Goal: Check status: Check status

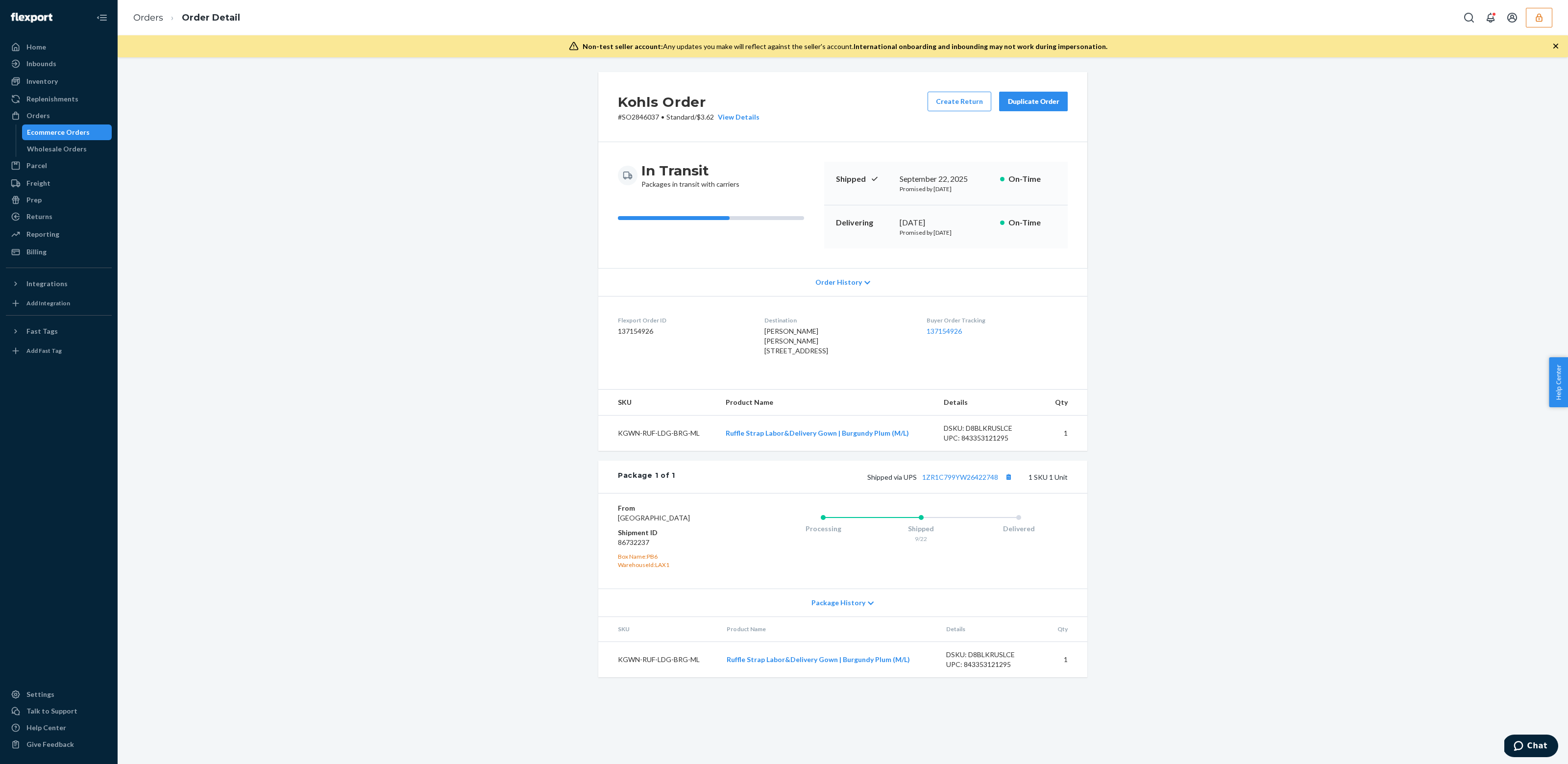
click at [1541, 20] on icon "button" at bounding box center [1539, 17] width 10 height 10
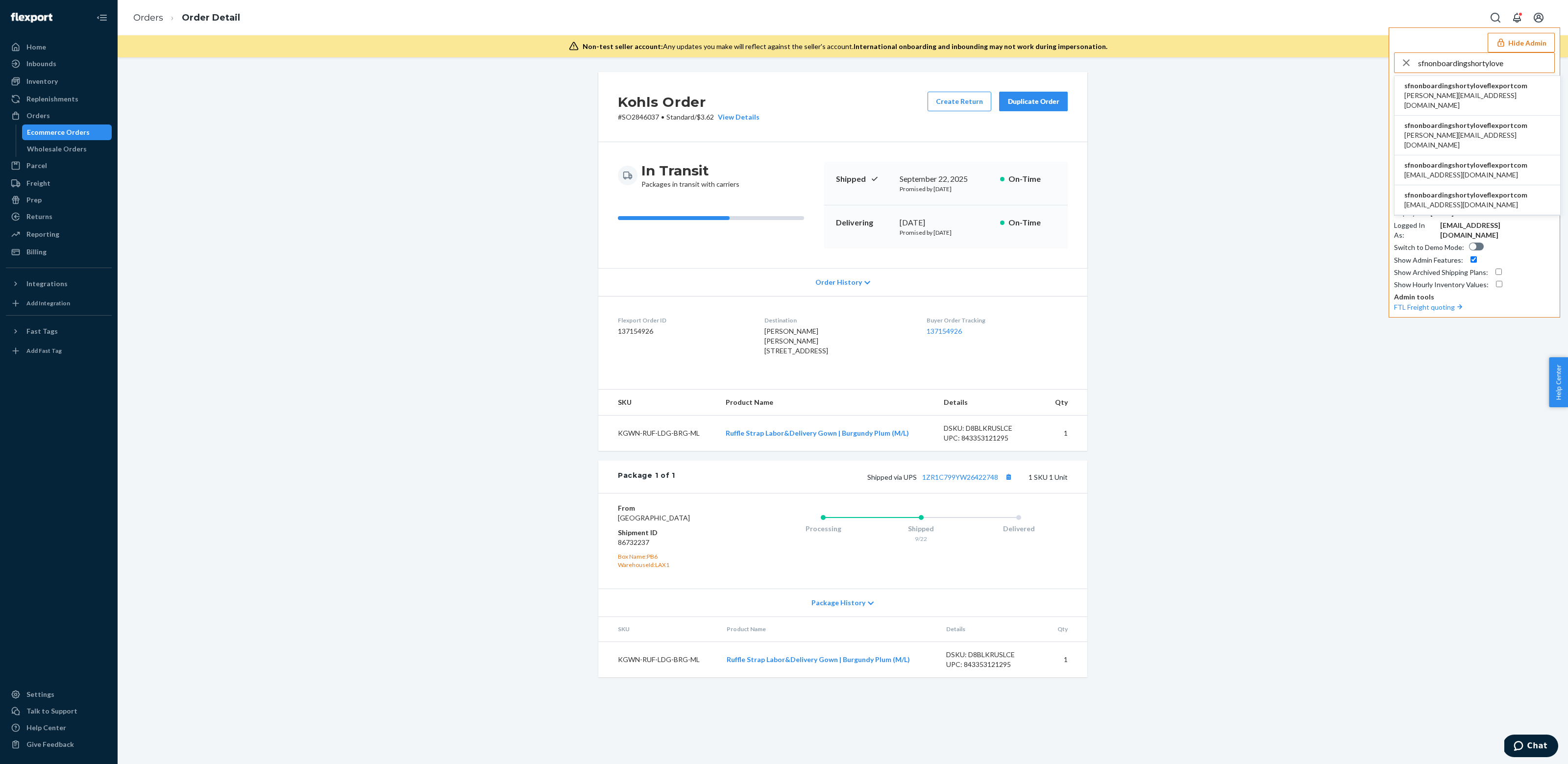
type input "sfnonboardingshortylove"
click at [1470, 83] on span "sfnonboardingshortyloveflexportcom" at bounding box center [1477, 86] width 146 height 10
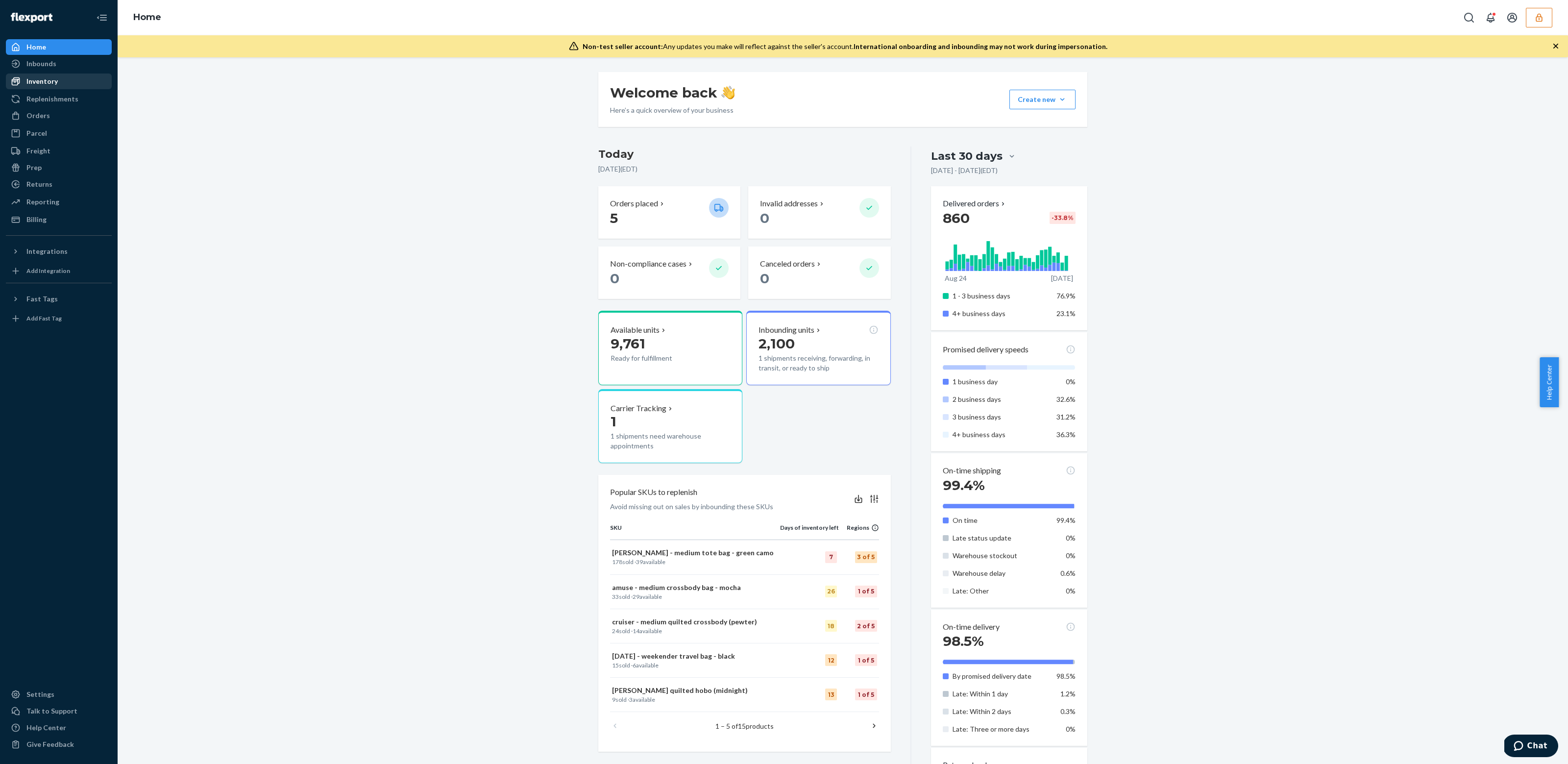
click at [76, 81] on div "Inventory" at bounding box center [58, 81] width 104 height 14
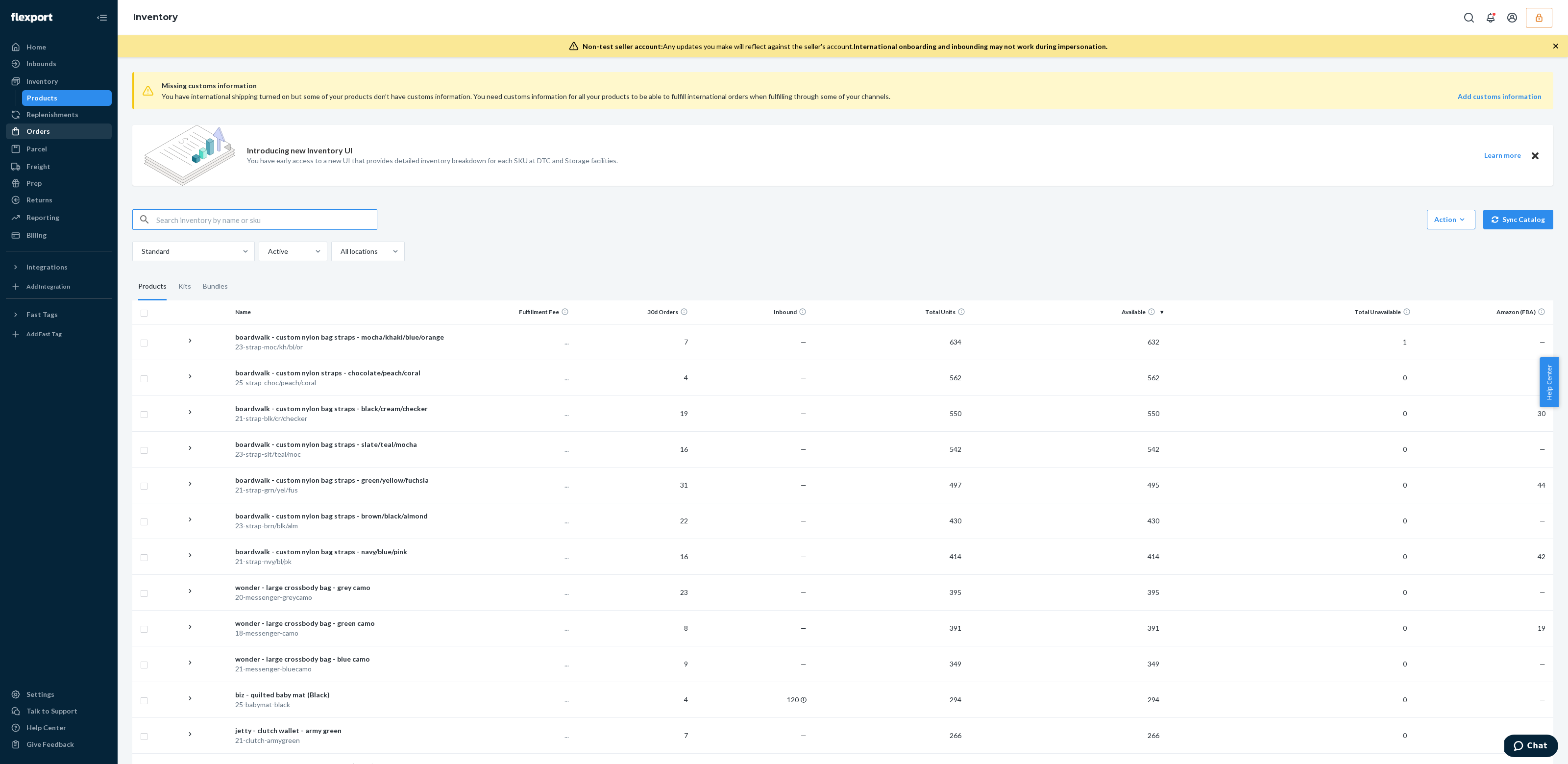
click at [56, 133] on div "Orders" at bounding box center [58, 131] width 104 height 14
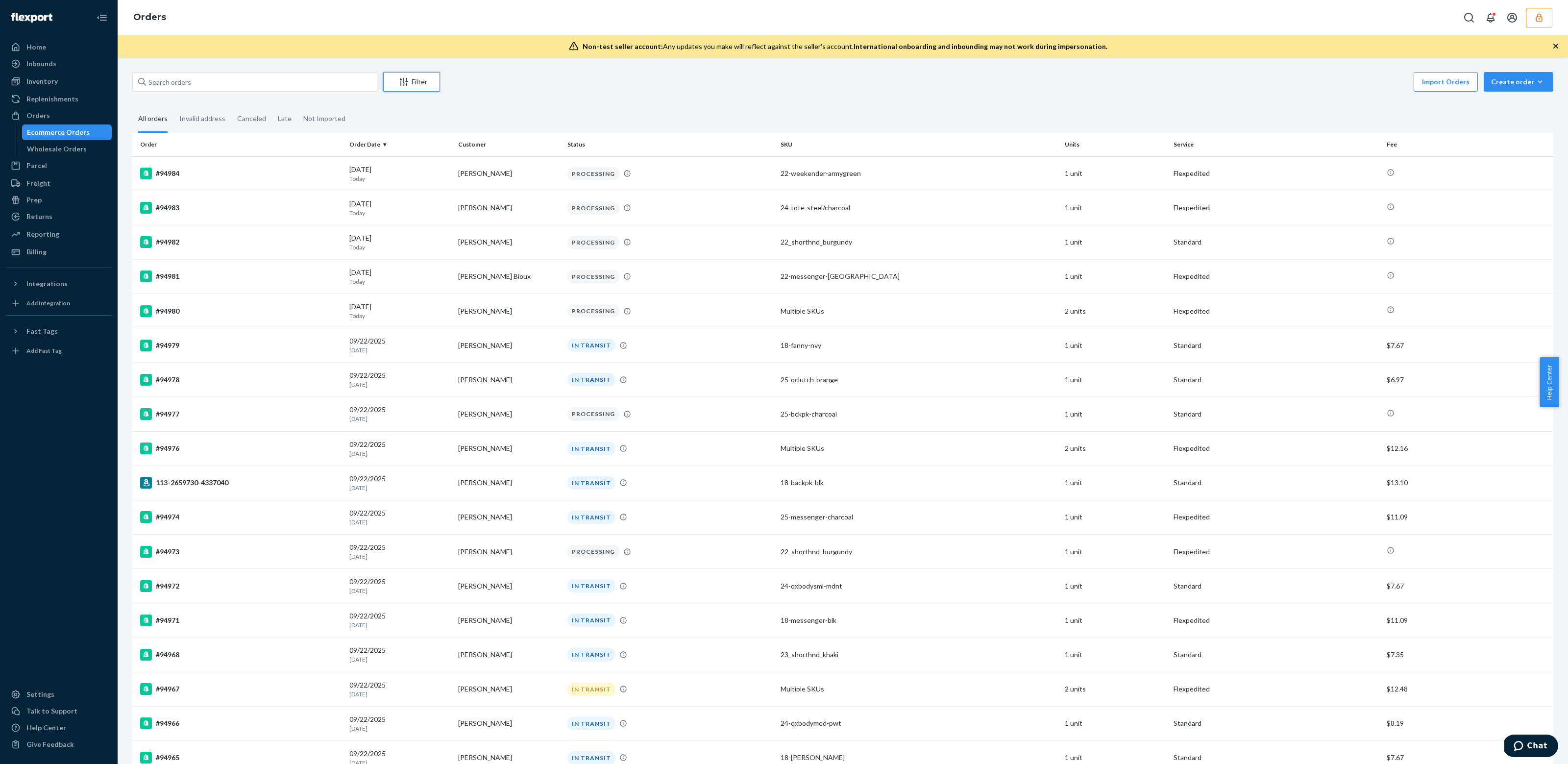
click at [417, 82] on div "Filter" at bounding box center [412, 82] width 56 height 10
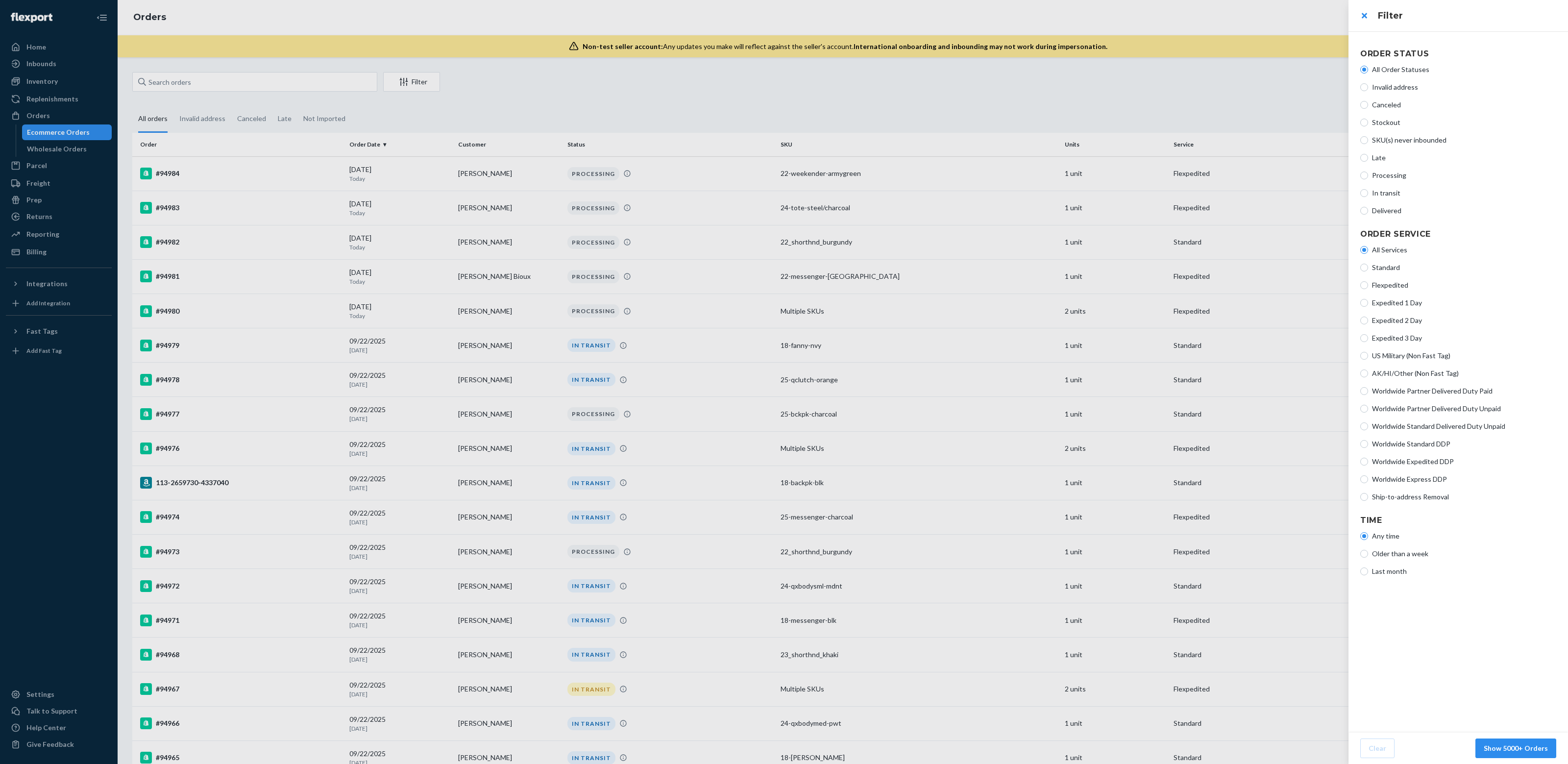
click at [1415, 499] on span "Ship-to-address Removal" at bounding box center [1464, 497] width 184 height 10
click at [1368, 499] on input "Ship-to-address Removal" at bounding box center [1364, 497] width 8 height 8
radio input "true"
radio input "false"
click at [1519, 746] on button "Show 3 Orders" at bounding box center [1523, 748] width 65 height 19
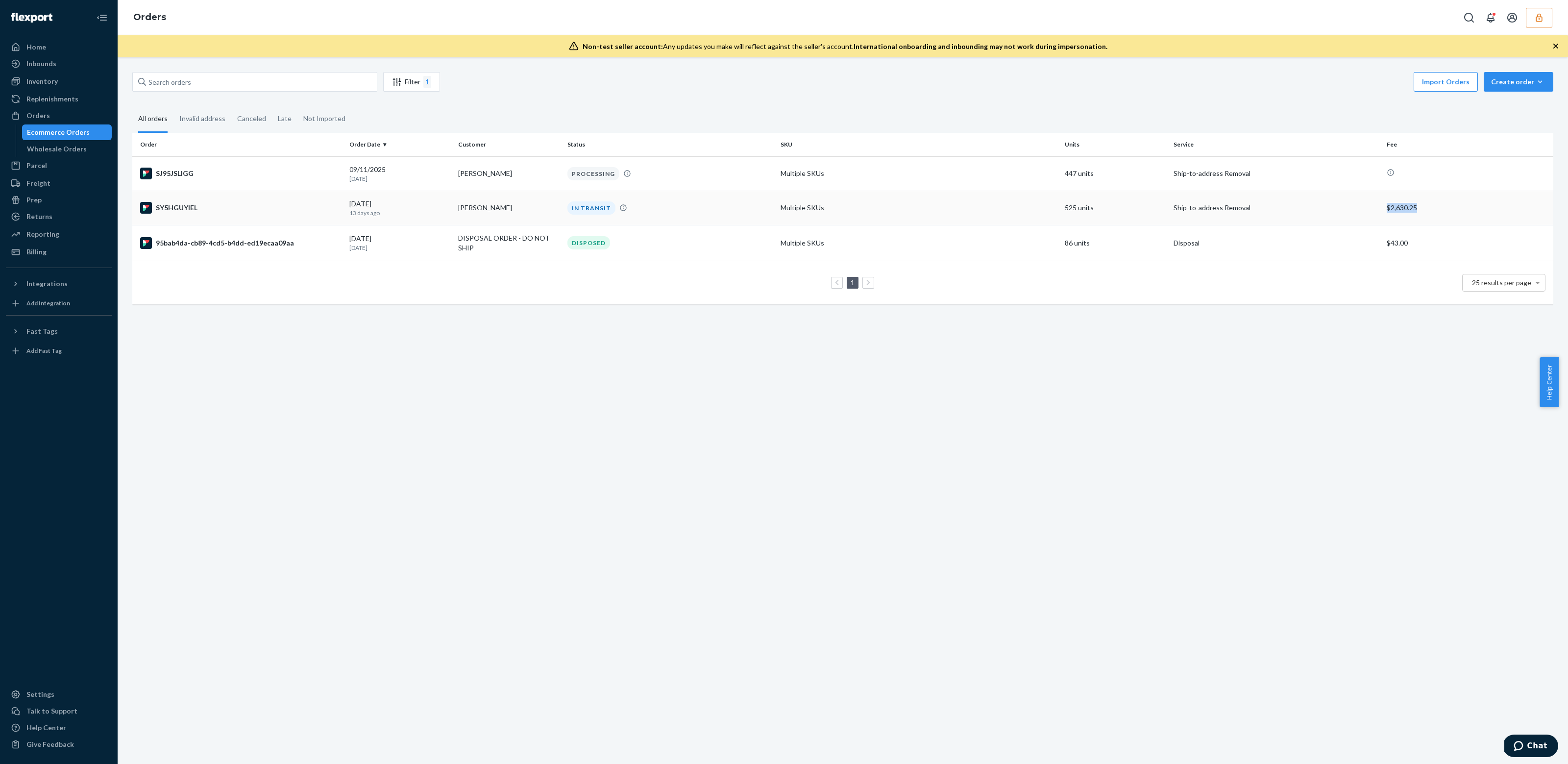
drag, startPoint x: 1379, startPoint y: 208, endPoint x: 1419, endPoint y: 207, distance: 40.0
click at [1419, 207] on td "$2,630.25" at bounding box center [1468, 207] width 170 height 34
drag, startPoint x: 1417, startPoint y: 204, endPoint x: 1379, endPoint y: 205, distance: 38.0
click at [1383, 205] on td "$2,630.25" at bounding box center [1468, 207] width 170 height 34
click at [1545, 17] on button "button" at bounding box center [1539, 17] width 27 height 19
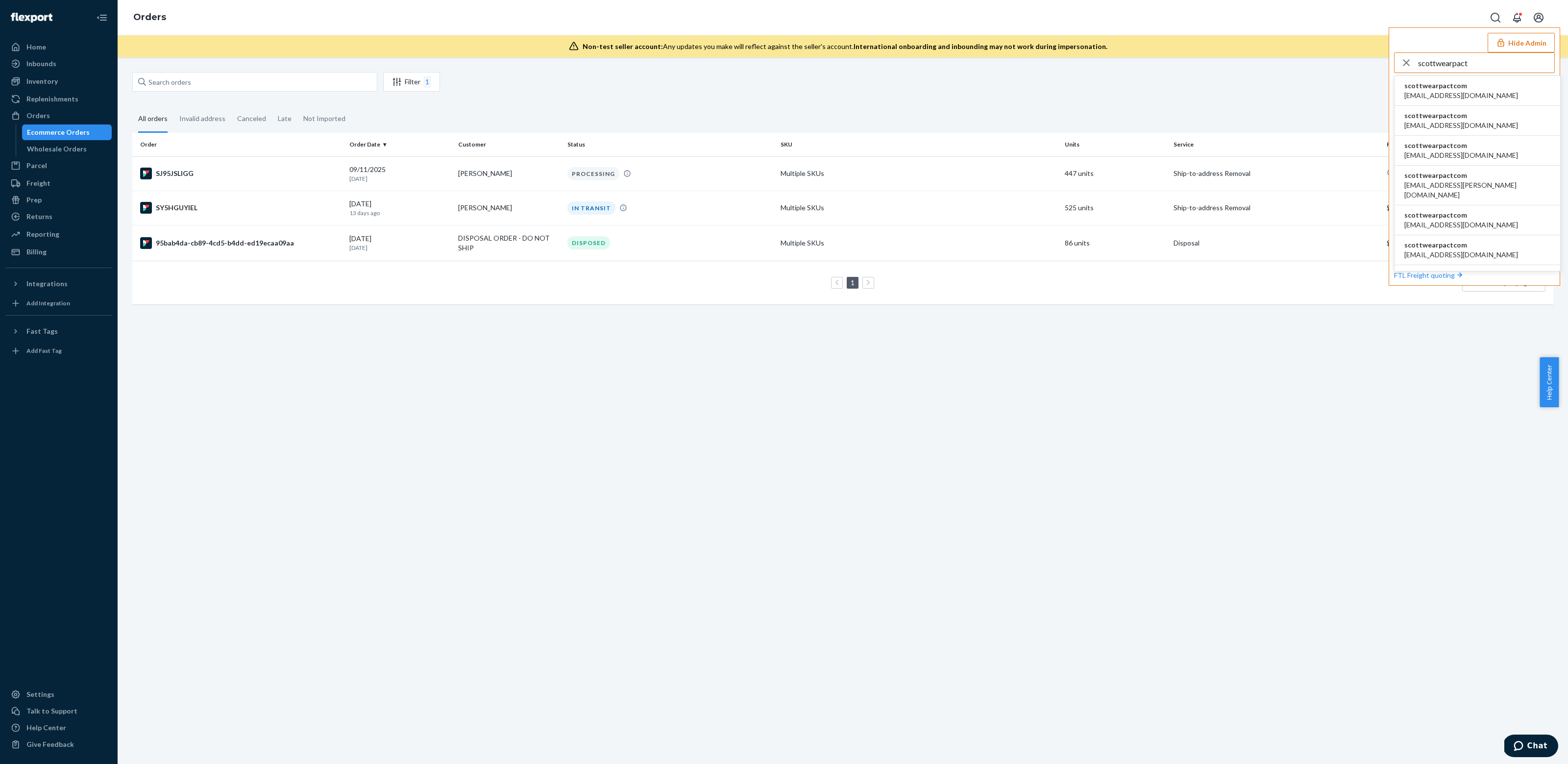
type input "scottwearpact"
click at [1451, 89] on span "scottwearpactcom" at bounding box center [1461, 86] width 114 height 10
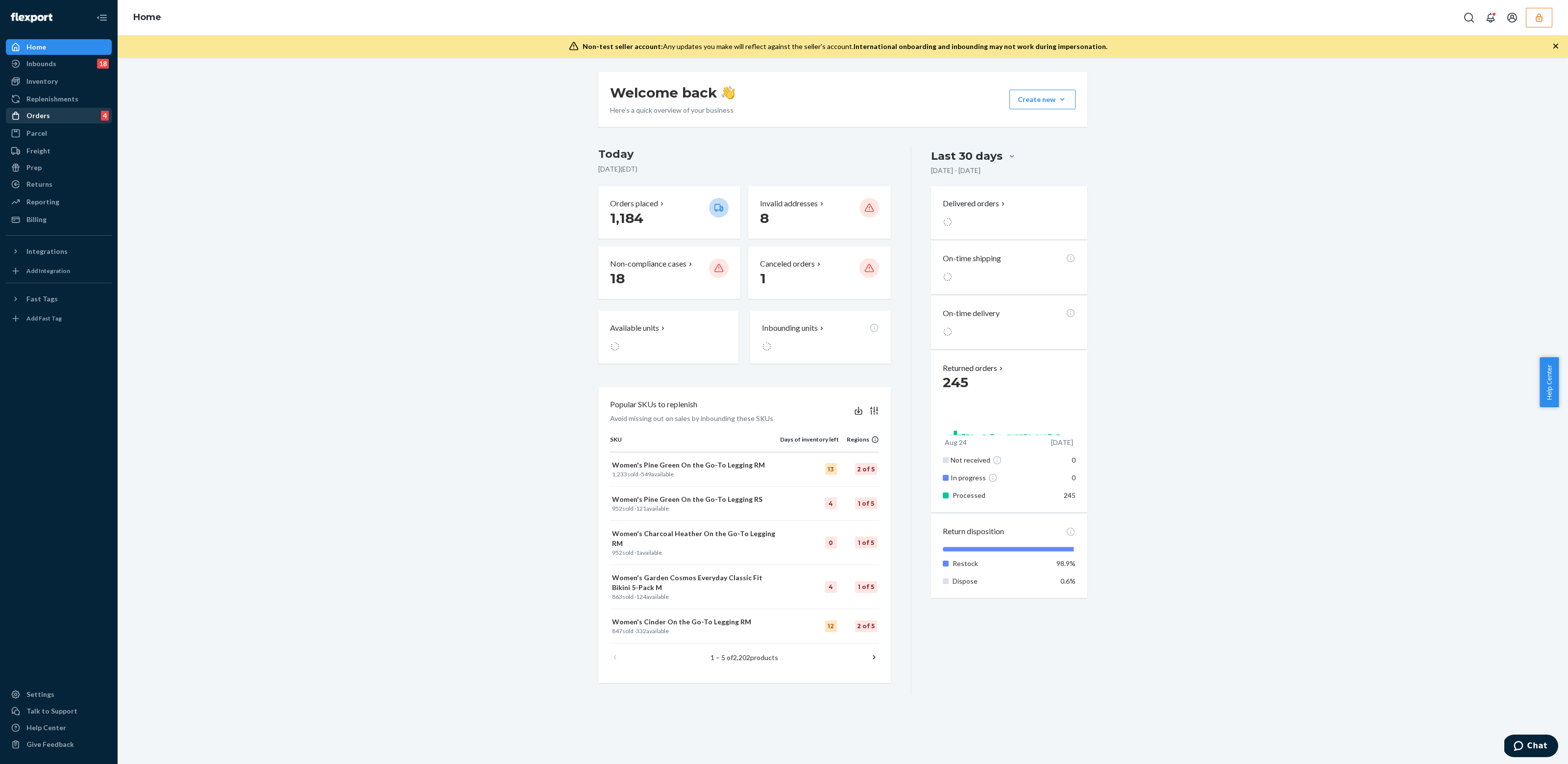
click at [41, 114] on div "Orders" at bounding box center [38, 116] width 23 height 10
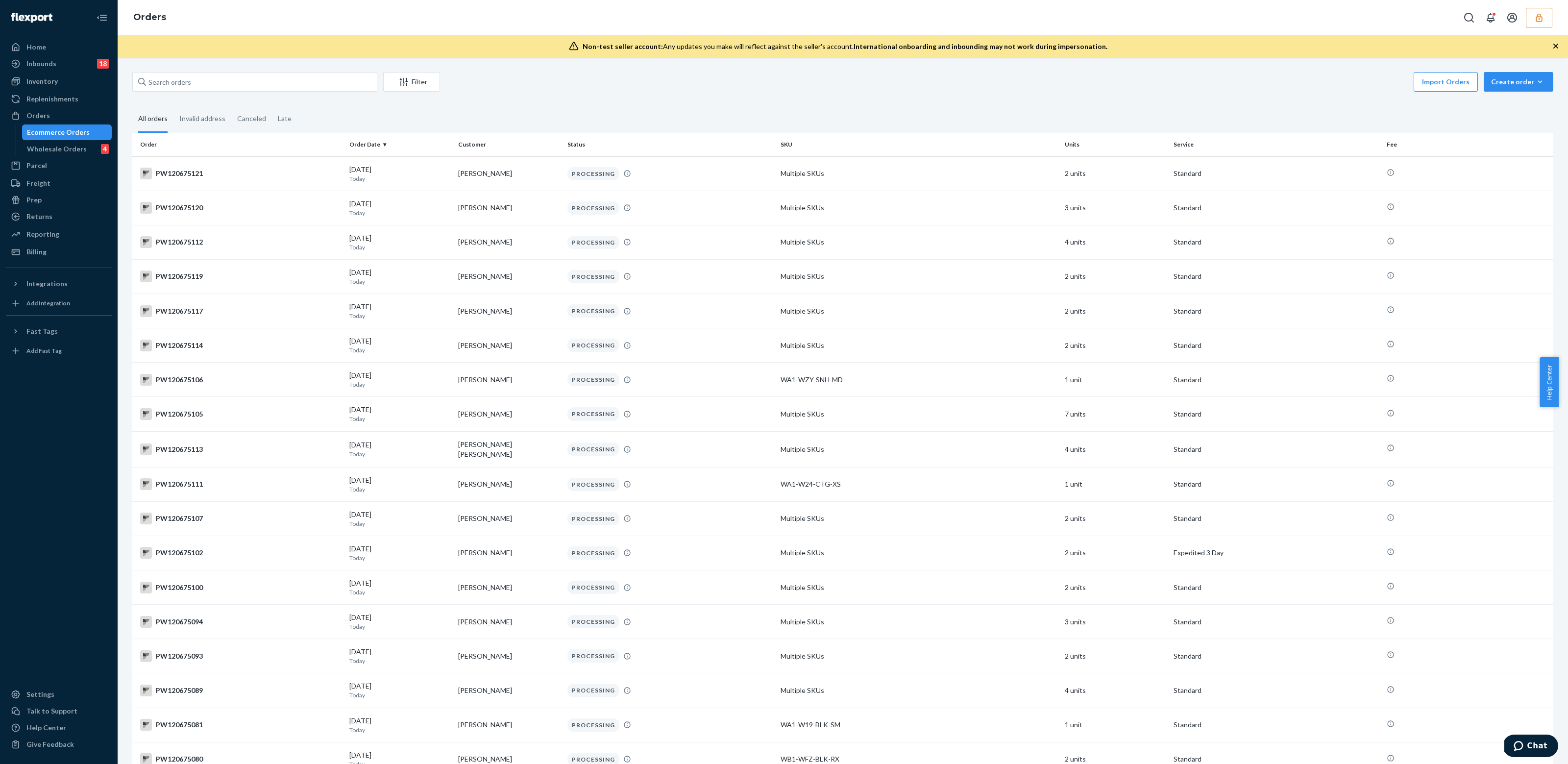
drag, startPoint x: 70, startPoint y: 160, endPoint x: 69, endPoint y: 154, distance: 6.1
click at [70, 160] on div "Parcel" at bounding box center [58, 166] width 104 height 14
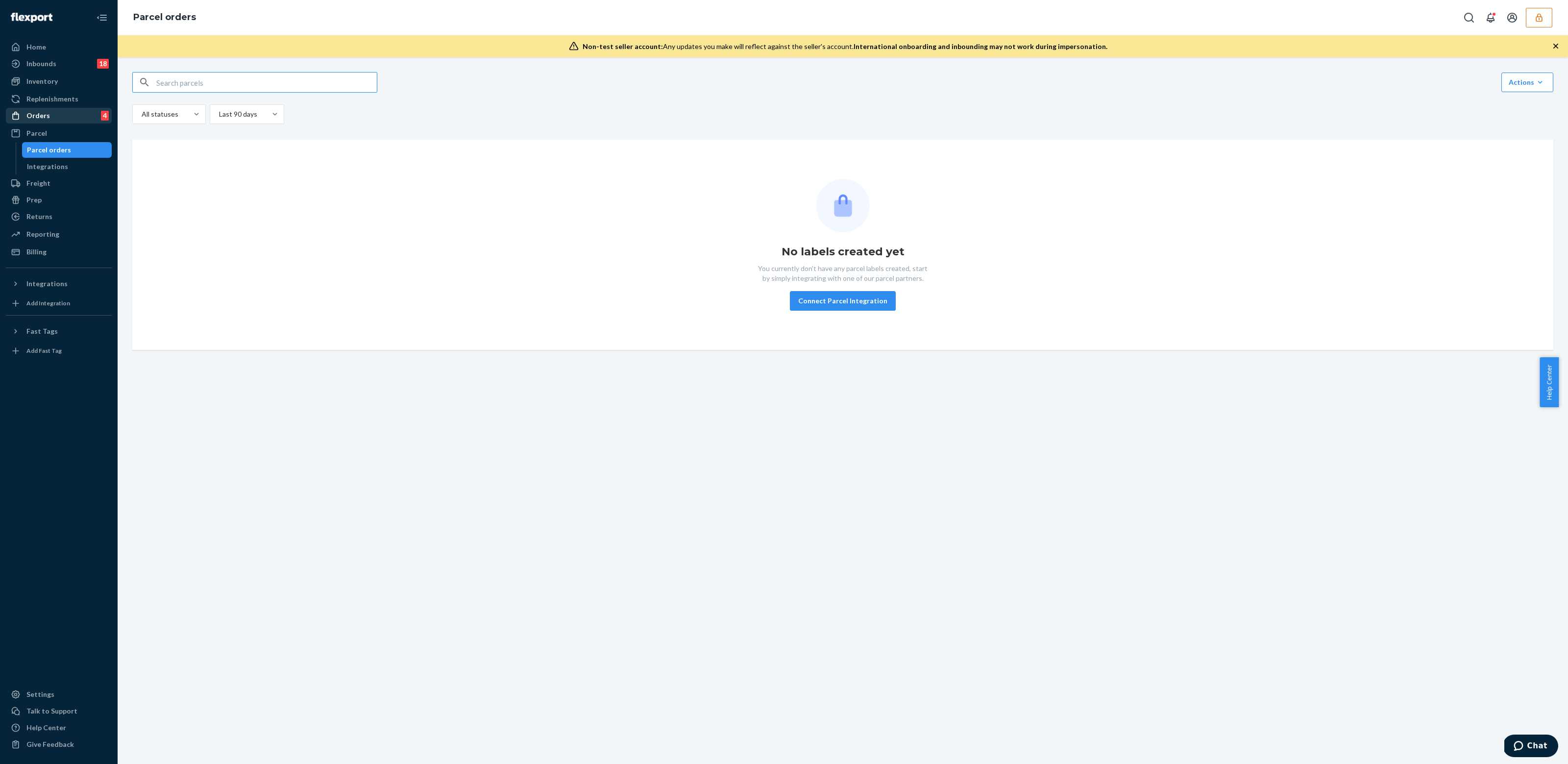
click at [53, 118] on div "Orders 4" at bounding box center [58, 116] width 104 height 14
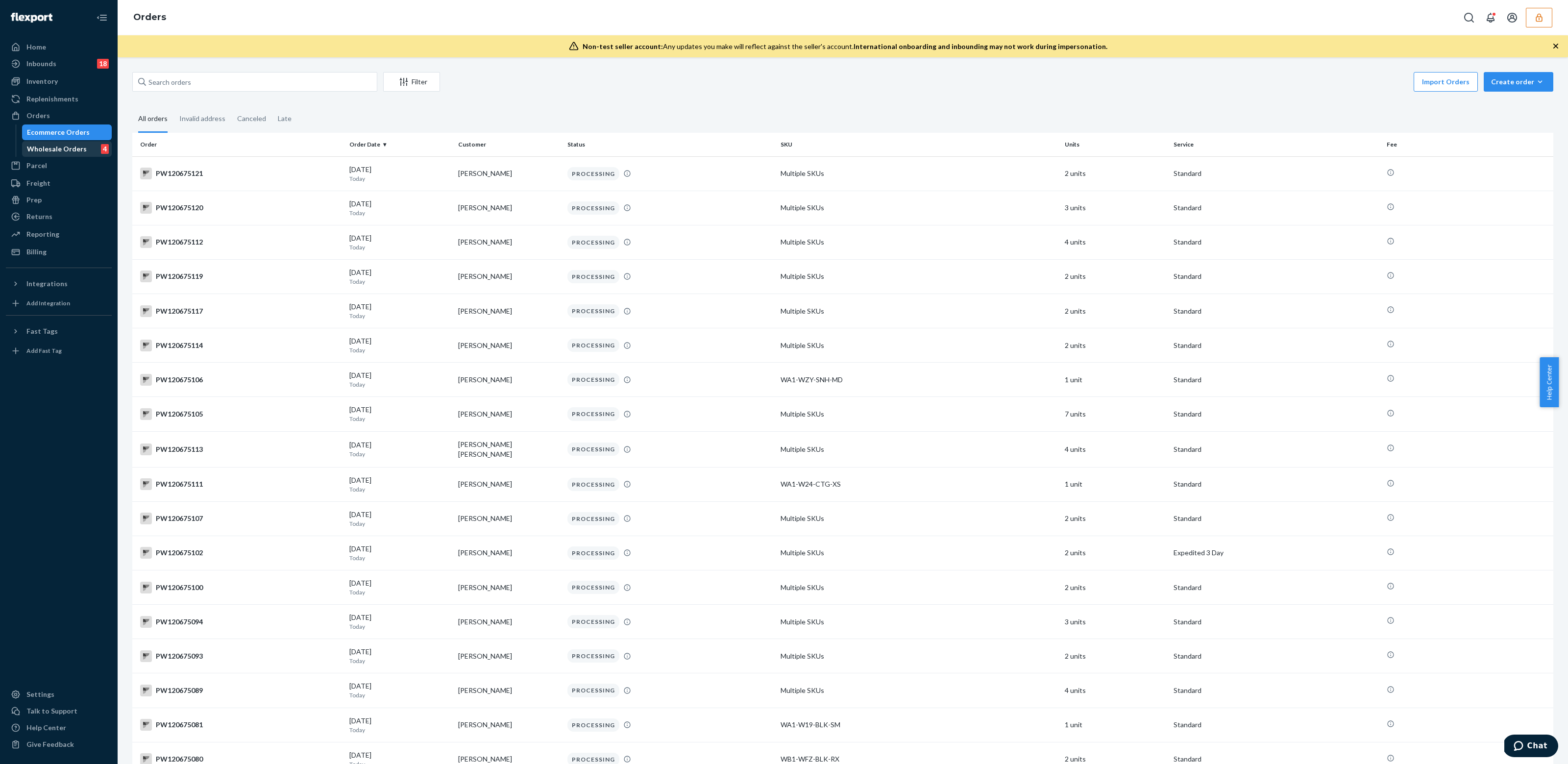
click at [56, 150] on div "Wholesale Orders" at bounding box center [56, 149] width 59 height 10
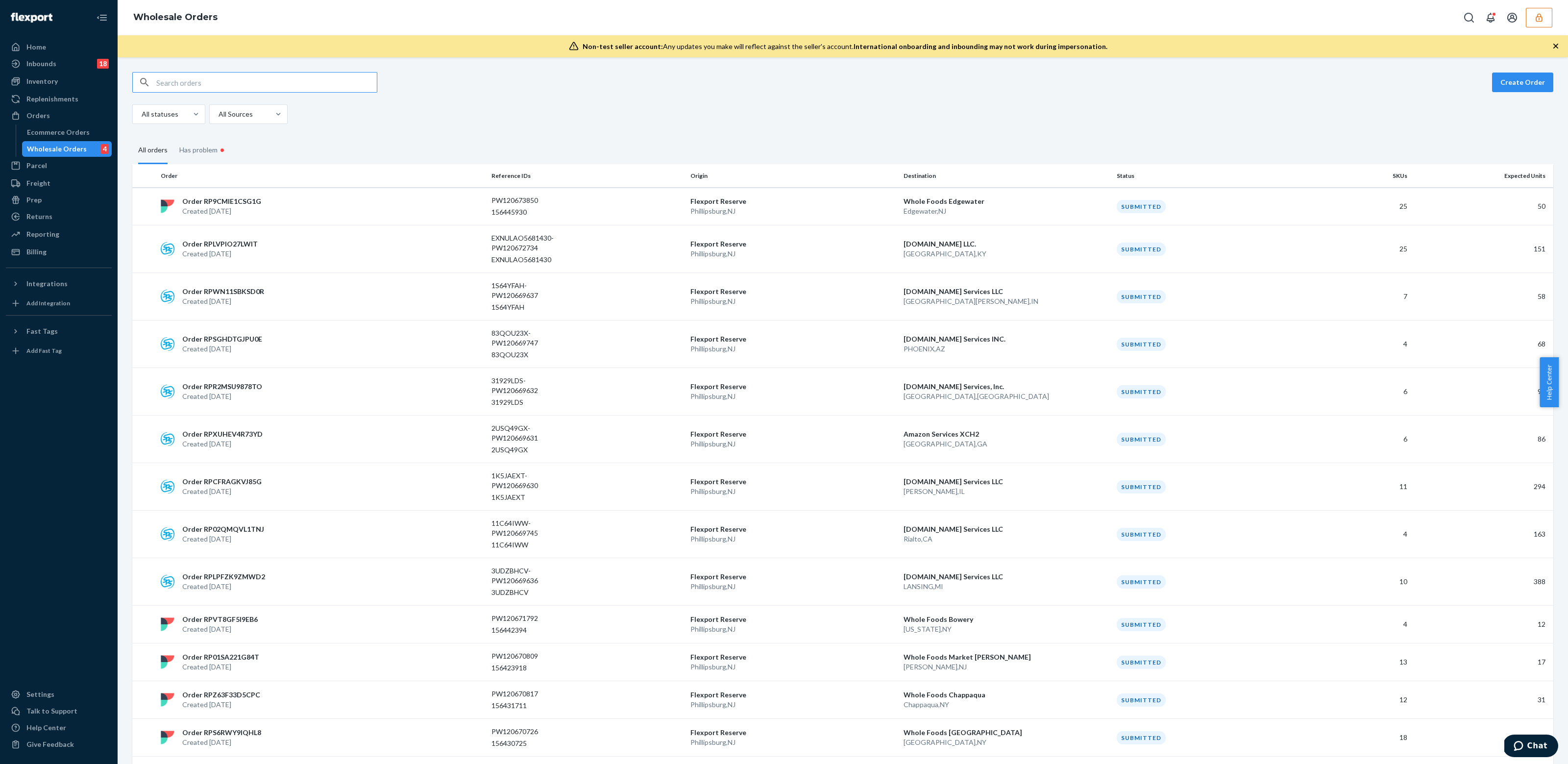
click at [213, 86] on input "text" at bounding box center [267, 82] width 221 height 19
type input "PW120656342"
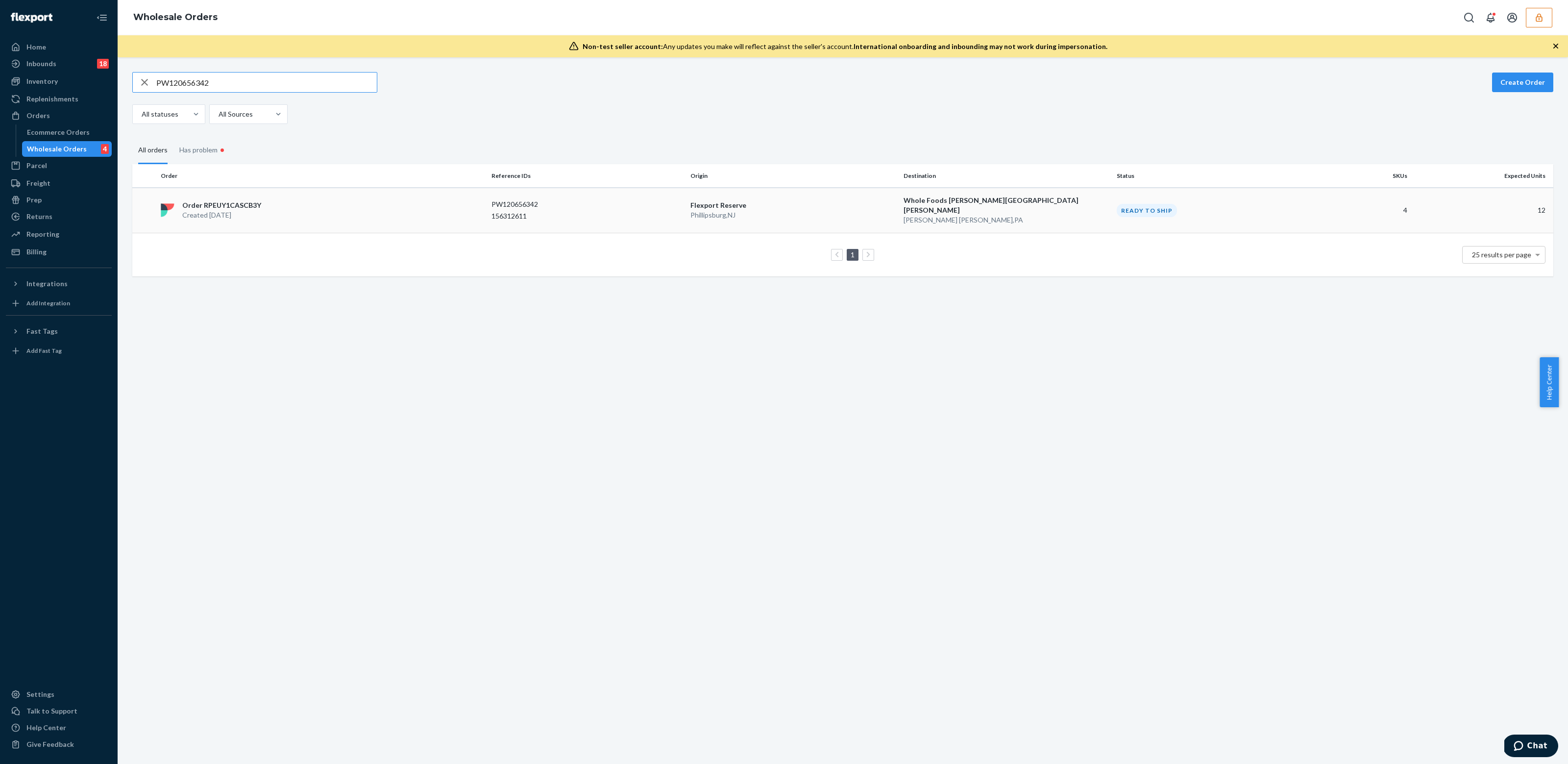
click at [460, 201] on div "Order RPEUY1CASCB3Y Created Sep 18, 2025" at bounding box center [322, 210] width 331 height 19
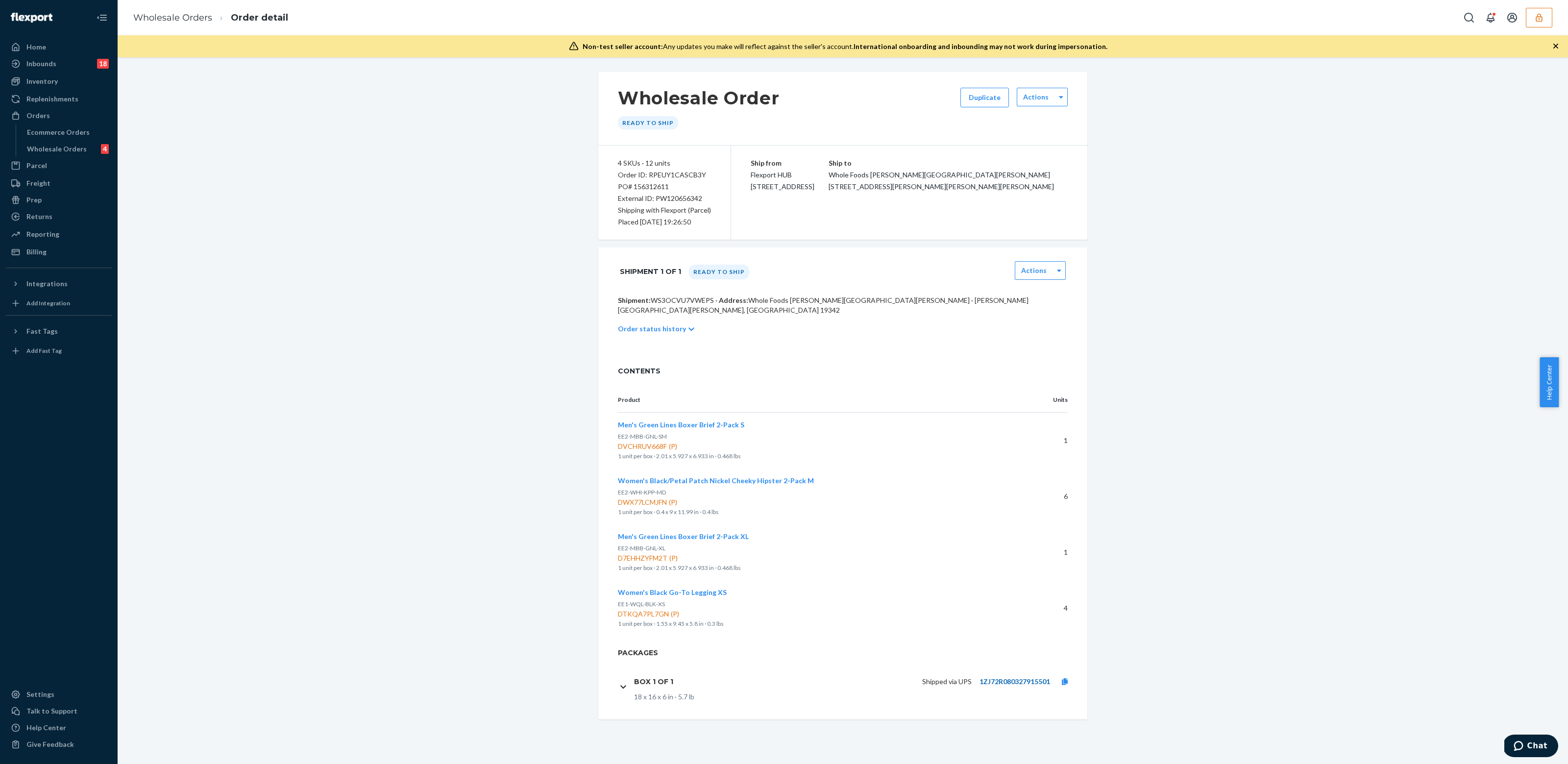
click at [993, 677] on link "1ZJ72R080327915501" at bounding box center [1015, 681] width 71 height 8
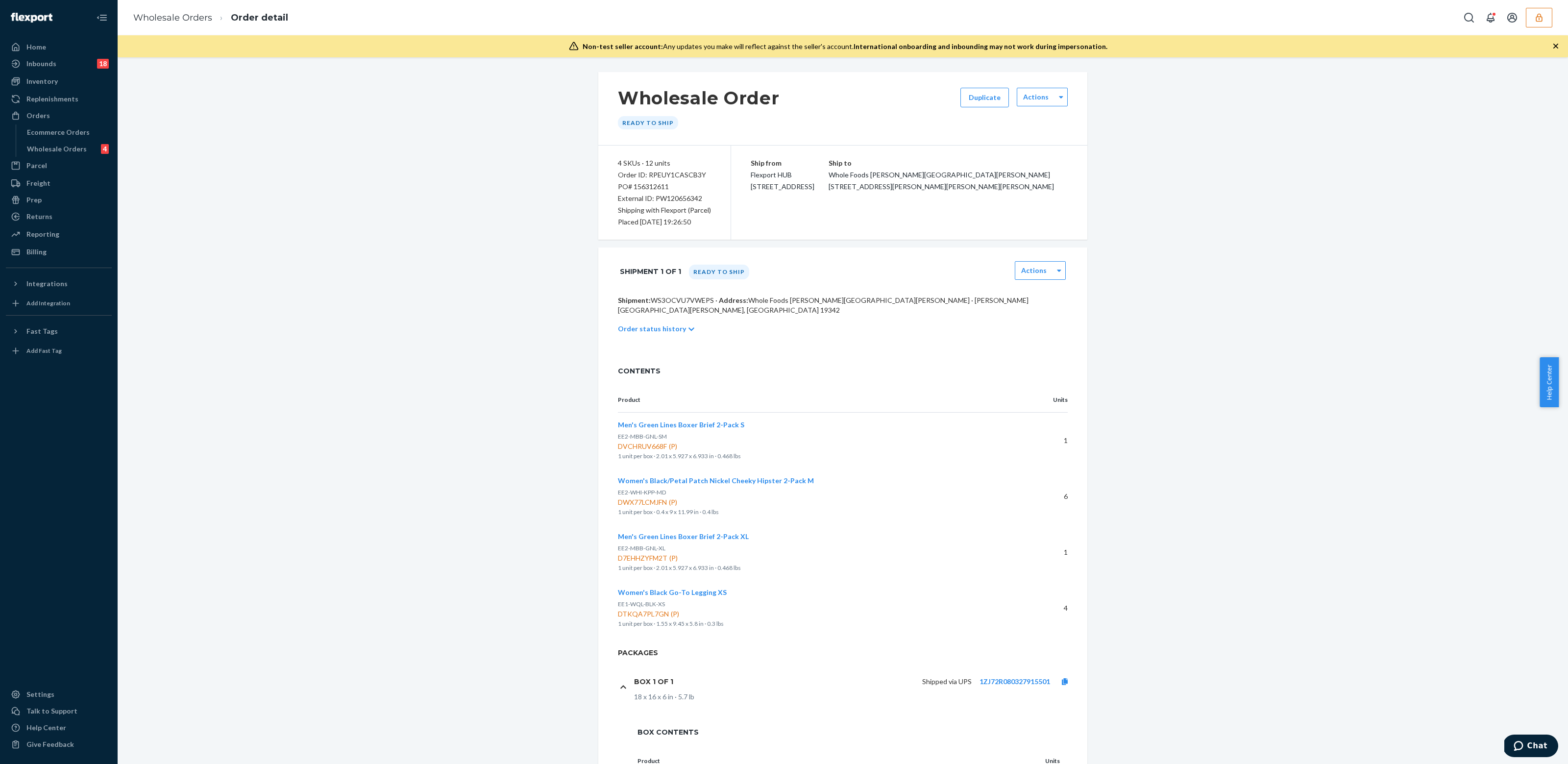
click at [676, 297] on p "Shipment: WS3OCVU7VWEPS · Address: Whole Foods Glen Mills · Glen Mills, PA 19342" at bounding box center [842, 305] width 450 height 19
copy p "WS3OCVU7VWEPS"
click at [674, 324] on p "Order status history" at bounding box center [652, 329] width 68 height 10
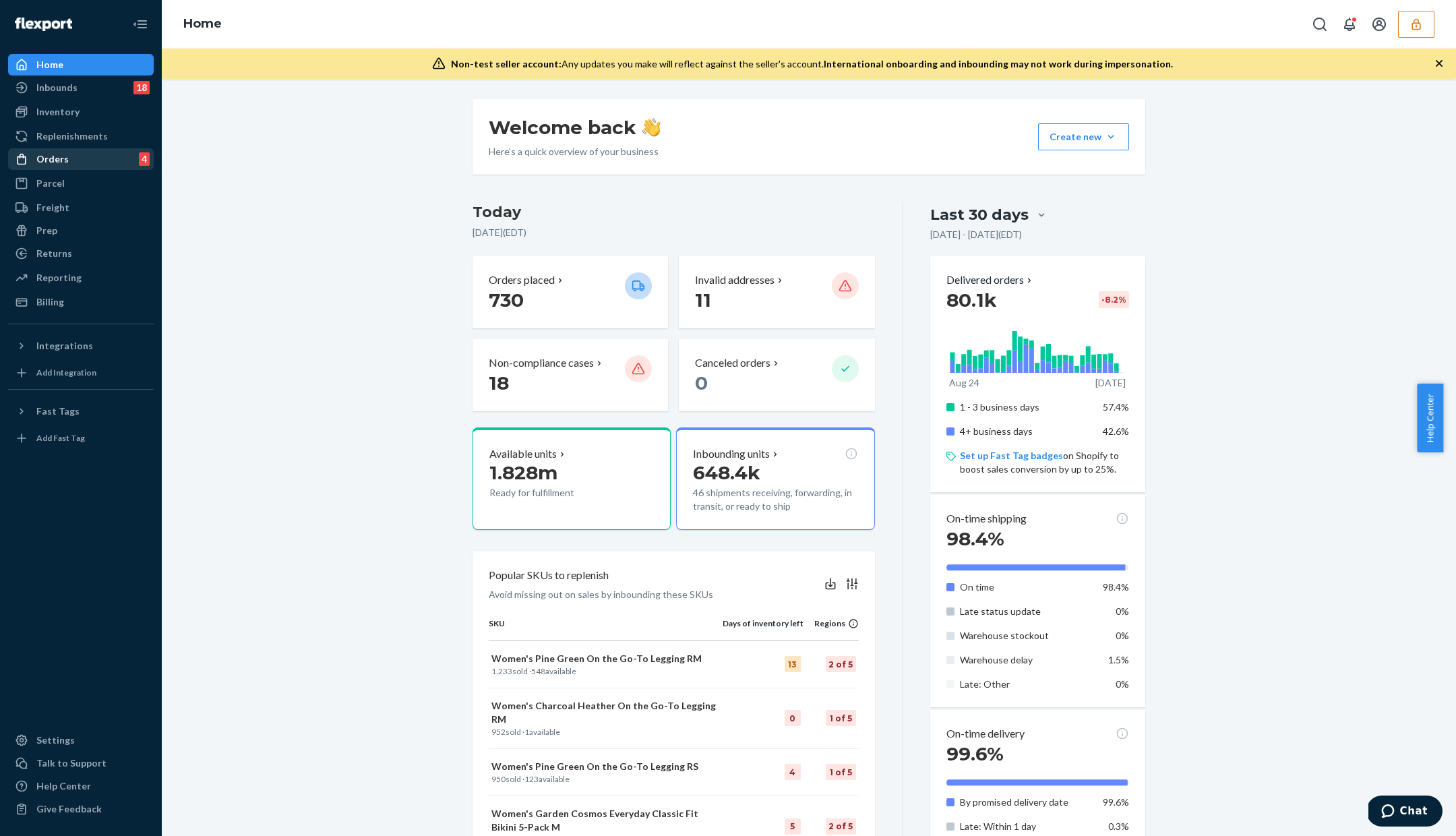
click at [74, 155] on div "Orders 4" at bounding box center [80, 159] width 143 height 19
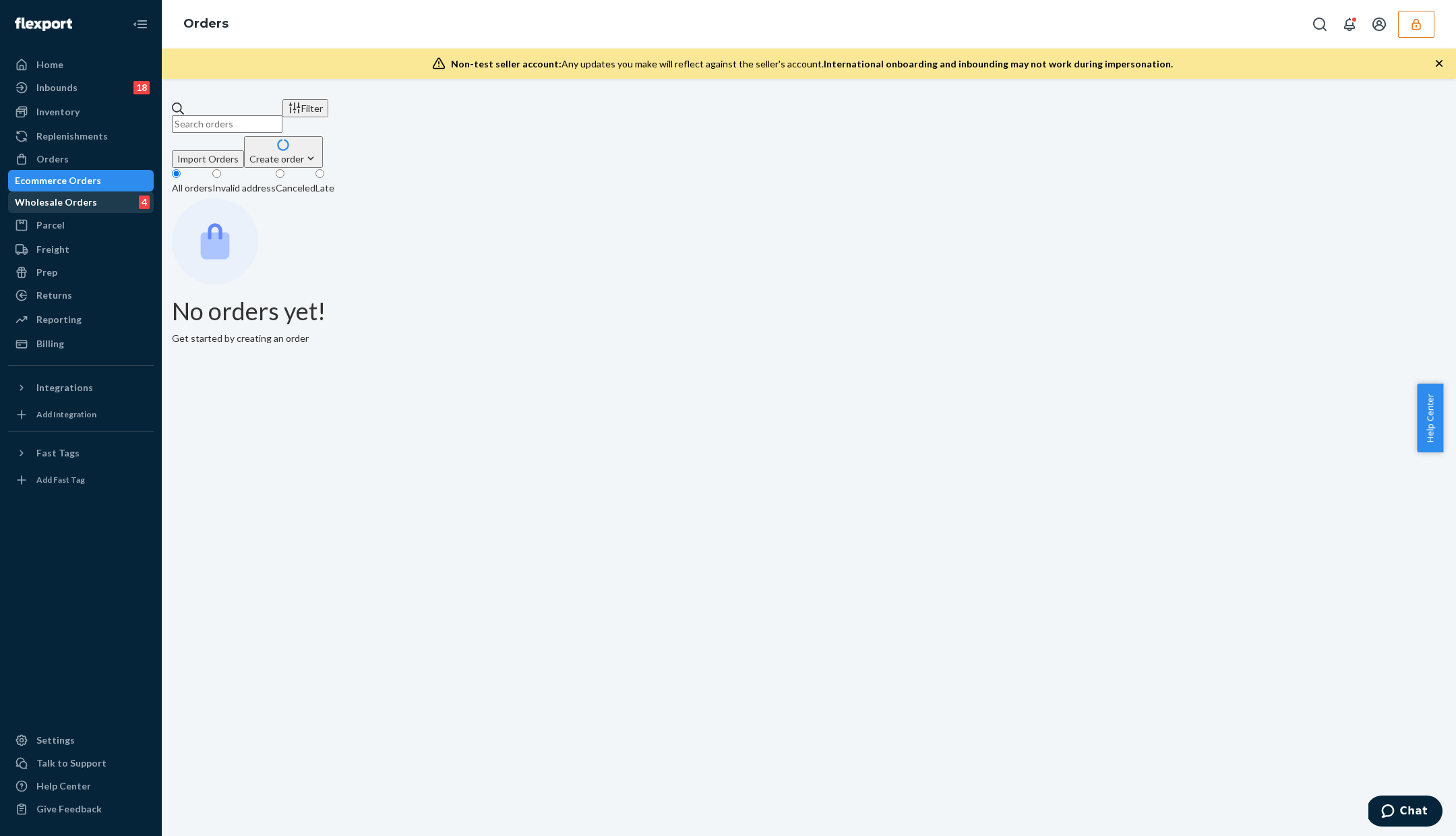
click at [127, 199] on div "Wholesale Orders 4" at bounding box center [80, 202] width 143 height 19
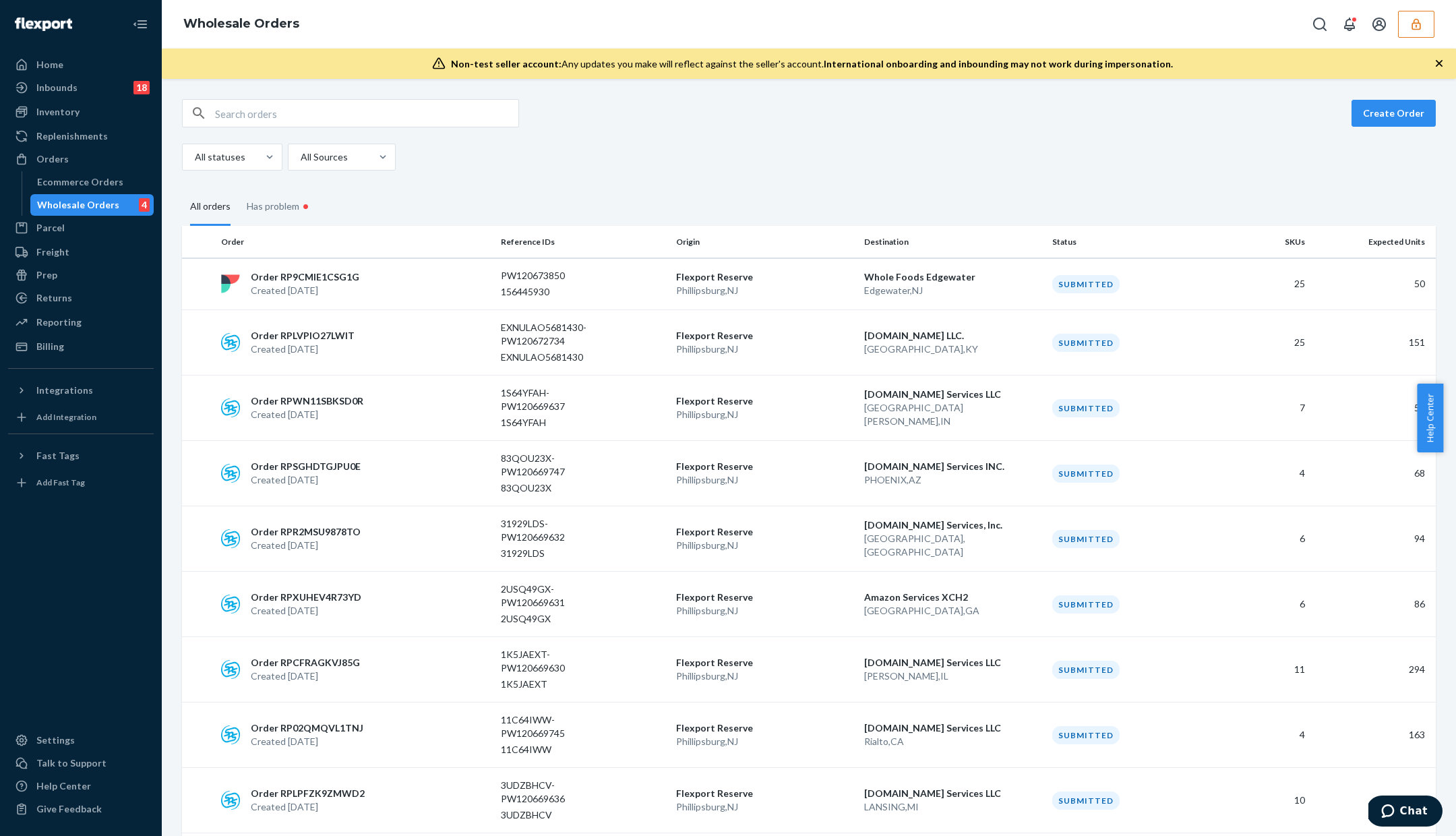
click at [327, 119] on input "text" at bounding box center [367, 112] width 304 height 27
paste input "WS3OCVU7VWEPS"
type input "WS3OCVU7VWEPS"
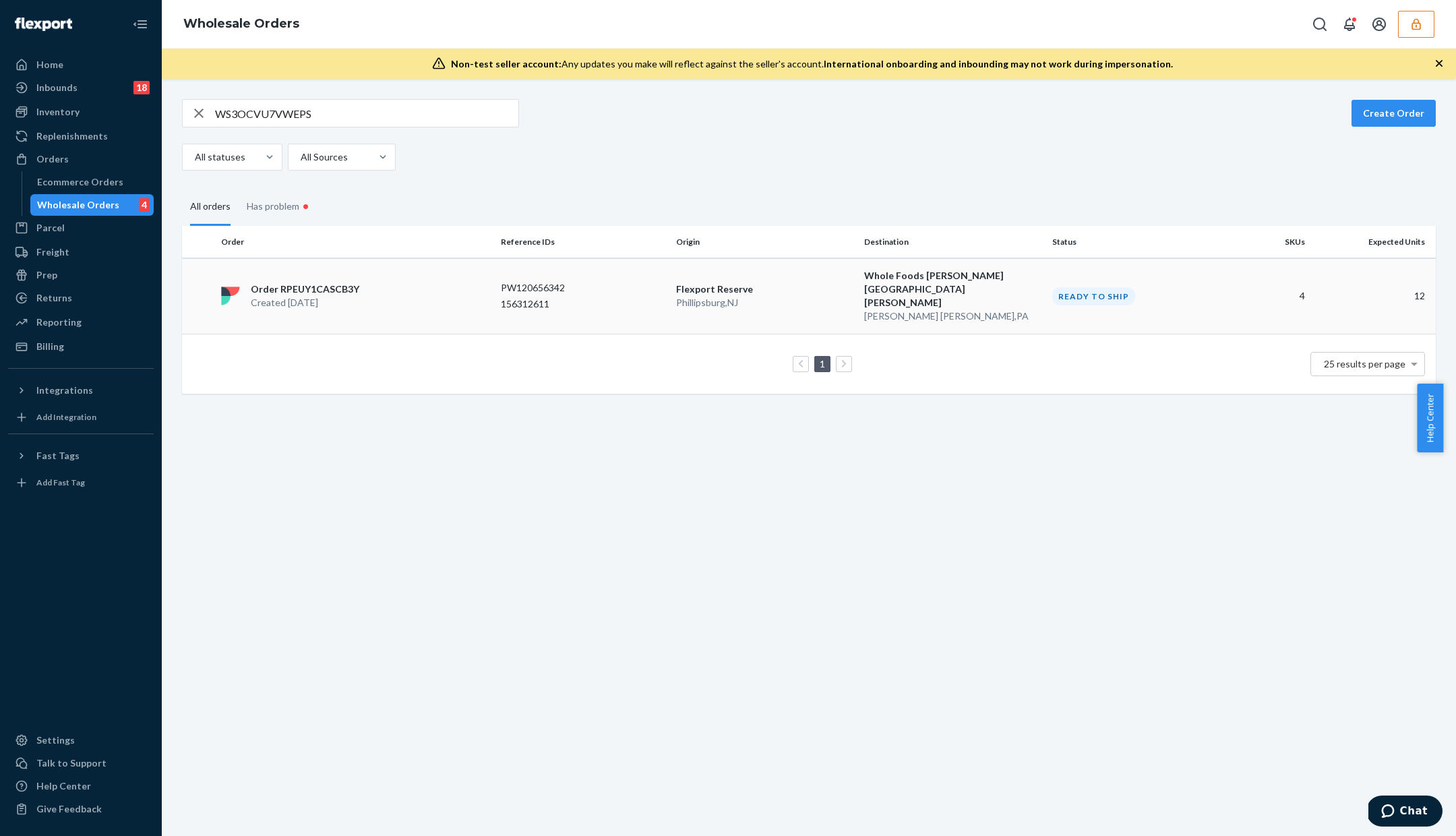
click at [448, 282] on div "Order RPEUY1CASCB3Y Created Sep 18, 2025" at bounding box center [356, 295] width 280 height 27
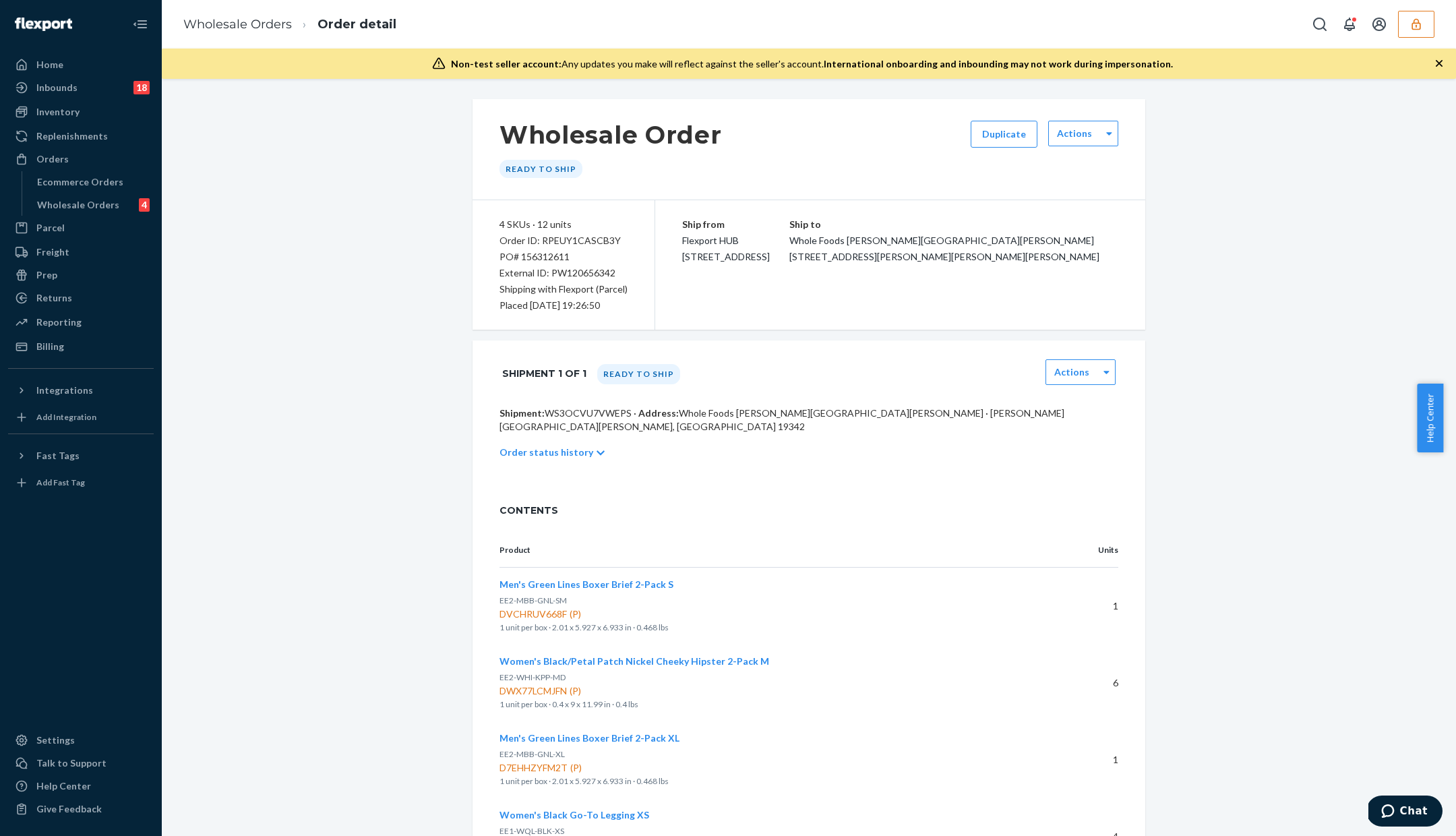
scroll to position [171, 0]
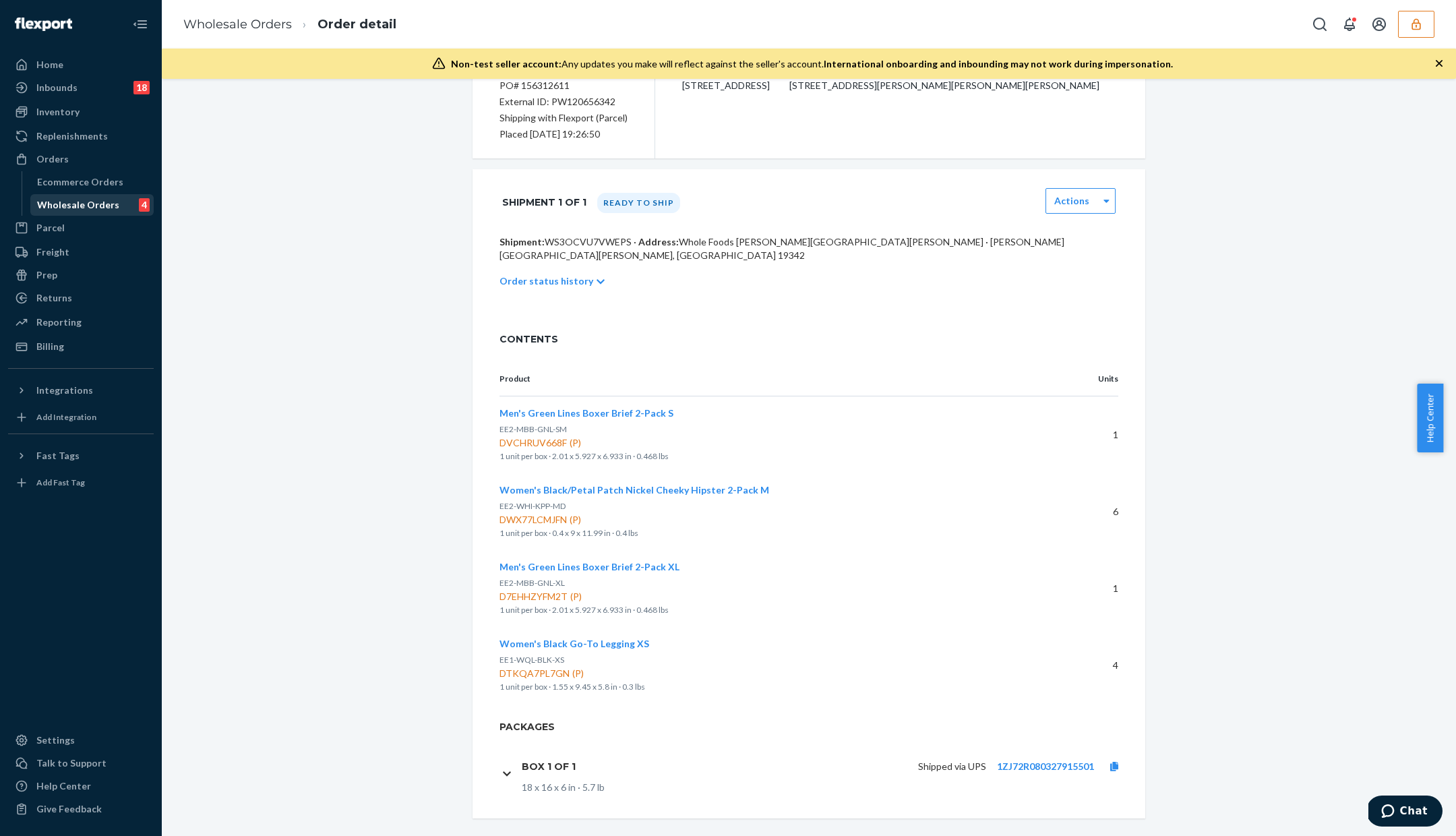
click at [72, 211] on div "Wholesale Orders" at bounding box center [77, 205] width 82 height 14
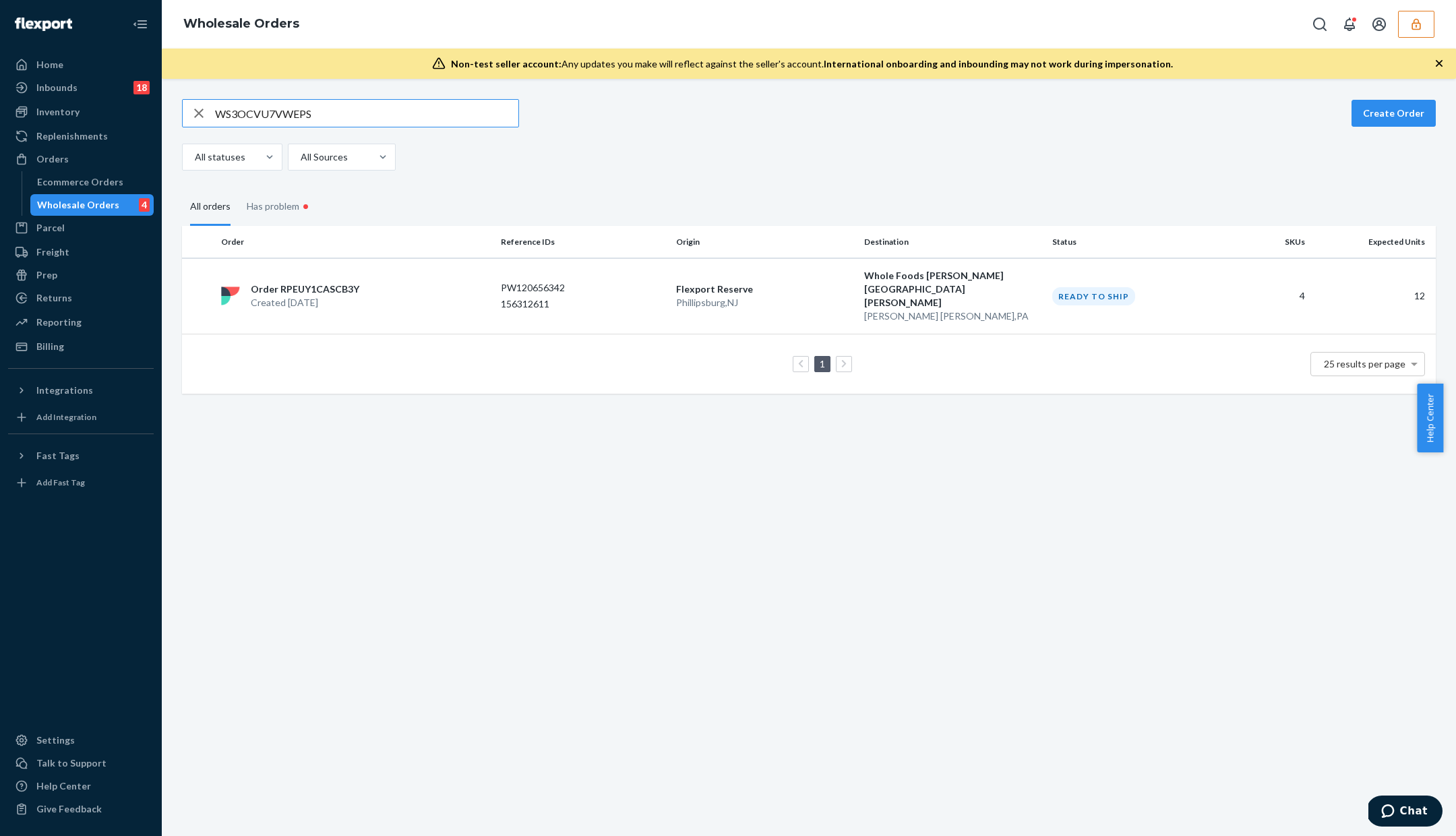
click at [251, 122] on input "WS3OCVU7VWEPS" at bounding box center [367, 112] width 304 height 27
type input "W93J2H4LRY45I"
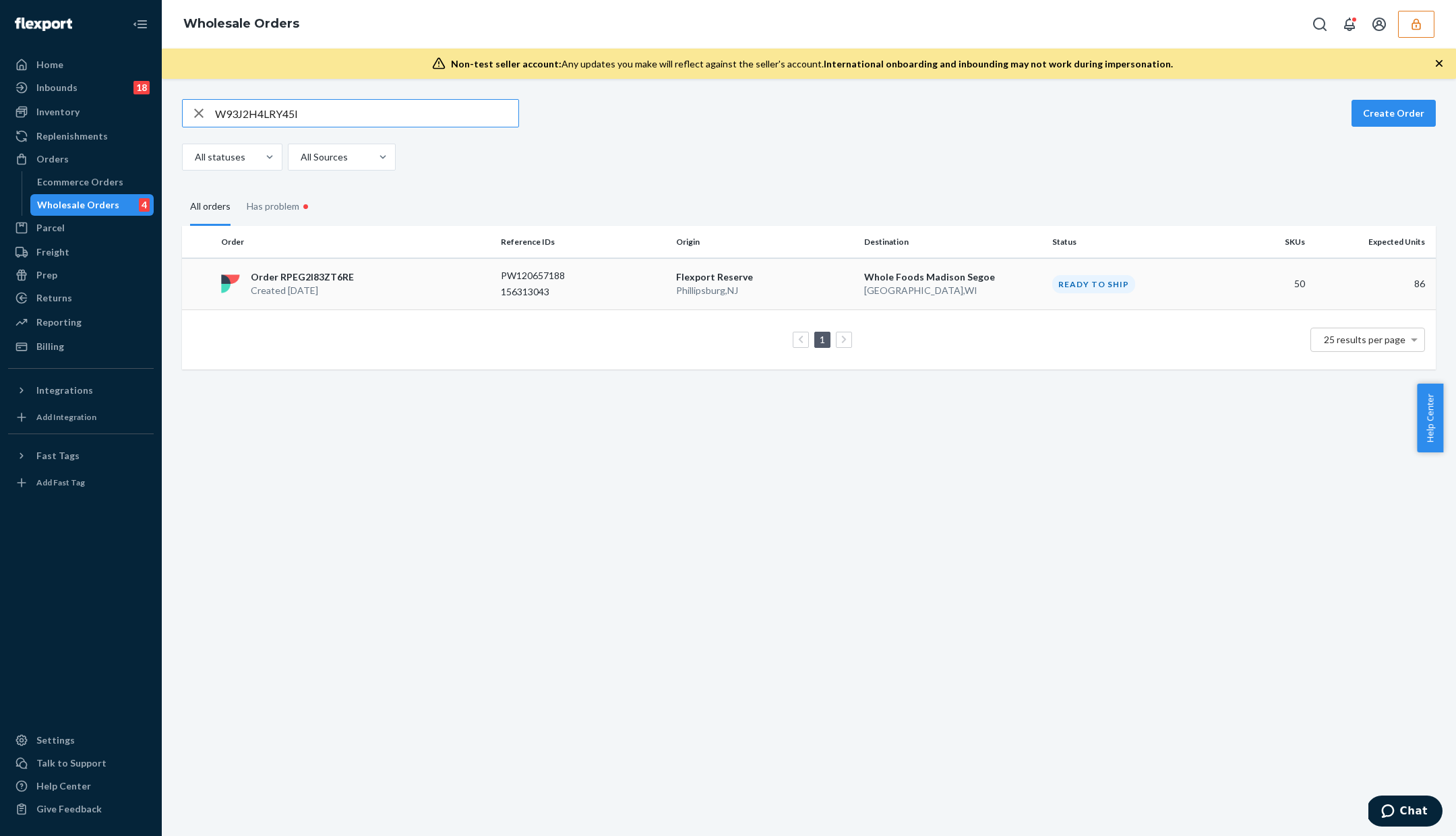
click at [671, 299] on td "Flexport Reserve Phillipsburg , NJ" at bounding box center [764, 284] width 189 height 52
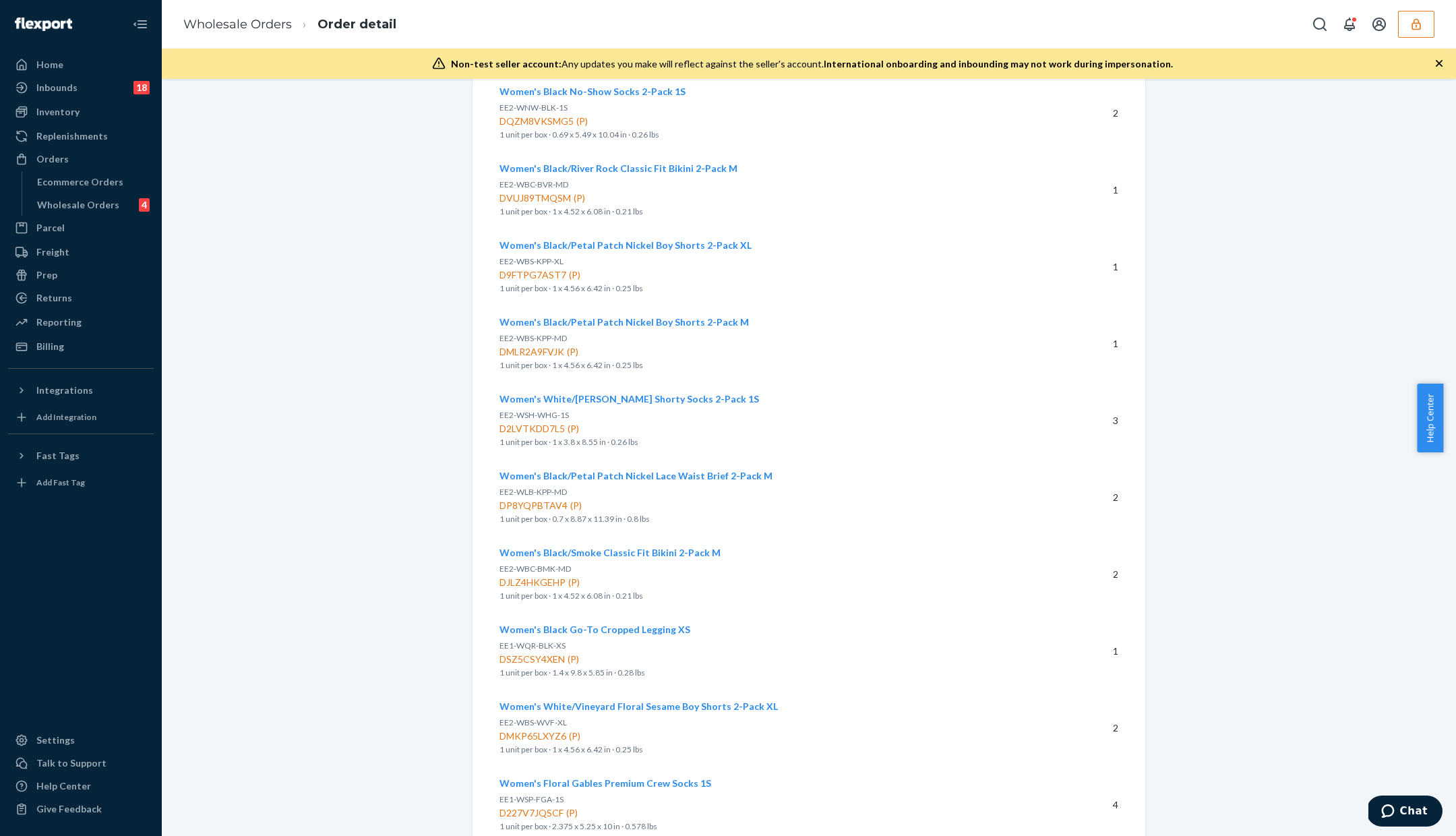
scroll to position [3608, 0]
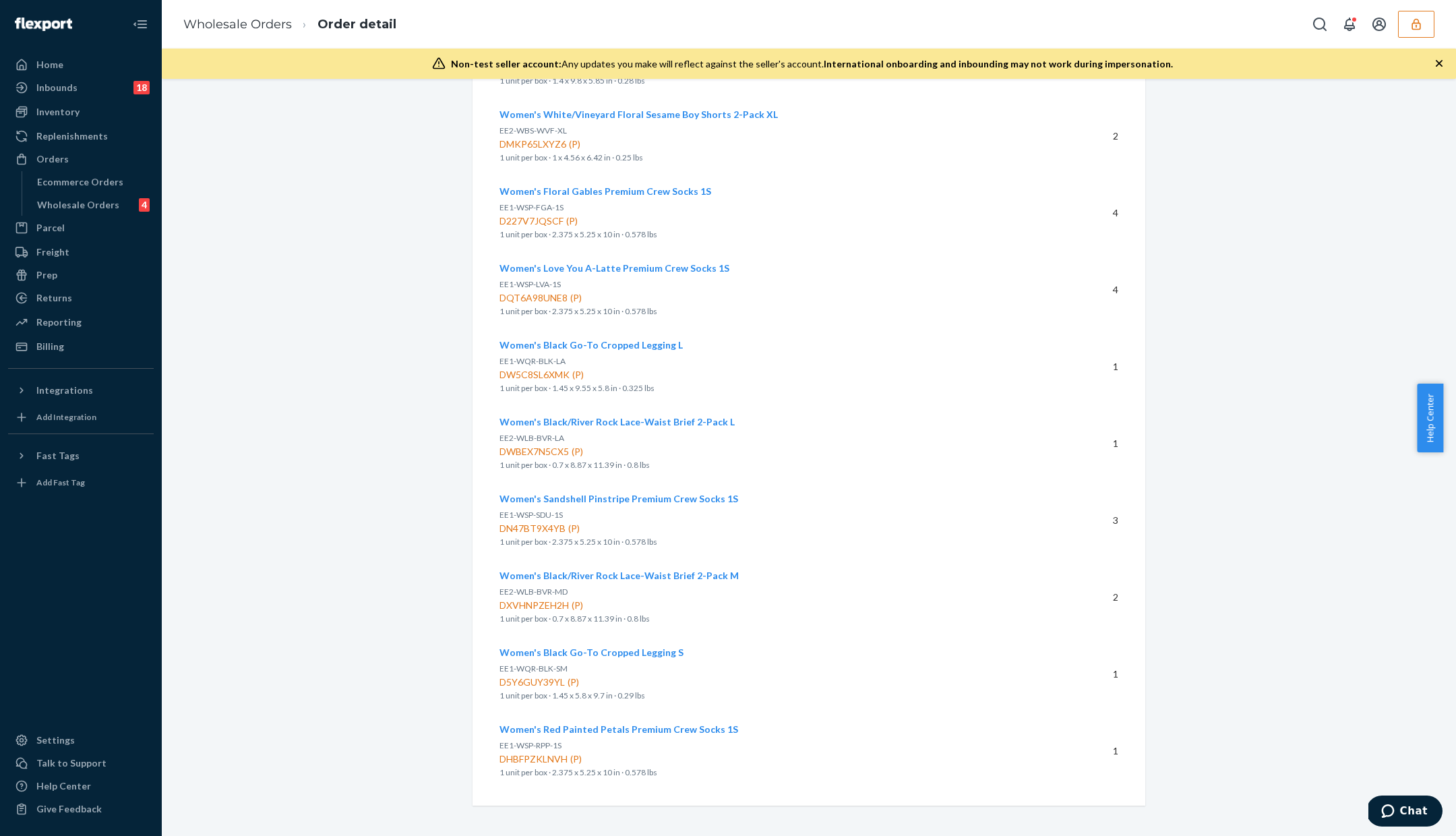
click at [118, 216] on ul "Home Inbounds 18 Shipping Plans Problems 18 Inventory Products Branded Packagin…" at bounding box center [81, 206] width 145 height 303
click at [125, 206] on div "Wholesale Orders 4" at bounding box center [92, 205] width 121 height 19
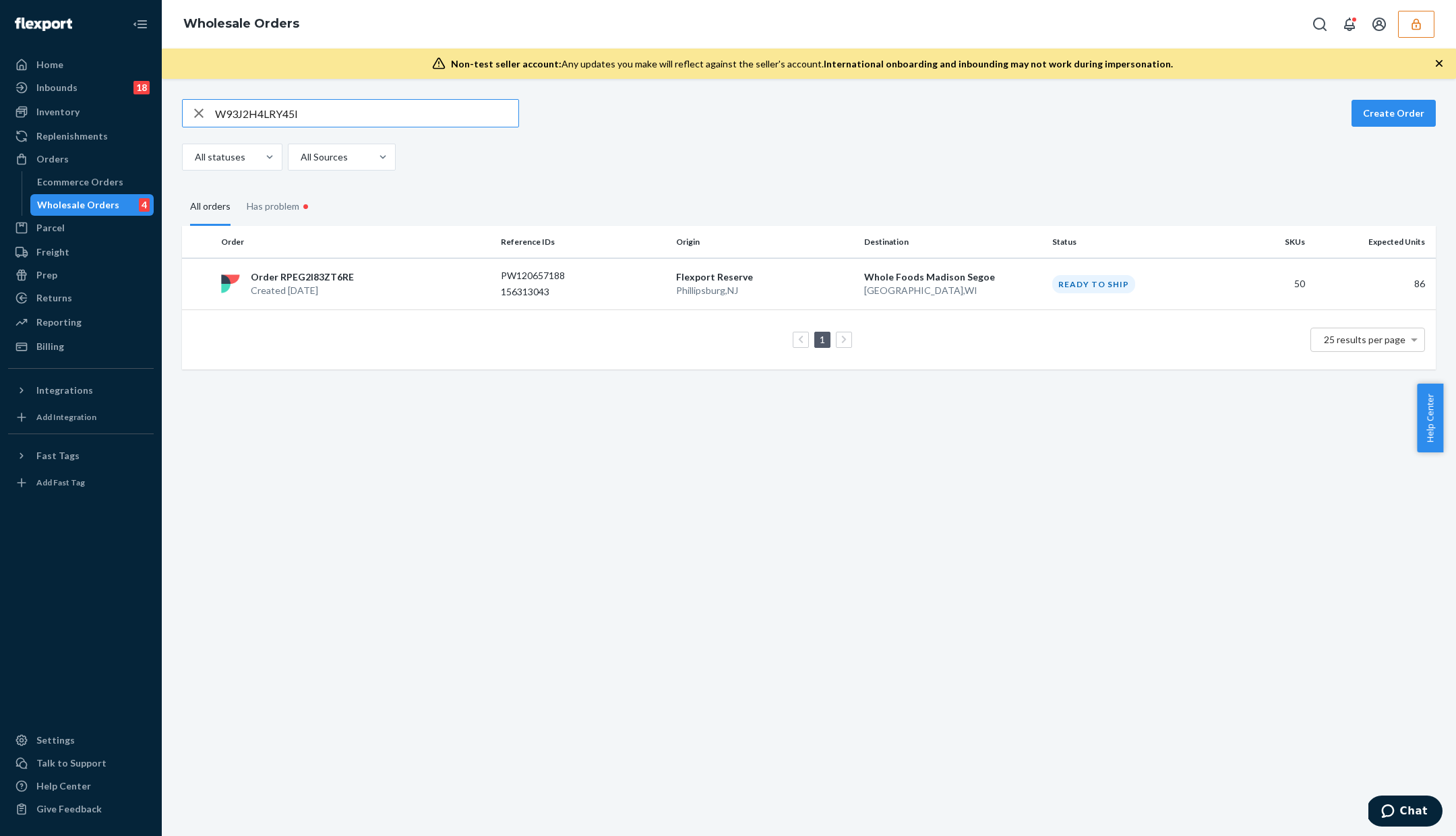
click at [229, 120] on input "W93J2H4LRY45I" at bounding box center [367, 112] width 304 height 27
click at [230, 120] on input "W93J2H4LRY45I" at bounding box center [367, 112] width 304 height 27
click at [391, 128] on div "WNOCDML62TQWA Create Order All statuses All Sources" at bounding box center [808, 135] width 1254 height 72
click at [391, 120] on input "WNOCDML62TQWA" at bounding box center [367, 112] width 304 height 27
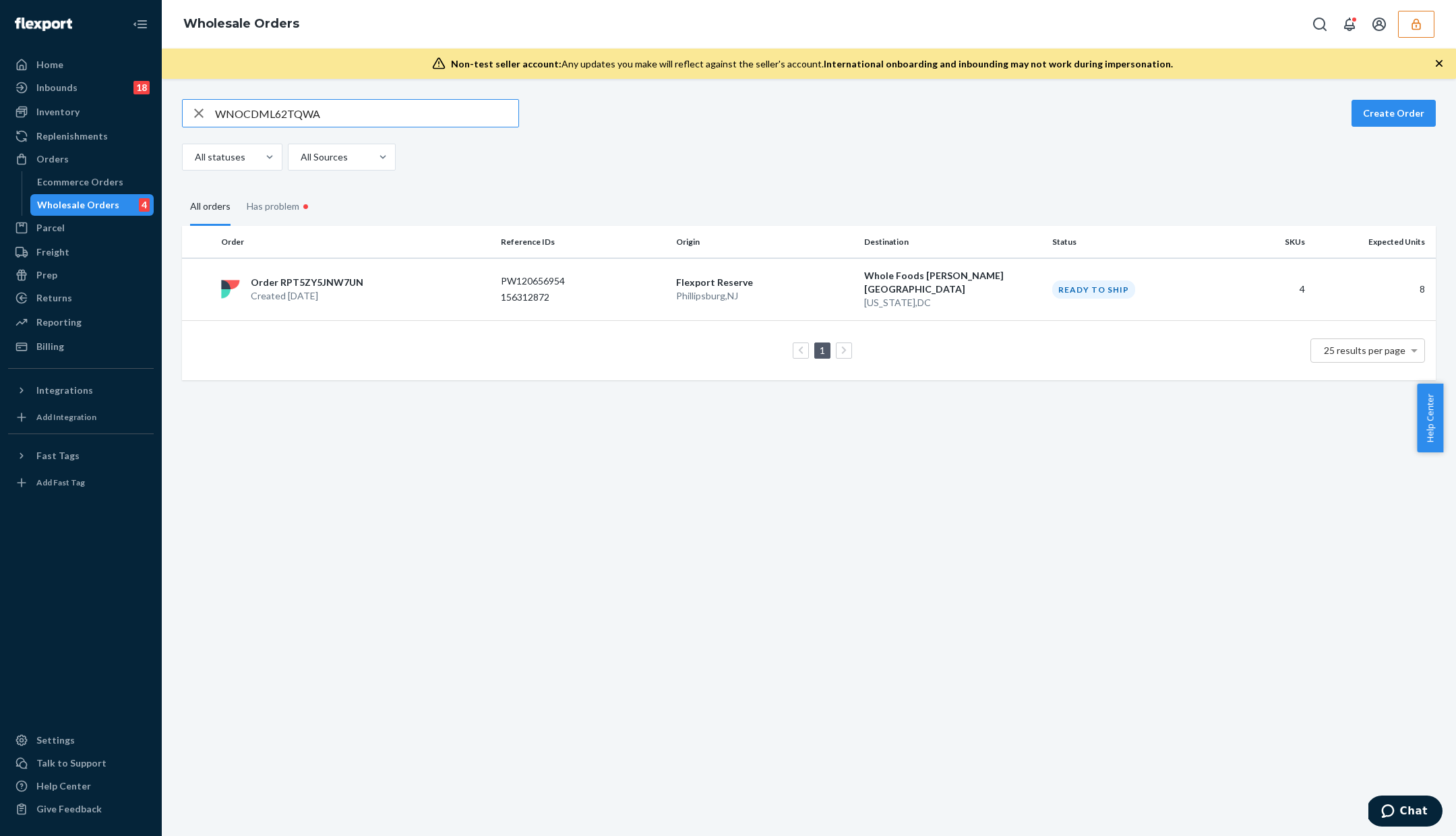
click at [393, 120] on input "WNOCDML62TQWA" at bounding box center [367, 112] width 304 height 27
paste input "IF9YO26MUHWB"
type input "WIF9YO26MUHWB"
click at [543, 292] on p "156313088" at bounding box center [555, 292] width 108 height 14
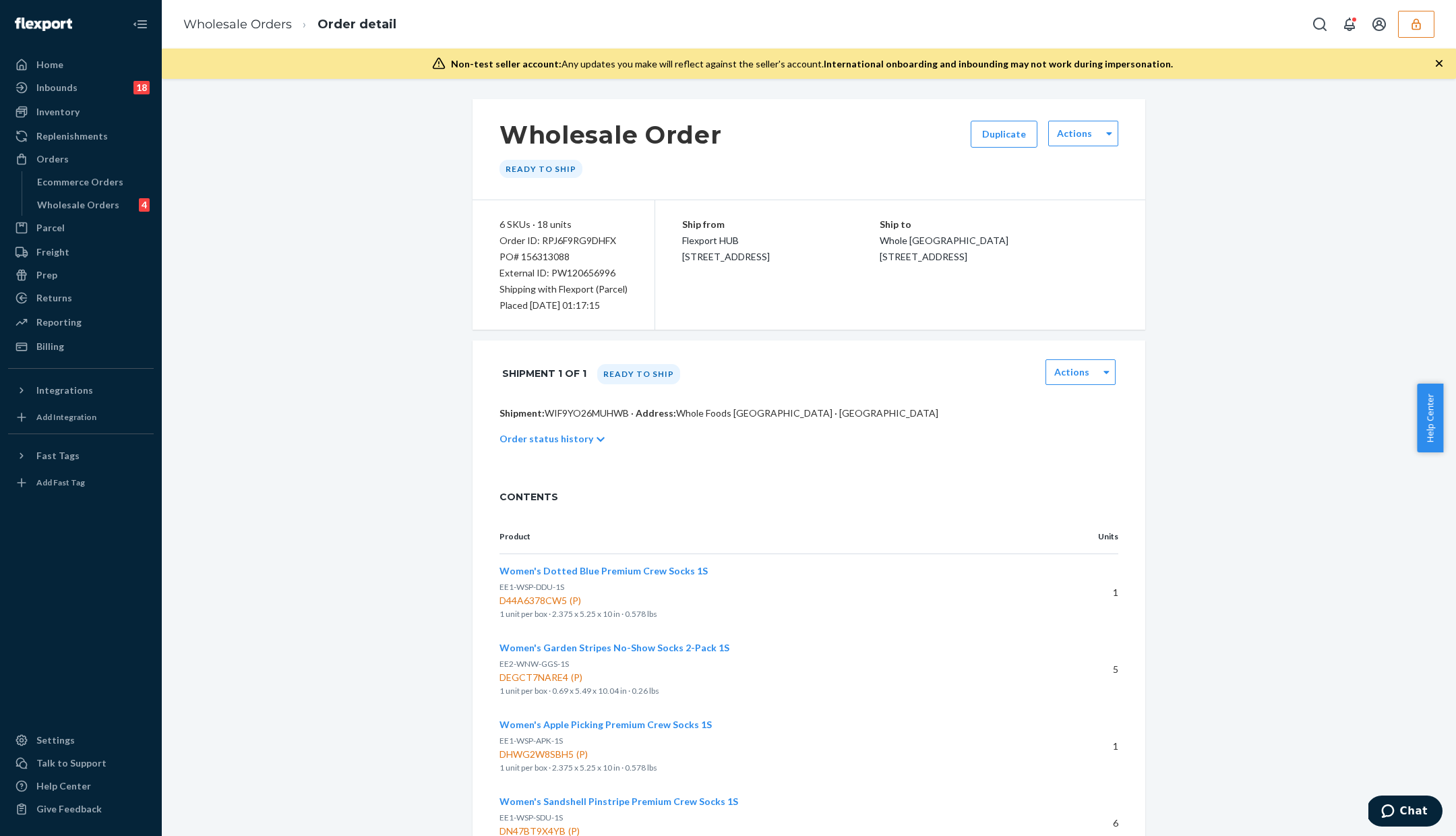
scroll to position [394, 0]
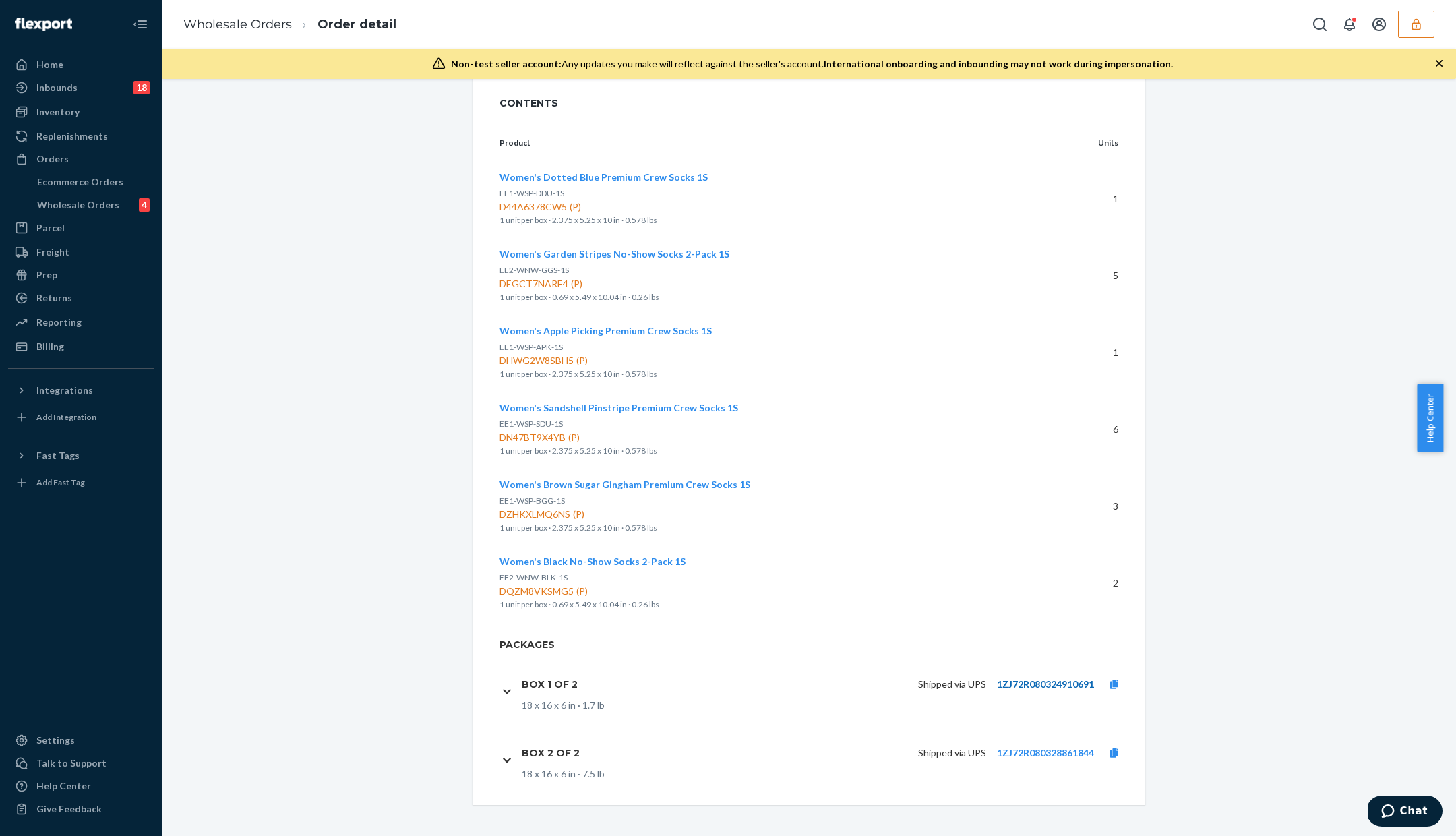
click at [1067, 685] on link "1ZJ72R080324910691" at bounding box center [1046, 683] width 97 height 11
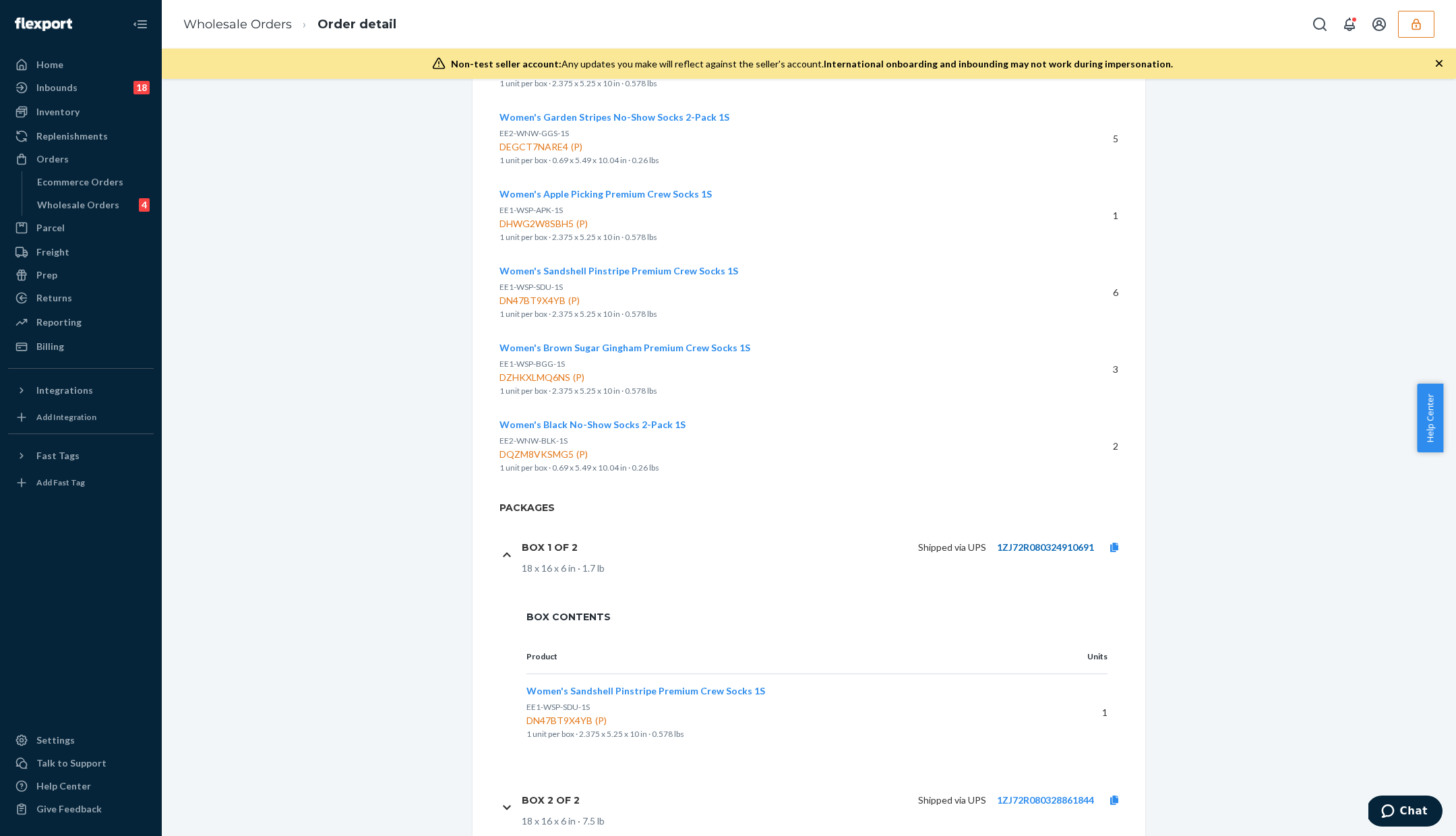
scroll to position [578, 0]
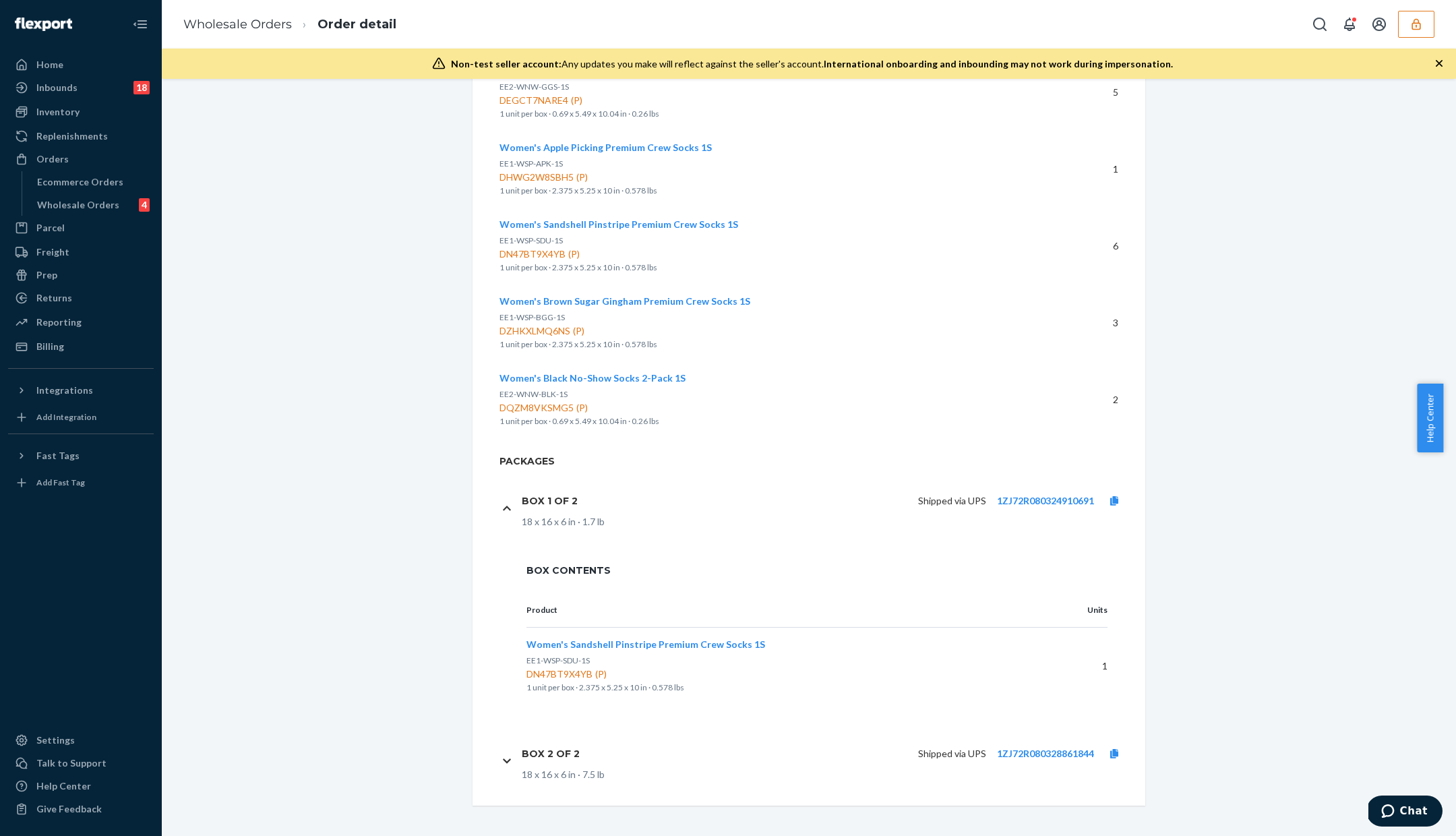
click at [997, 757] on p "1ZJ72R080328861844" at bounding box center [1046, 753] width 97 height 14
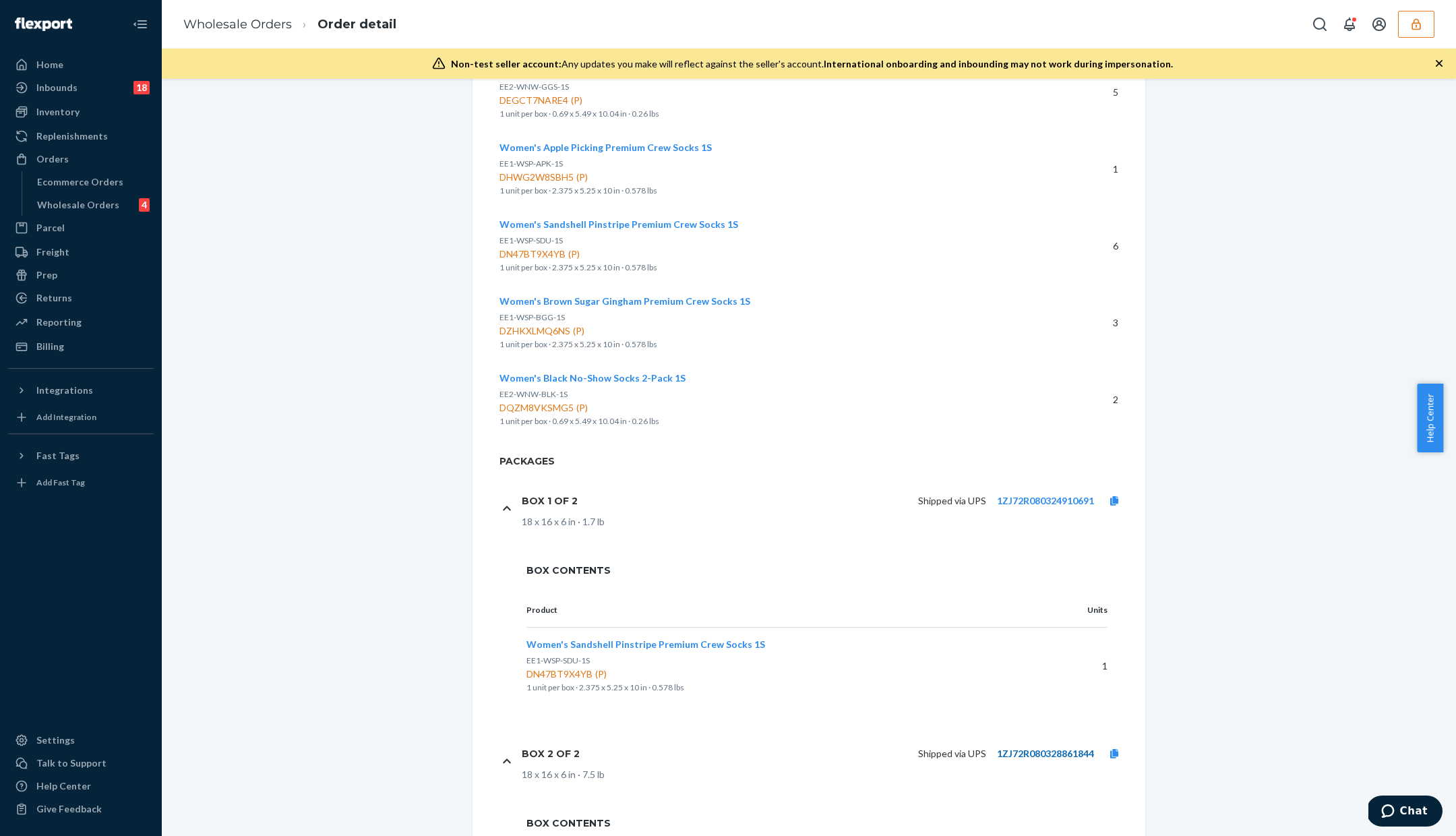
click at [1012, 750] on link "1ZJ72R080328861844" at bounding box center [1046, 753] width 97 height 11
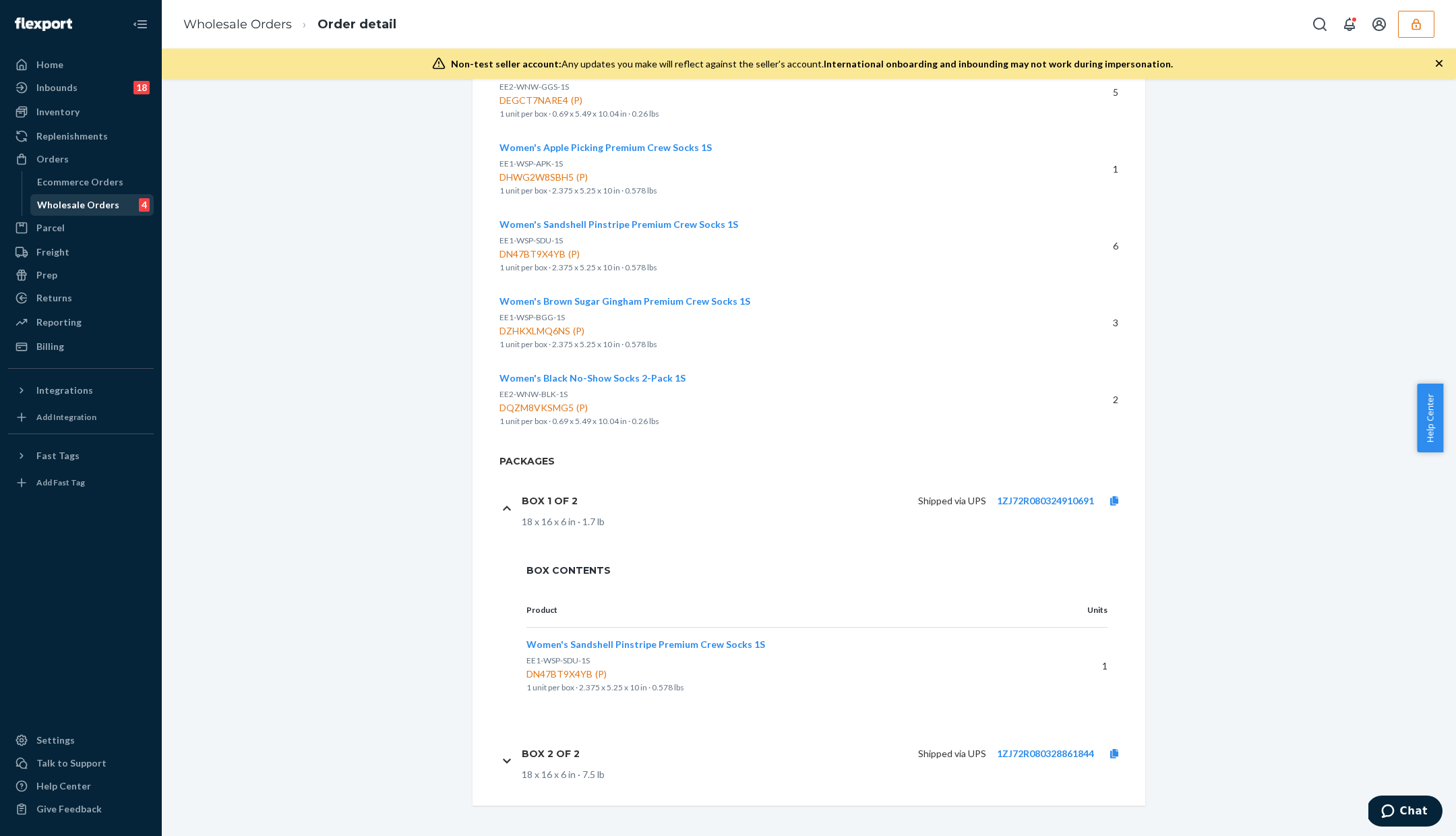
click at [117, 201] on div "Wholesale Orders 4" at bounding box center [92, 205] width 121 height 19
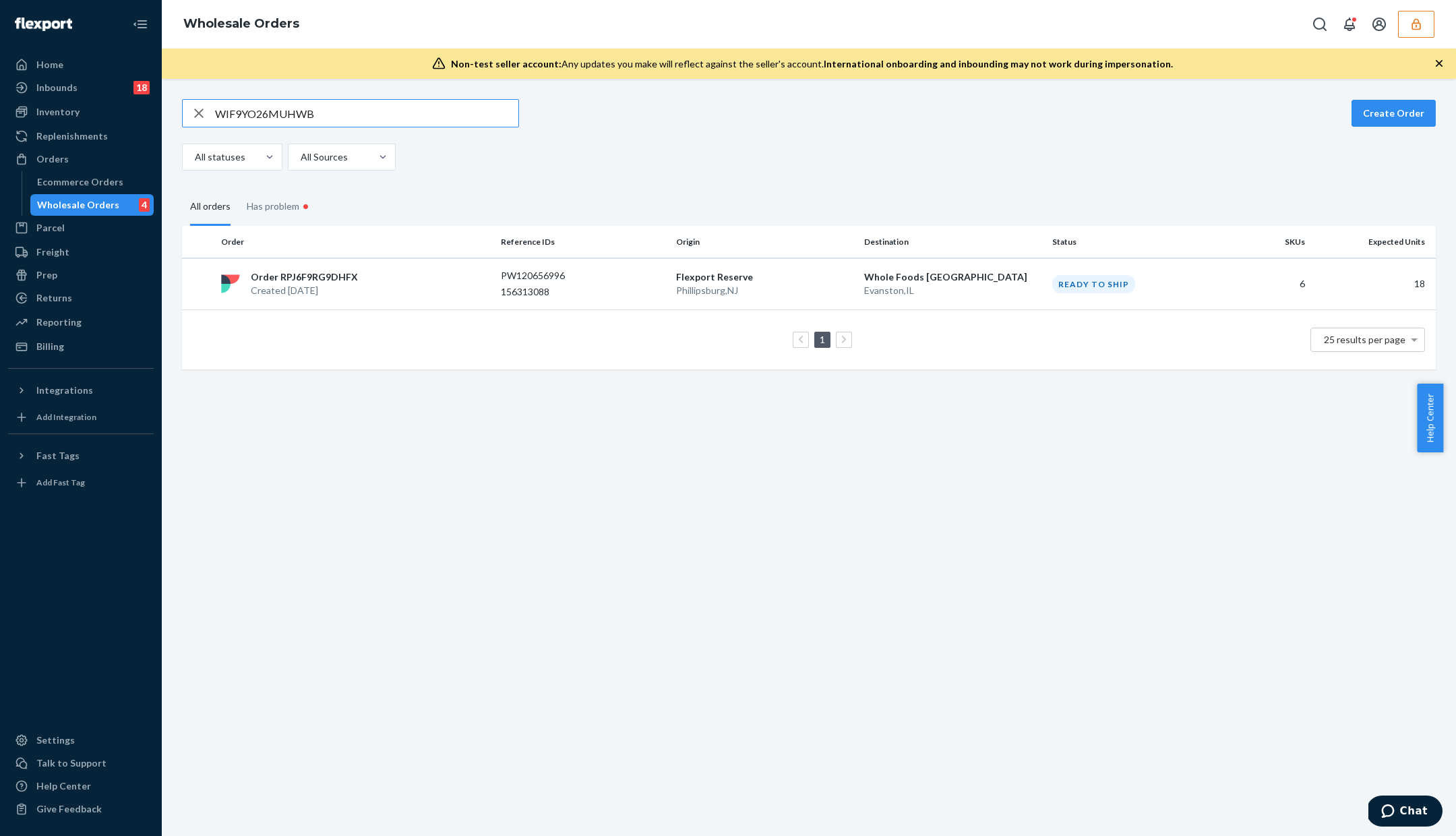
click at [264, 119] on input "WIF9YO26MUHWB" at bounding box center [367, 112] width 304 height 27
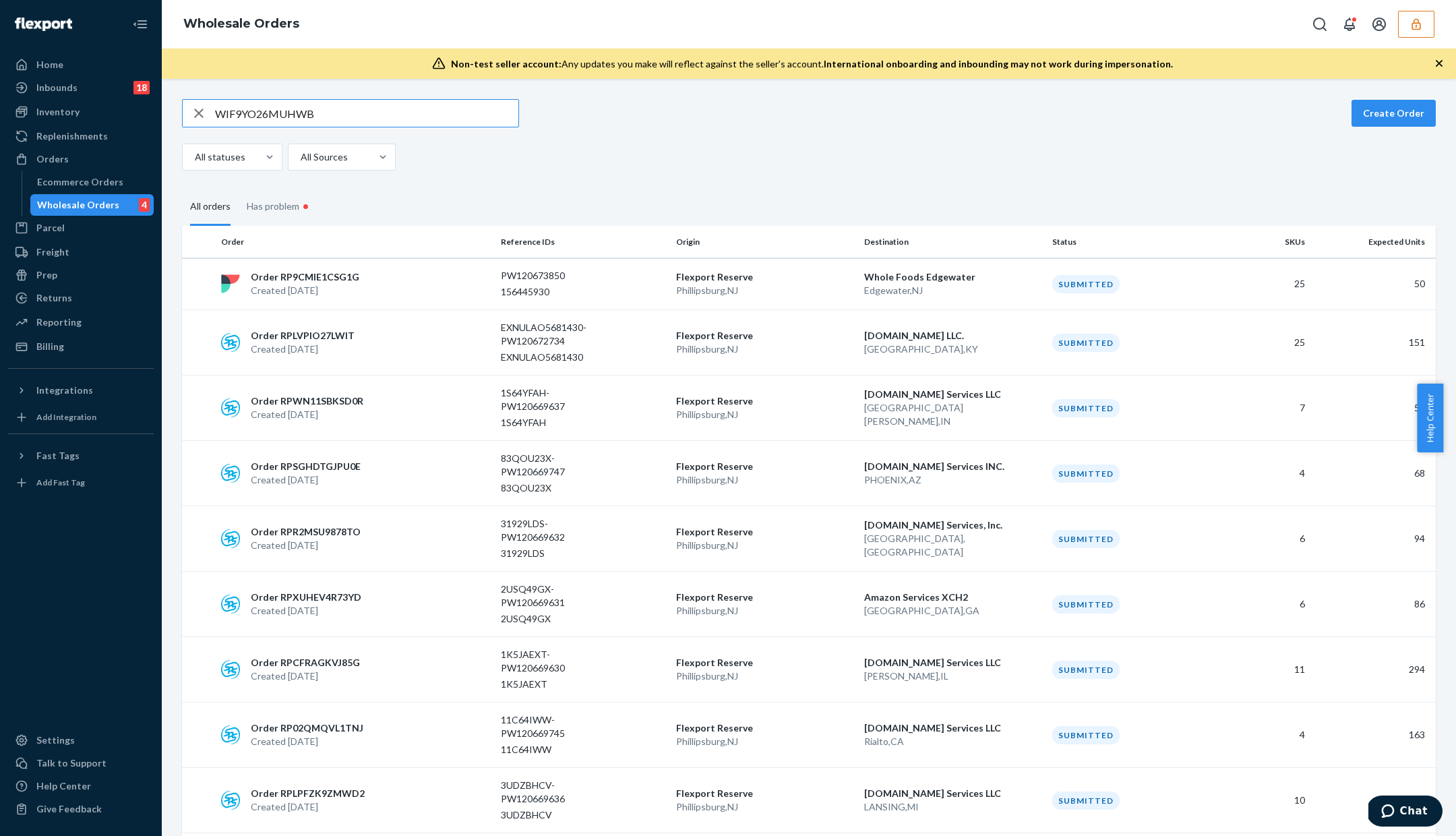
type input "WIF9YO26MUHWB"
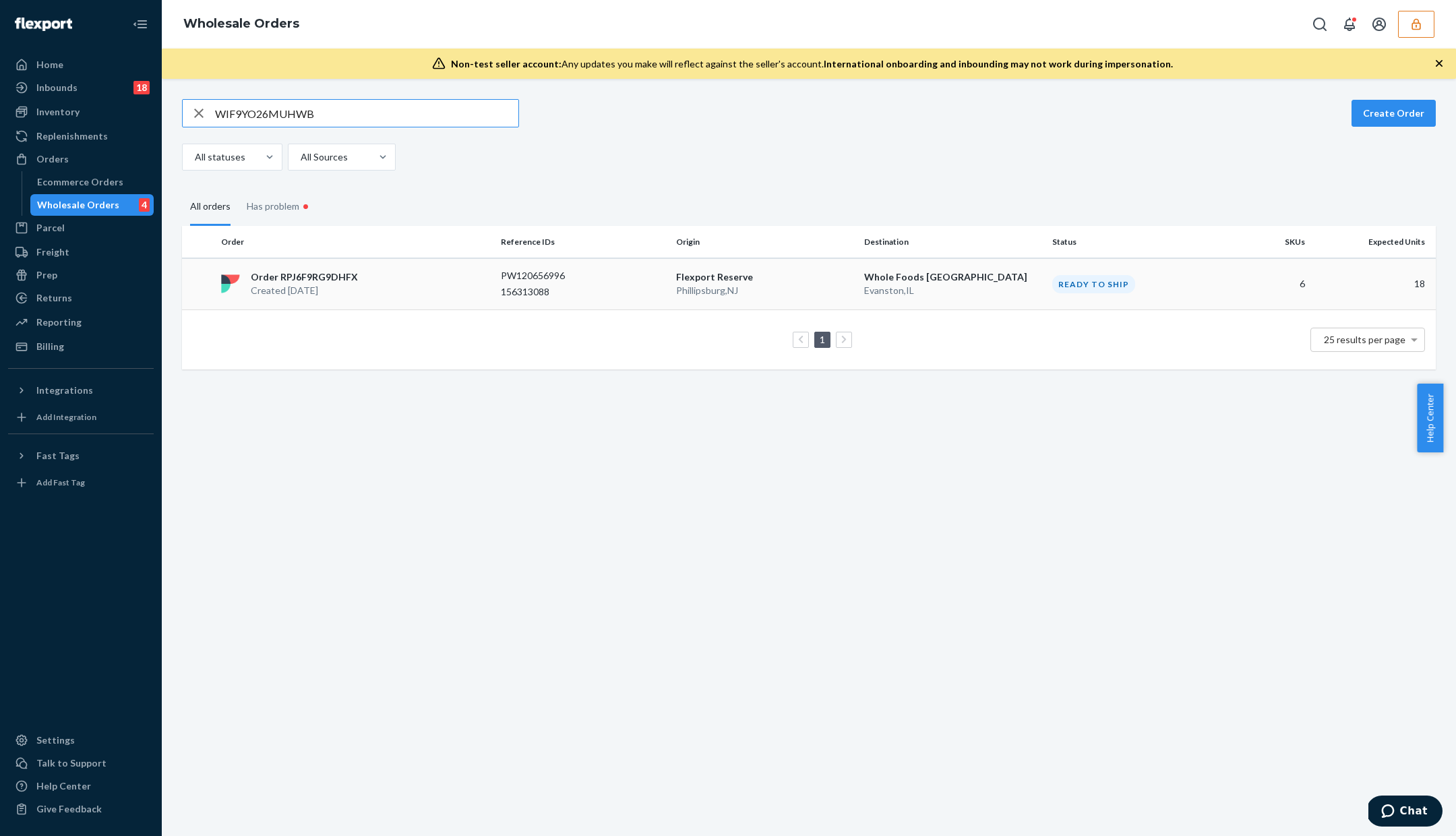
click at [605, 296] on p "156313088" at bounding box center [555, 292] width 108 height 14
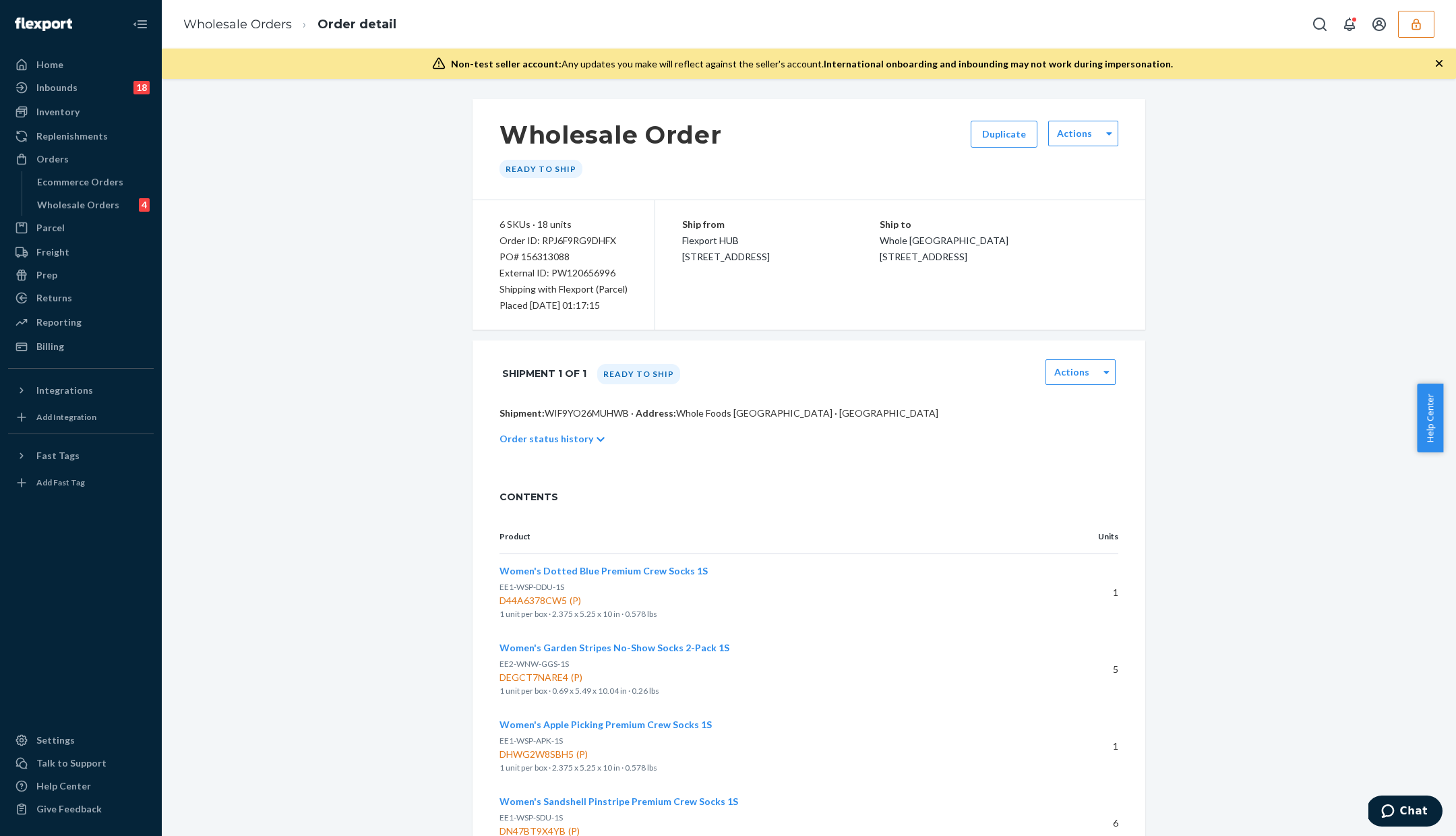
scroll to position [394, 0]
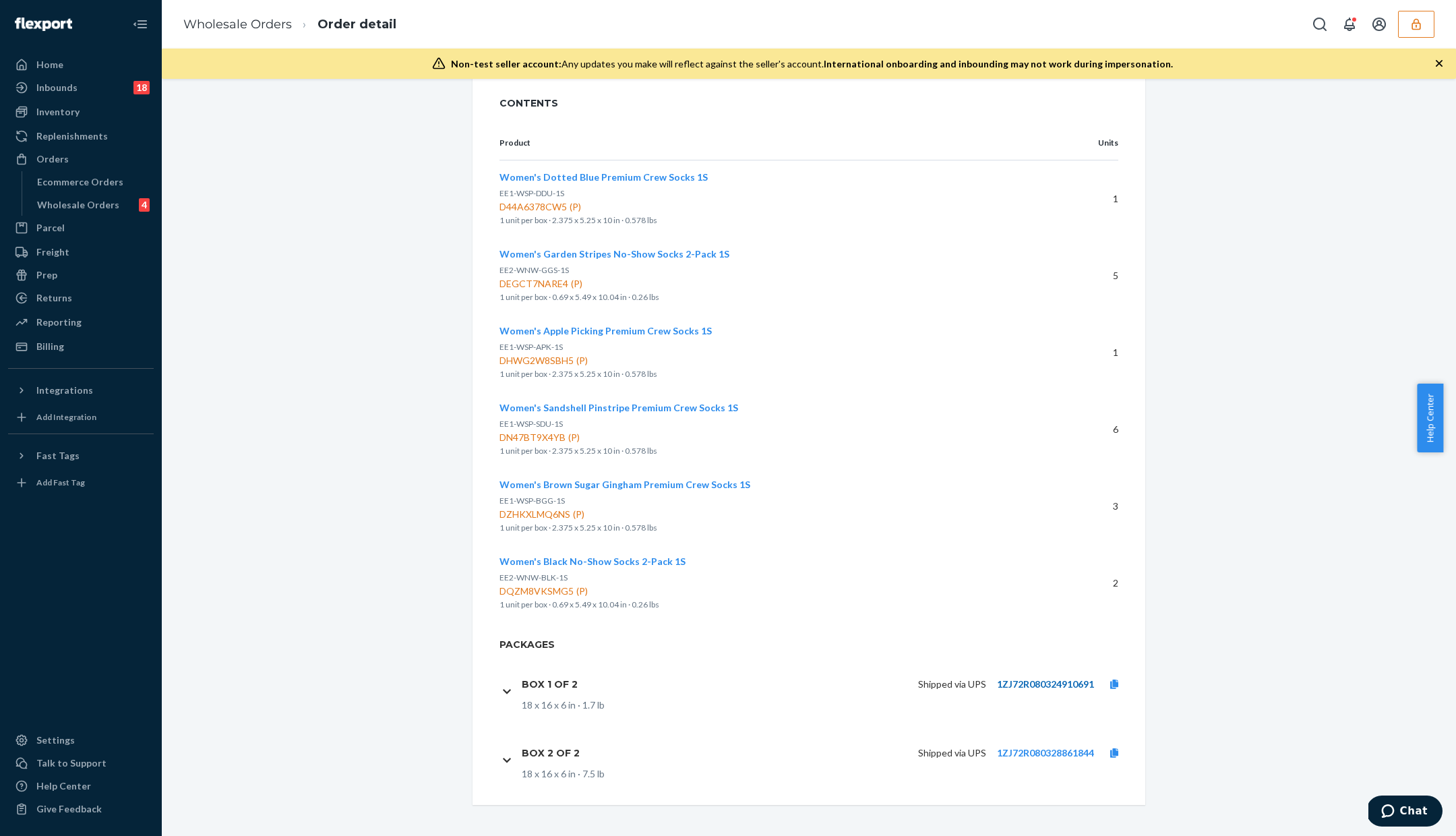
click at [1035, 683] on link "1ZJ72R080324910691" at bounding box center [1046, 683] width 97 height 11
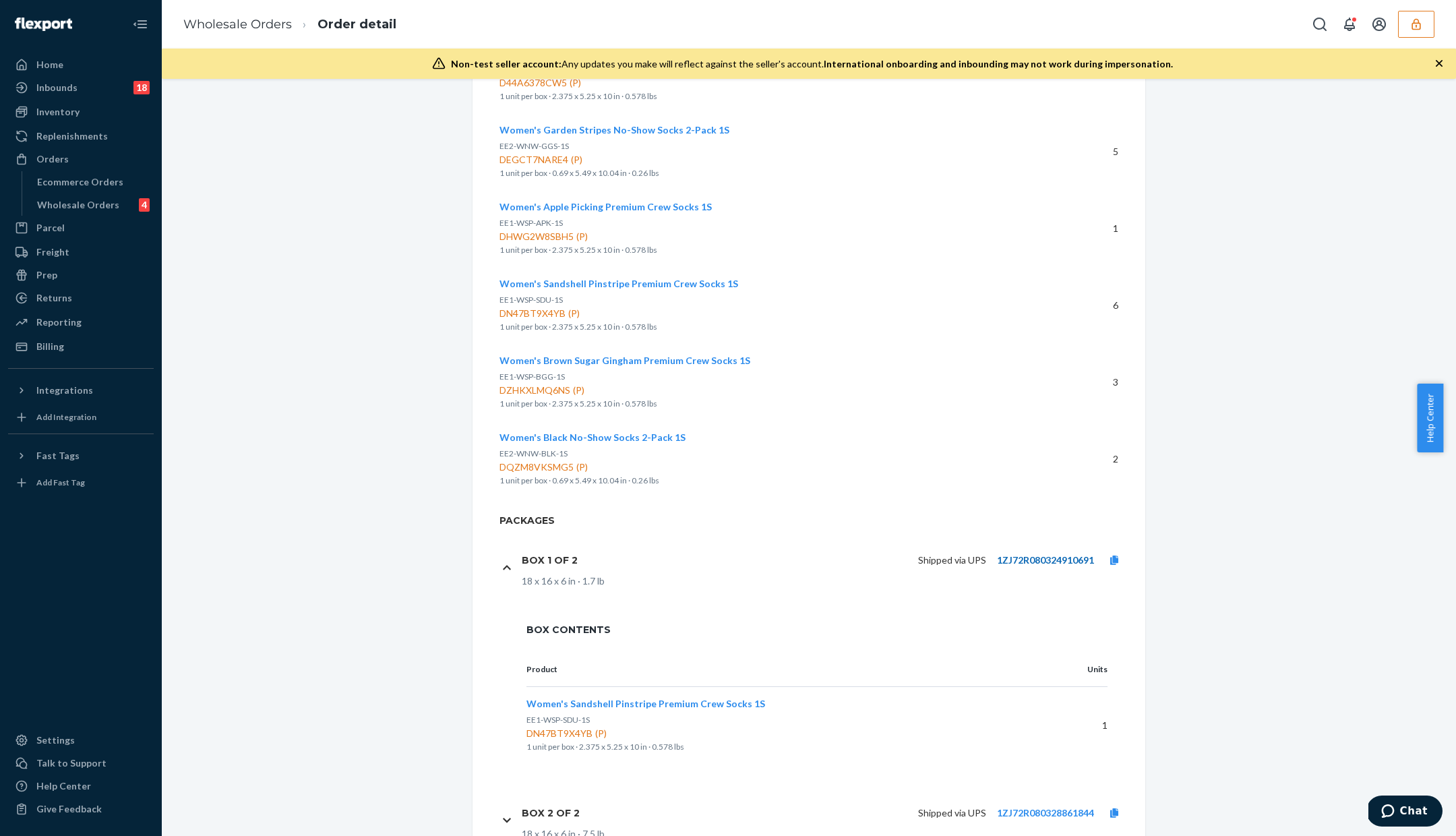
scroll to position [578, 0]
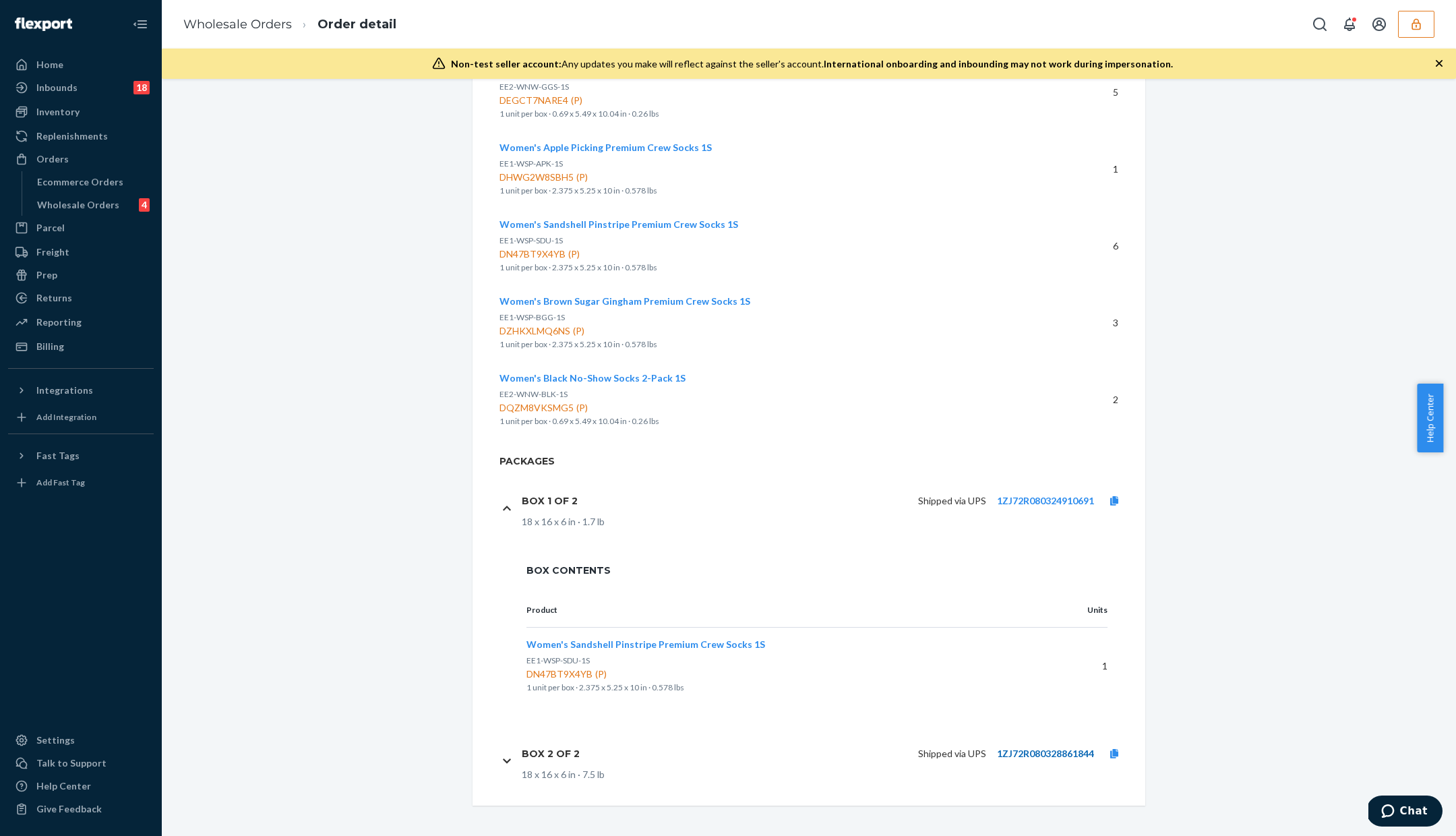
click at [1016, 755] on link "1ZJ72R080328861844" at bounding box center [1046, 753] width 97 height 11
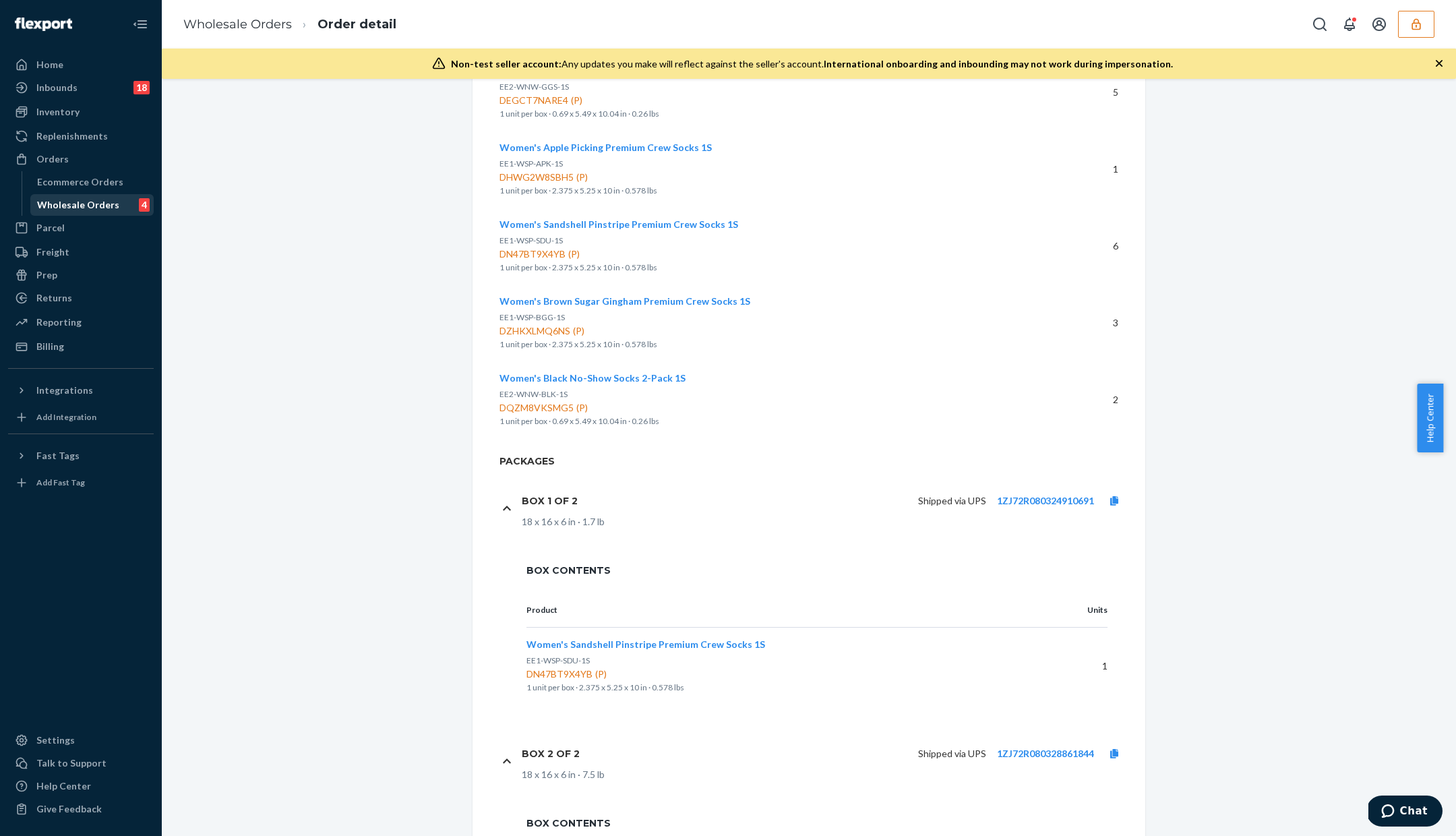
click at [87, 201] on div "Wholesale Orders" at bounding box center [77, 205] width 82 height 14
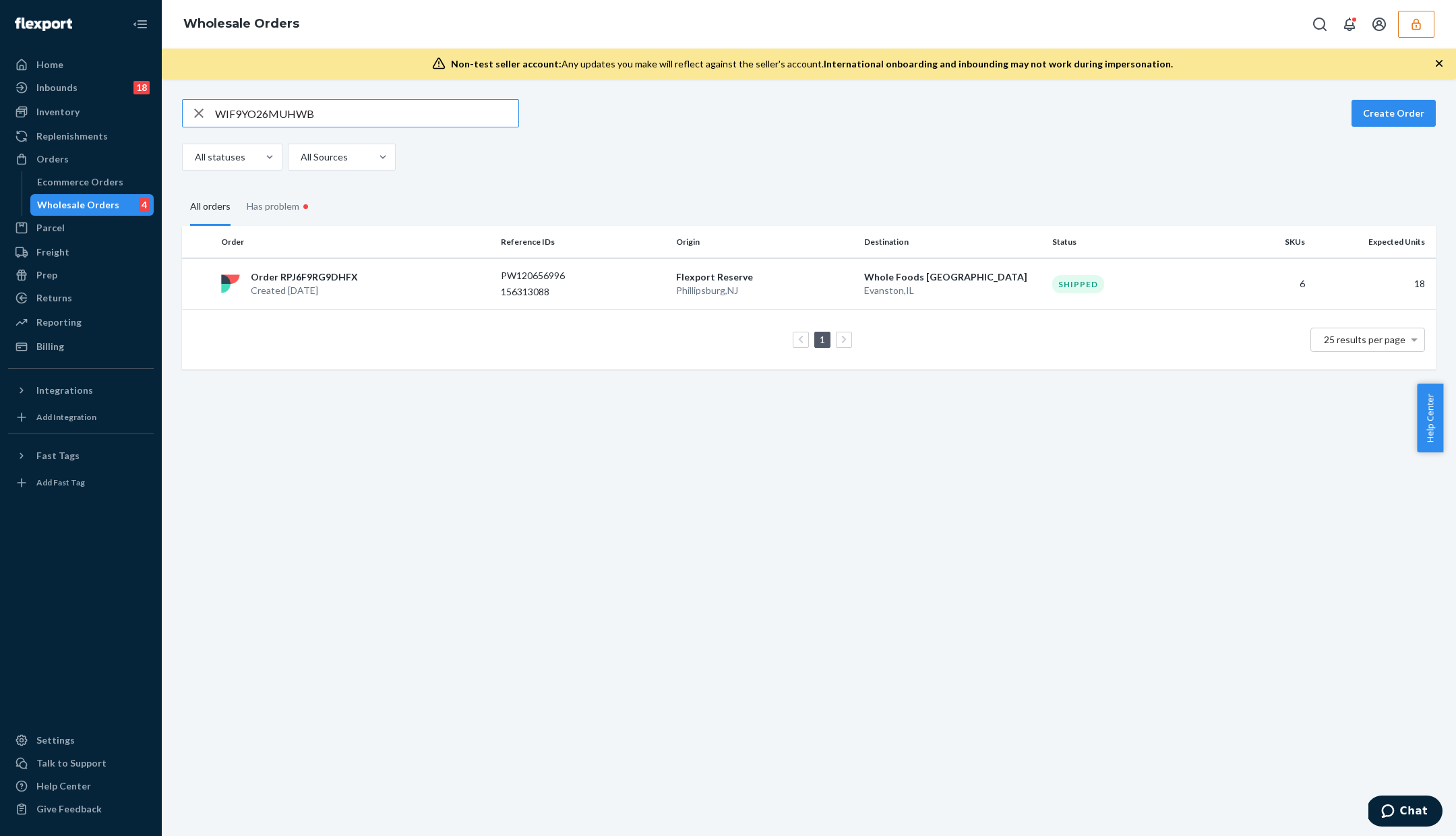
click at [279, 117] on input "WIF9YO26MUHWB" at bounding box center [367, 112] width 304 height 27
click at [378, 109] on input "PW120656796" at bounding box center [367, 112] width 304 height 27
paste input "WFU8BFJXJVH9R"
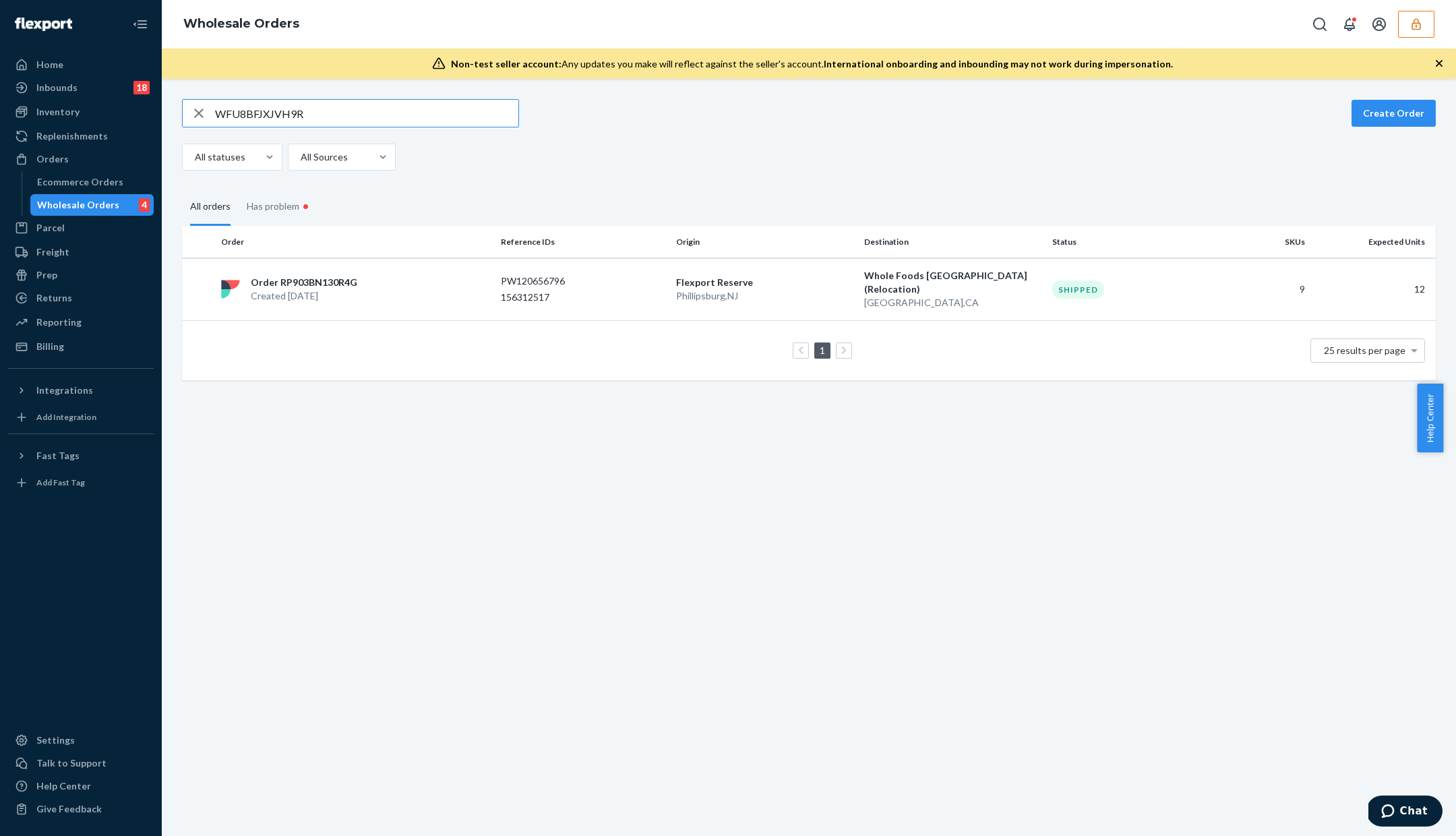
type input "WFU8BFJXJVH9R"
click at [519, 291] on p "156312517" at bounding box center [555, 297] width 108 height 14
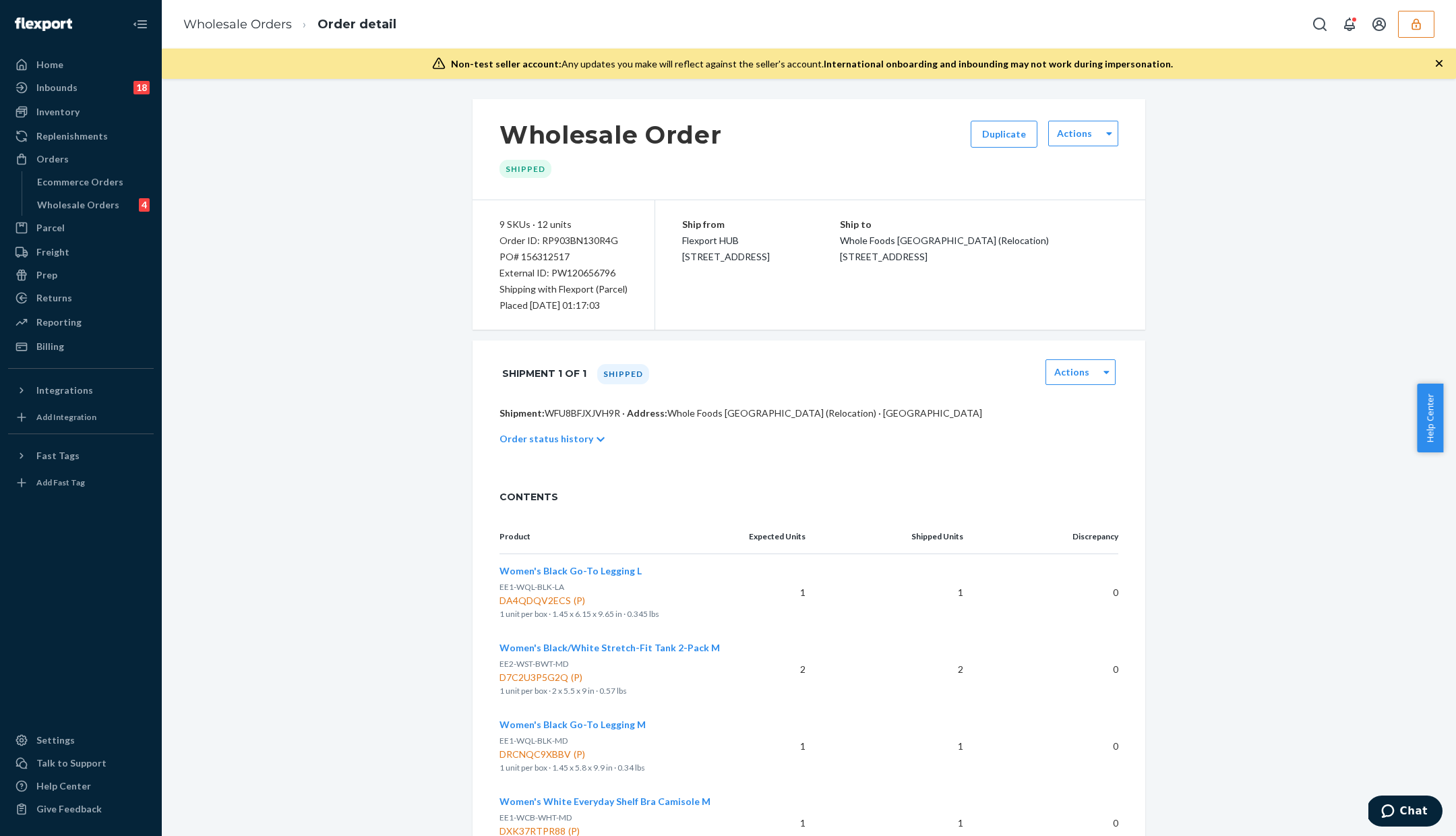
scroll to position [624, 0]
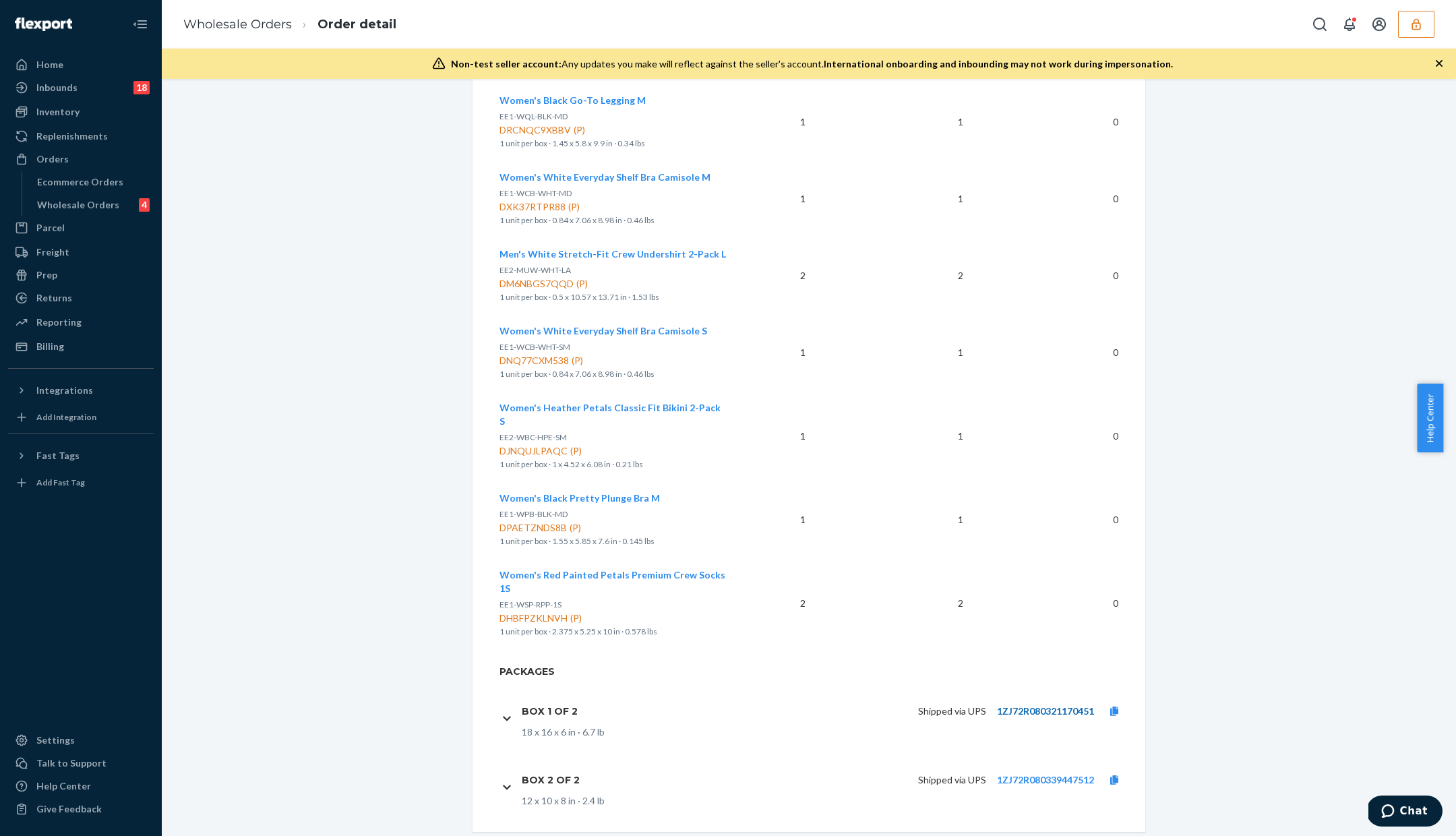
click at [1052, 705] on link "1ZJ72R080321170451" at bounding box center [1046, 711] width 97 height 11
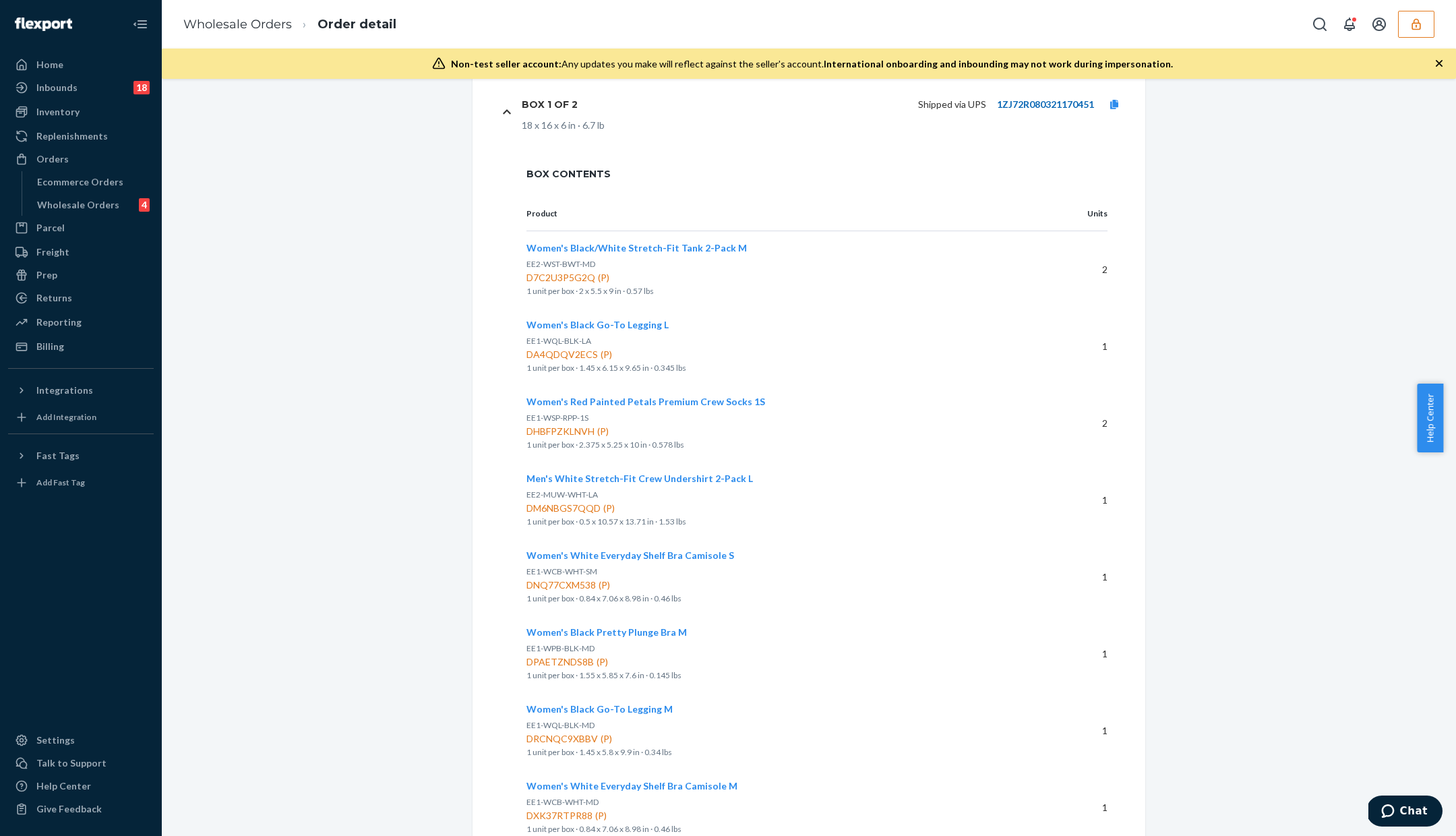
scroll to position [1346, 0]
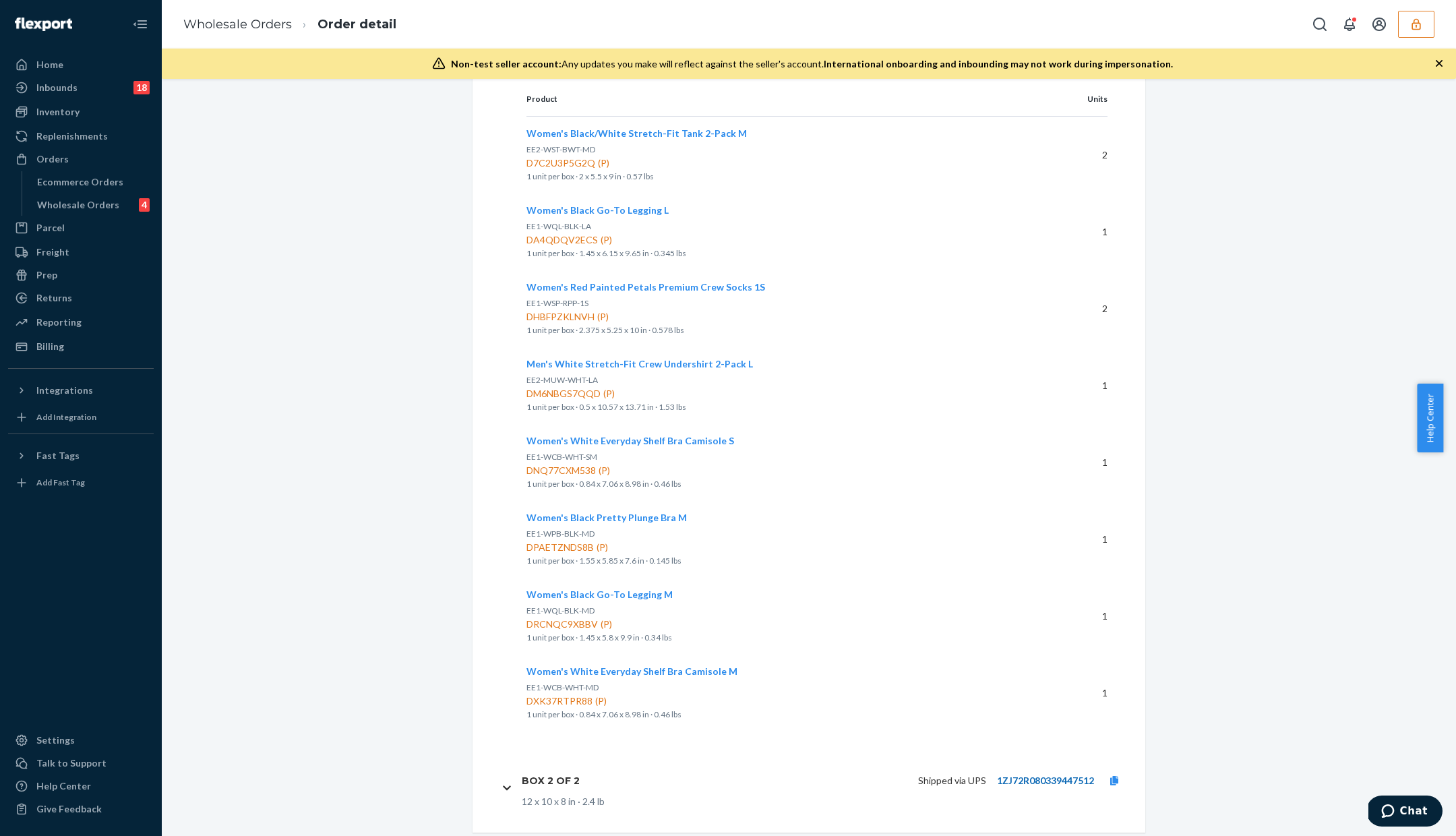
click at [1054, 774] on link "1ZJ72R080339447512" at bounding box center [1046, 780] width 97 height 11
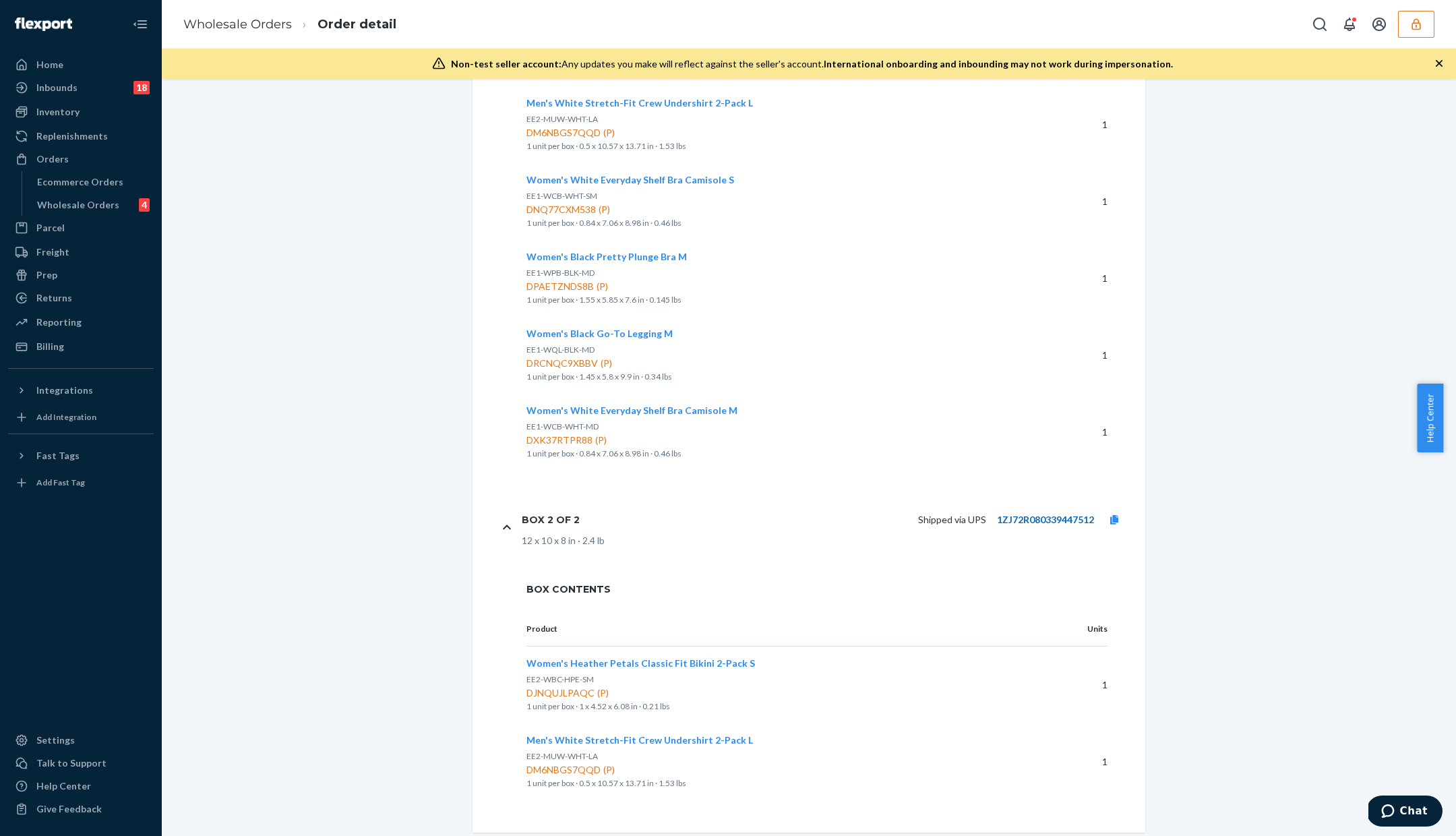
click at [1019, 514] on link "1ZJ72R080339447512" at bounding box center [1046, 520] width 97 height 11
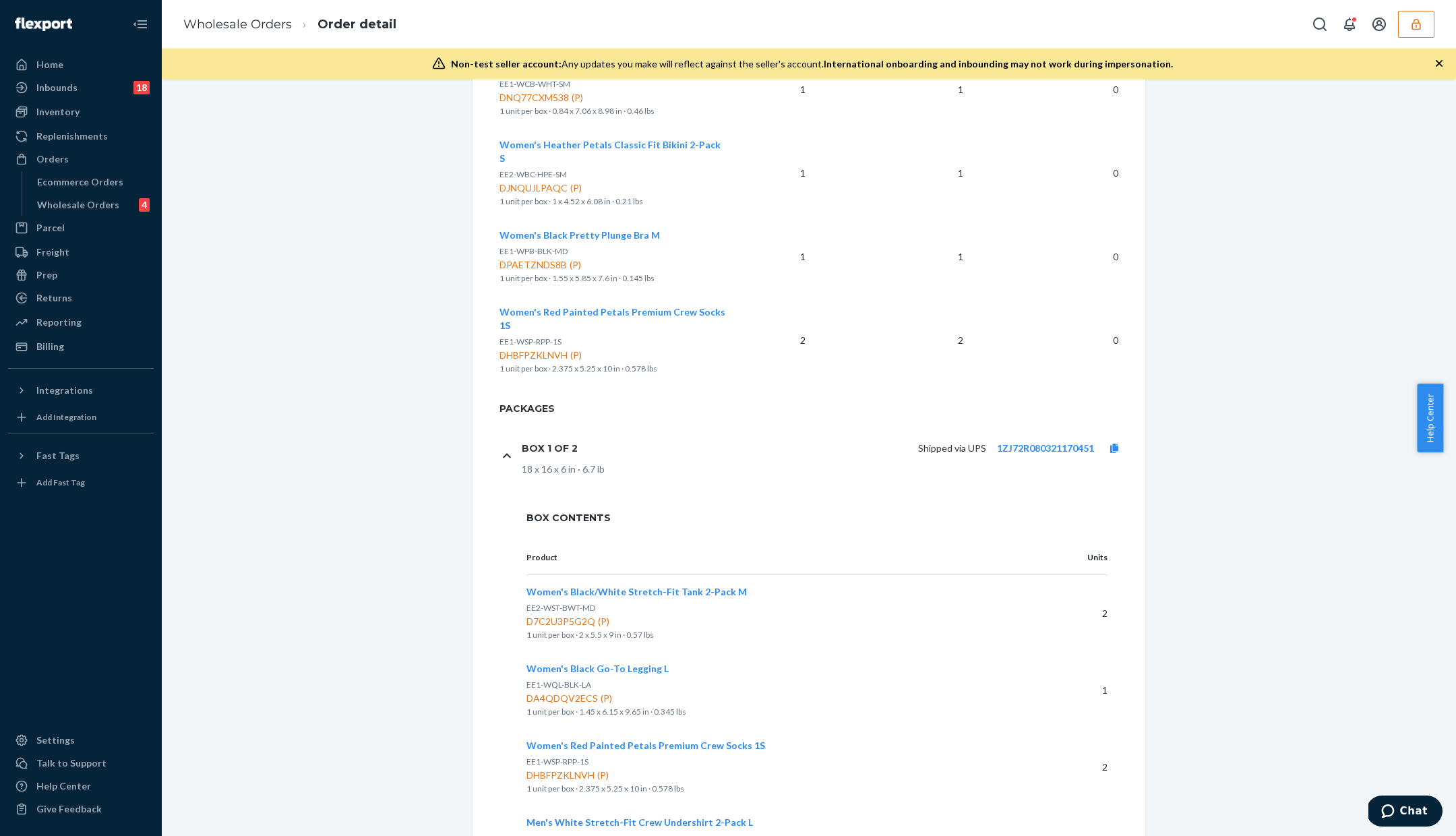
scroll to position [683, 0]
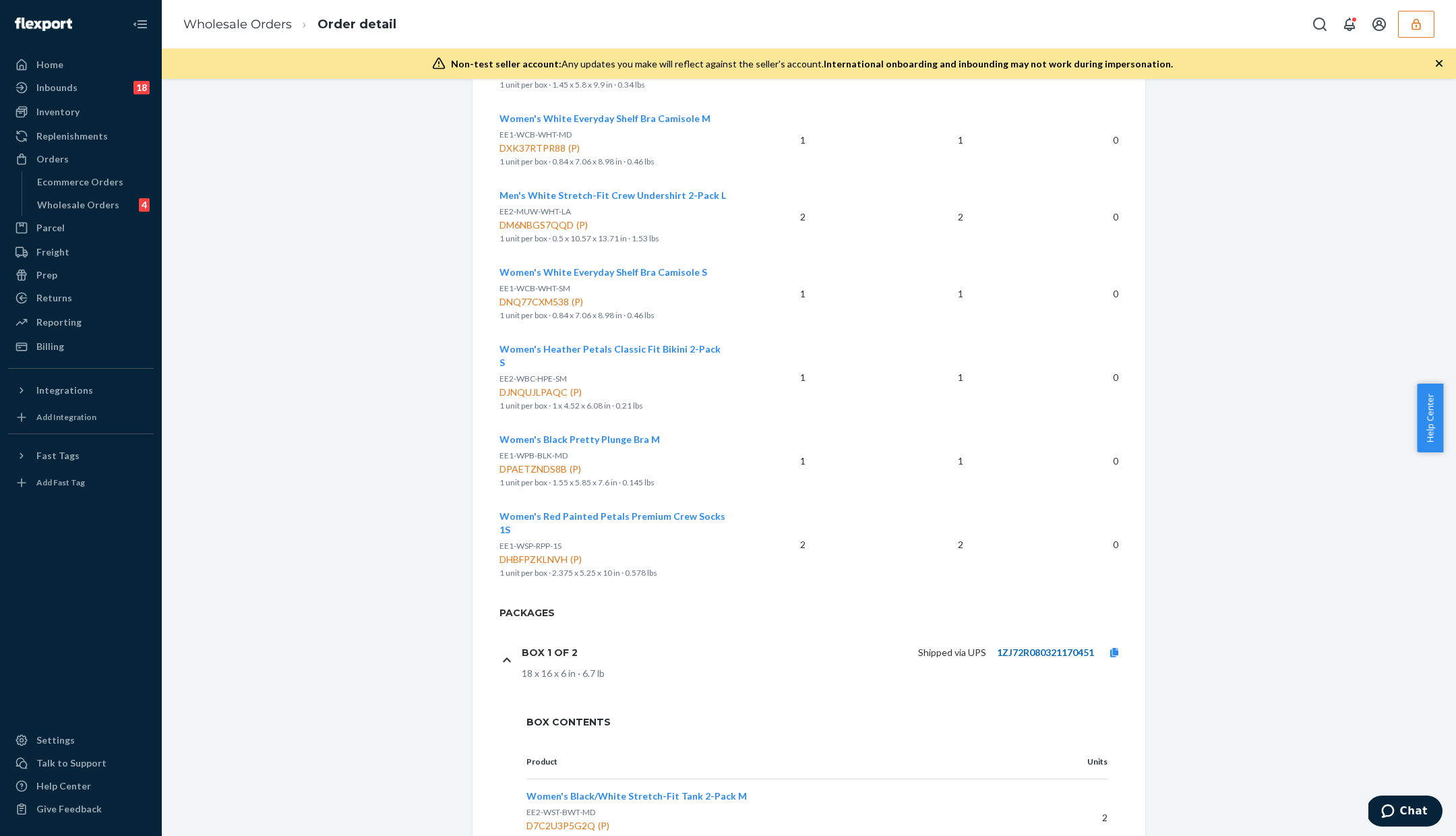
click at [1022, 647] on link "1ZJ72R080321170451" at bounding box center [1046, 652] width 97 height 11
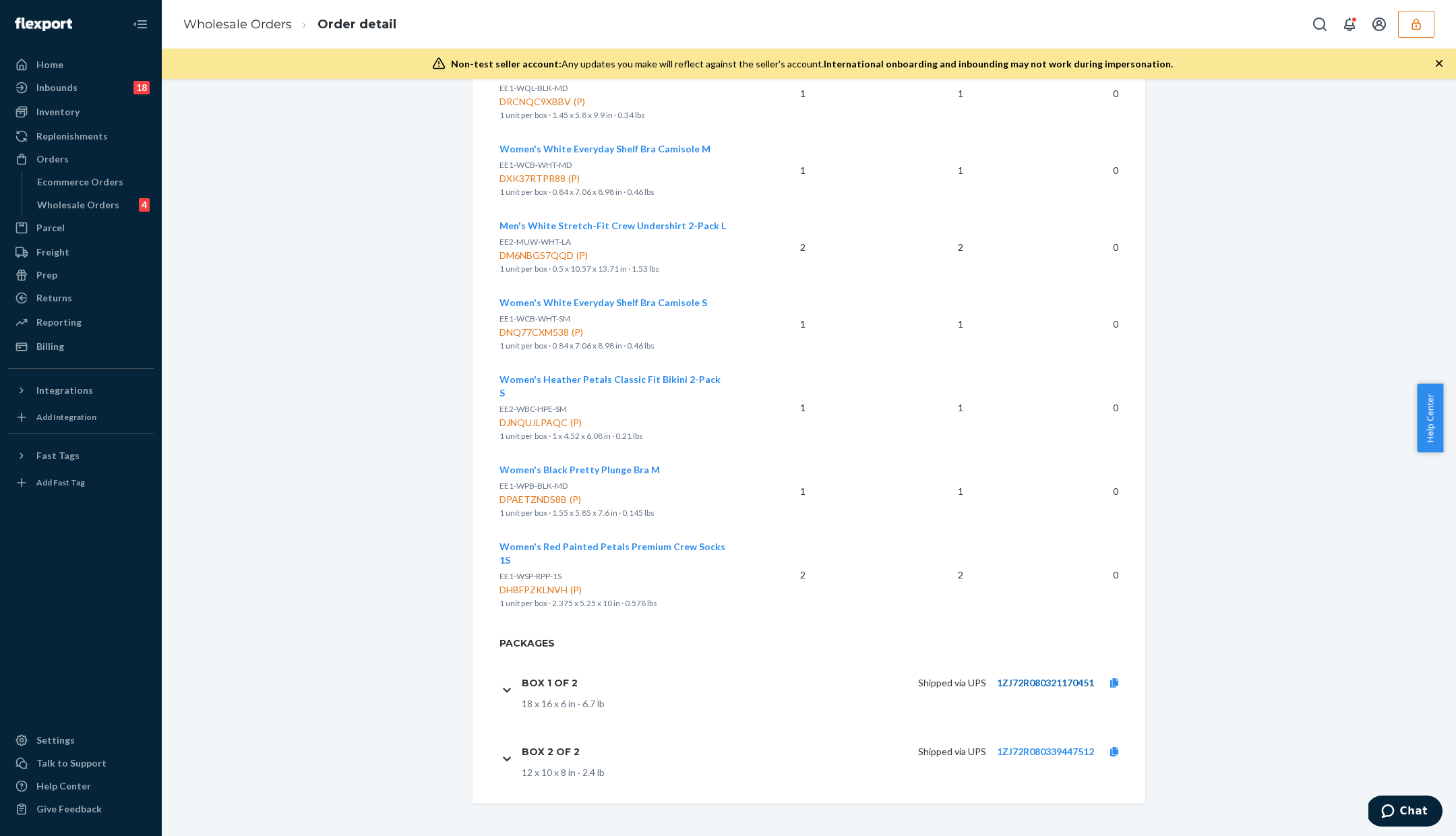
scroll to position [624, 0]
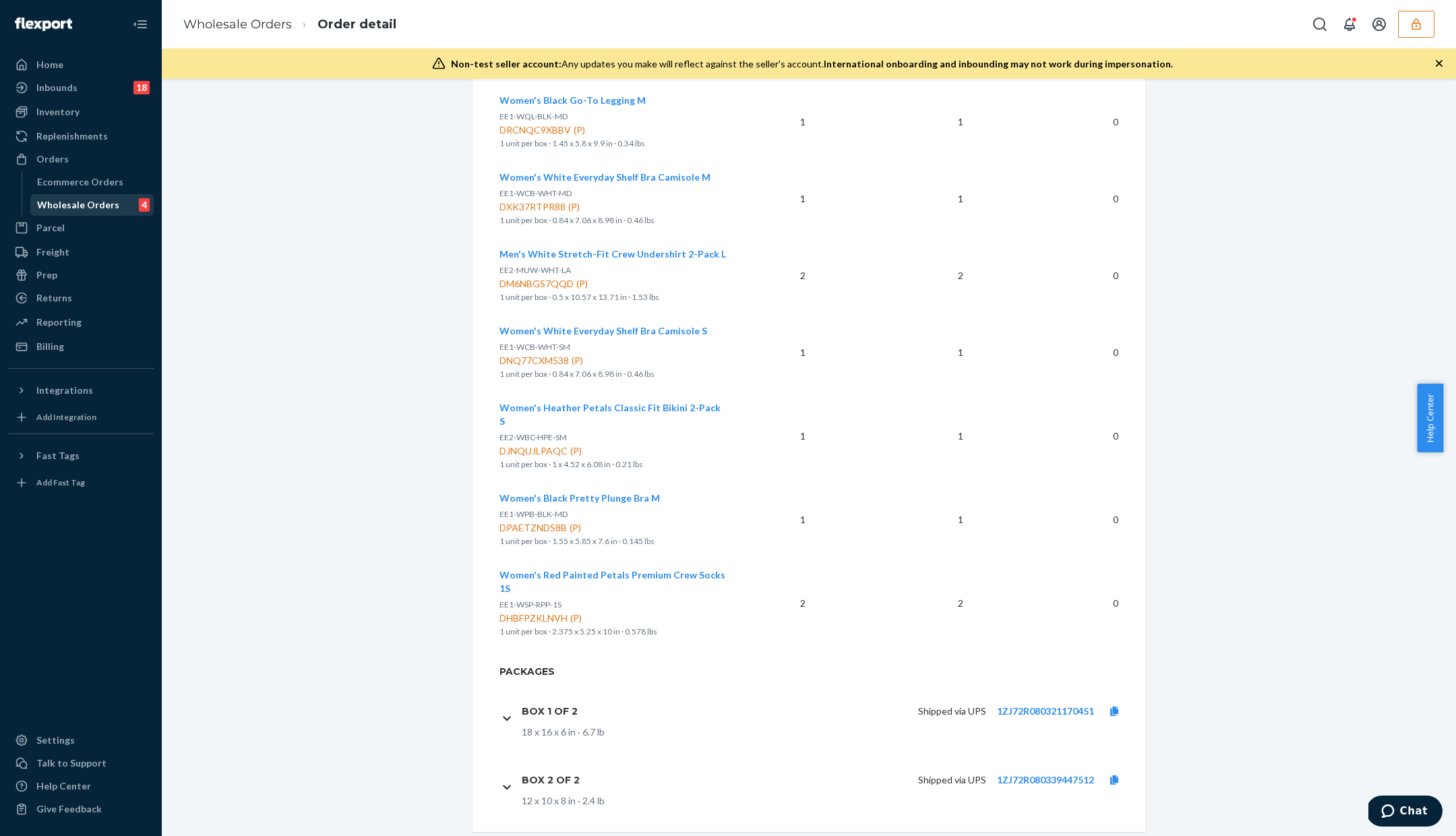
click at [132, 207] on div "Wholesale Orders 4" at bounding box center [92, 205] width 121 height 19
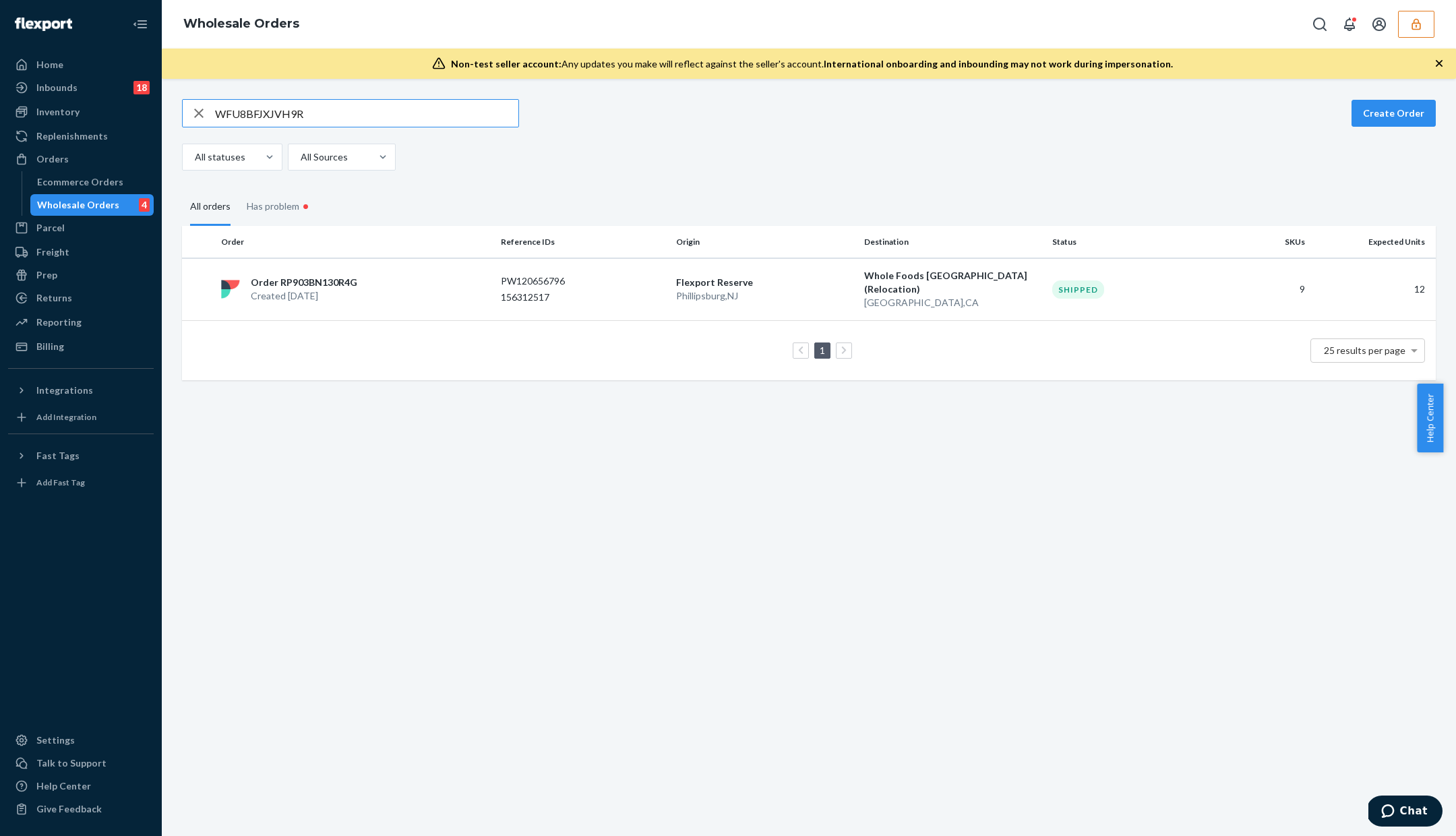
click at [282, 112] on input "WFU8BFJXJVH9R" at bounding box center [367, 112] width 304 height 27
click at [281, 112] on input "WFU8BFJXJVH9R" at bounding box center [367, 112] width 304 height 27
type input "WRX6DDC821A5B"
click at [536, 292] on p "156310763" at bounding box center [555, 292] width 108 height 14
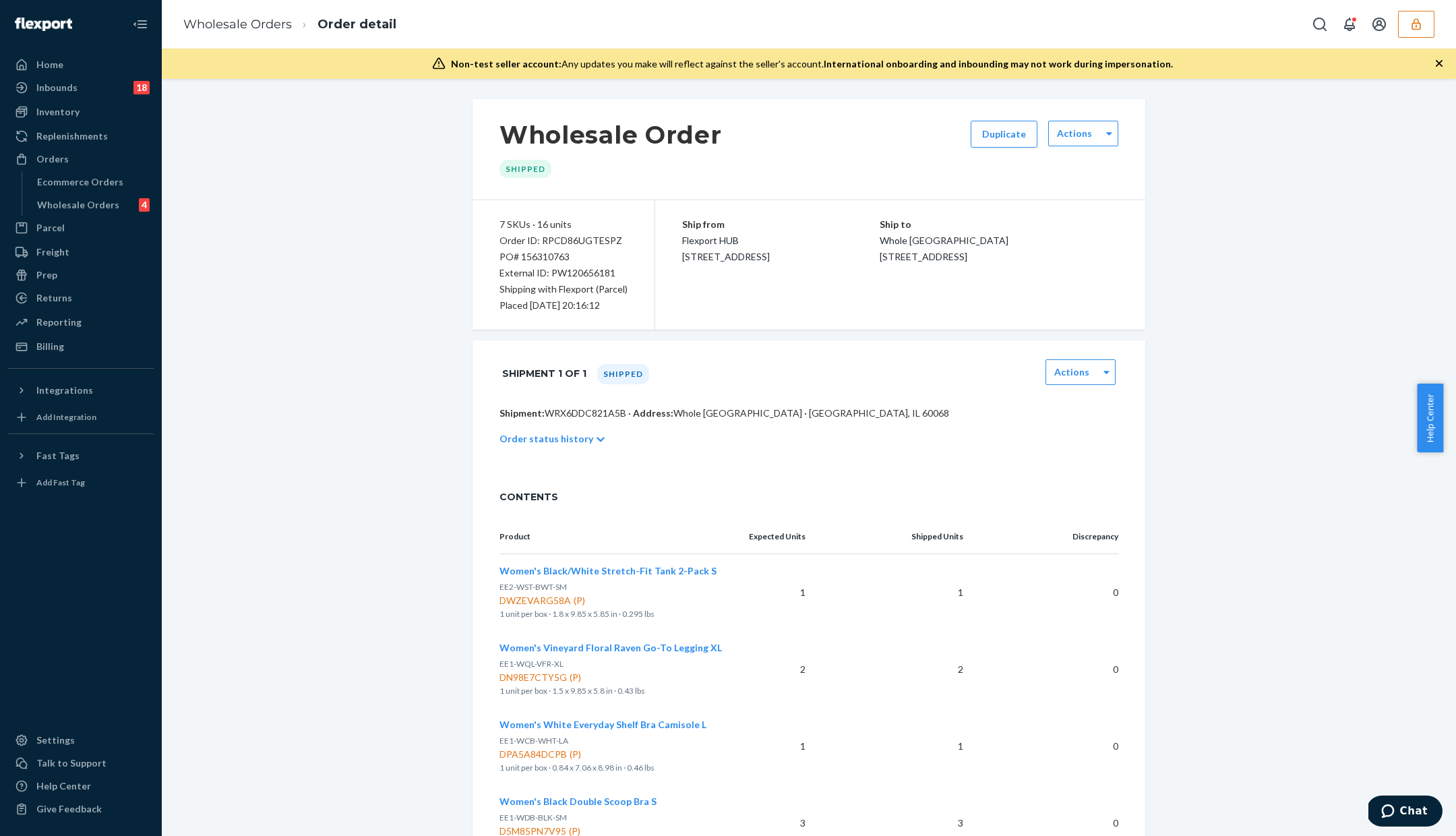
scroll to position [471, 0]
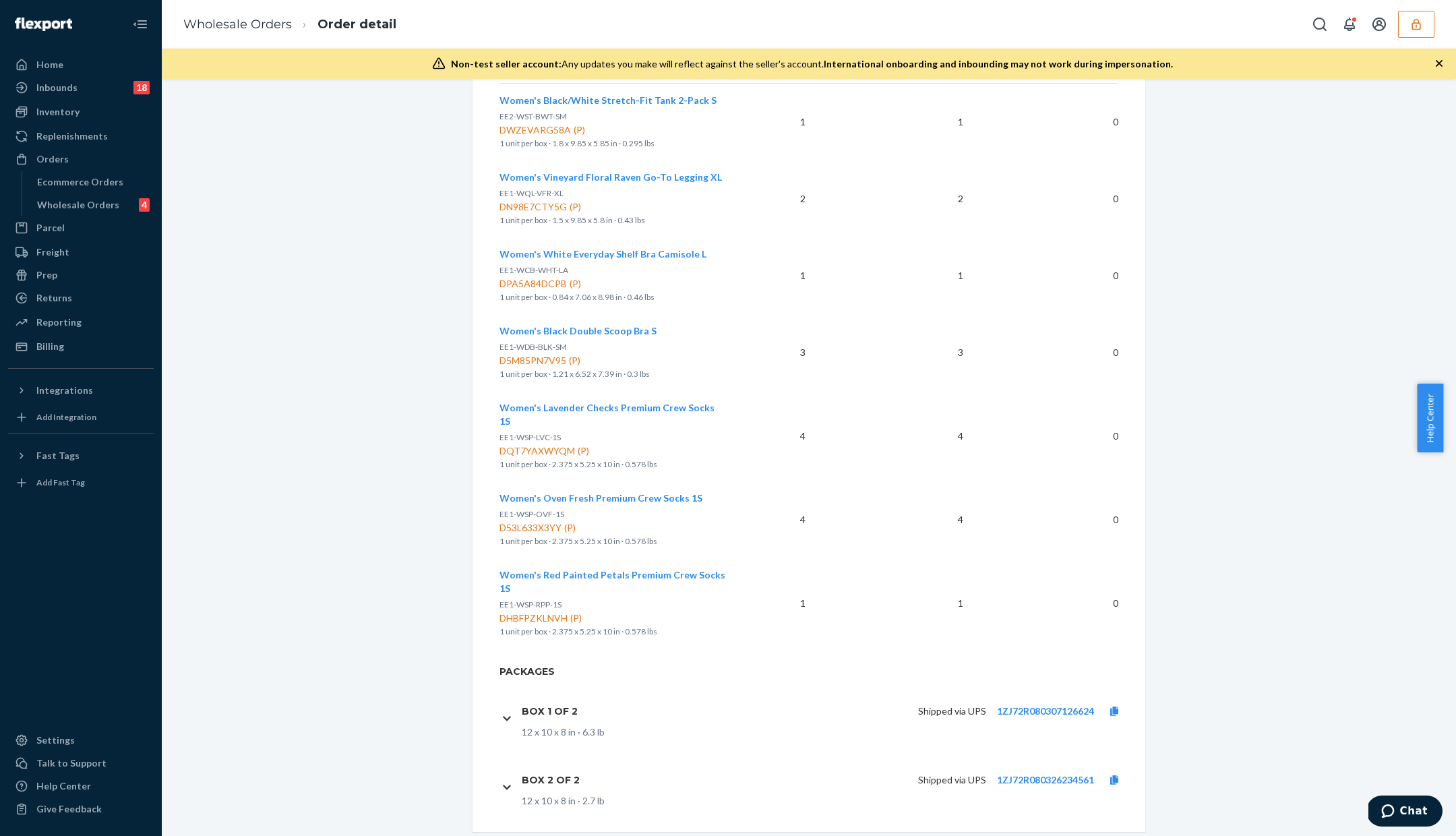
click at [1072, 697] on div "Shipped via UPS 1ZJ72R080307126624" at bounding box center [862, 711] width 546 height 29
click at [1069, 705] on link "1ZJ72R080307126624" at bounding box center [1046, 711] width 97 height 11
click at [1045, 774] on link "1ZJ72R080326234561" at bounding box center [1046, 780] width 97 height 11
drag, startPoint x: 95, startPoint y: 206, endPoint x: 167, endPoint y: 209, distance: 72.1
click at [95, 206] on div "Wholesale Orders" at bounding box center [77, 205] width 82 height 14
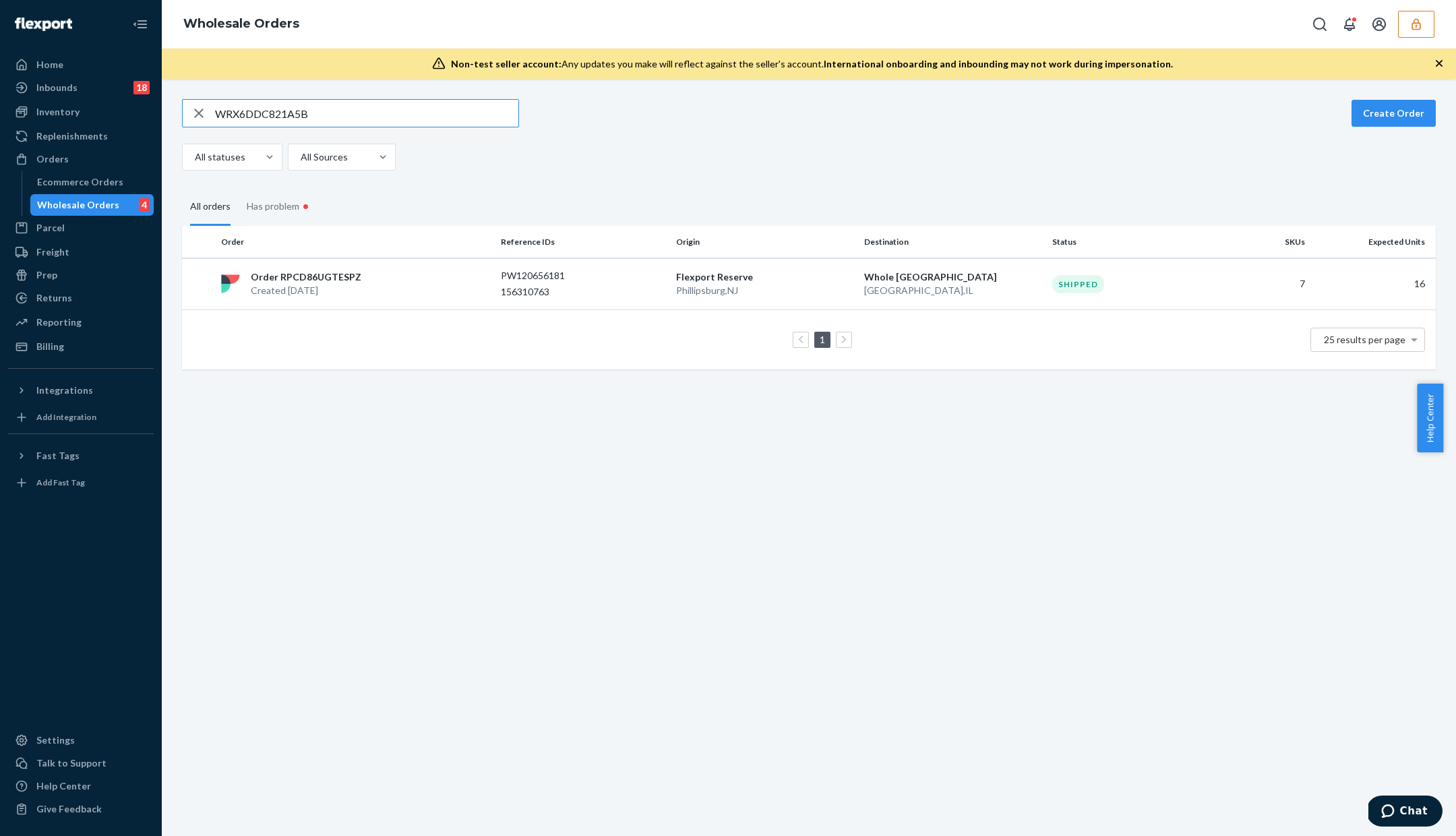
click at [321, 100] on input "WRX6DDC821A5B" at bounding box center [367, 112] width 304 height 27
type input "WLV8DG482DQVX"
click at [408, 264] on td "Order RPLT3NNQB5OXP Created Sep 18, 2025" at bounding box center [356, 284] width 280 height 52
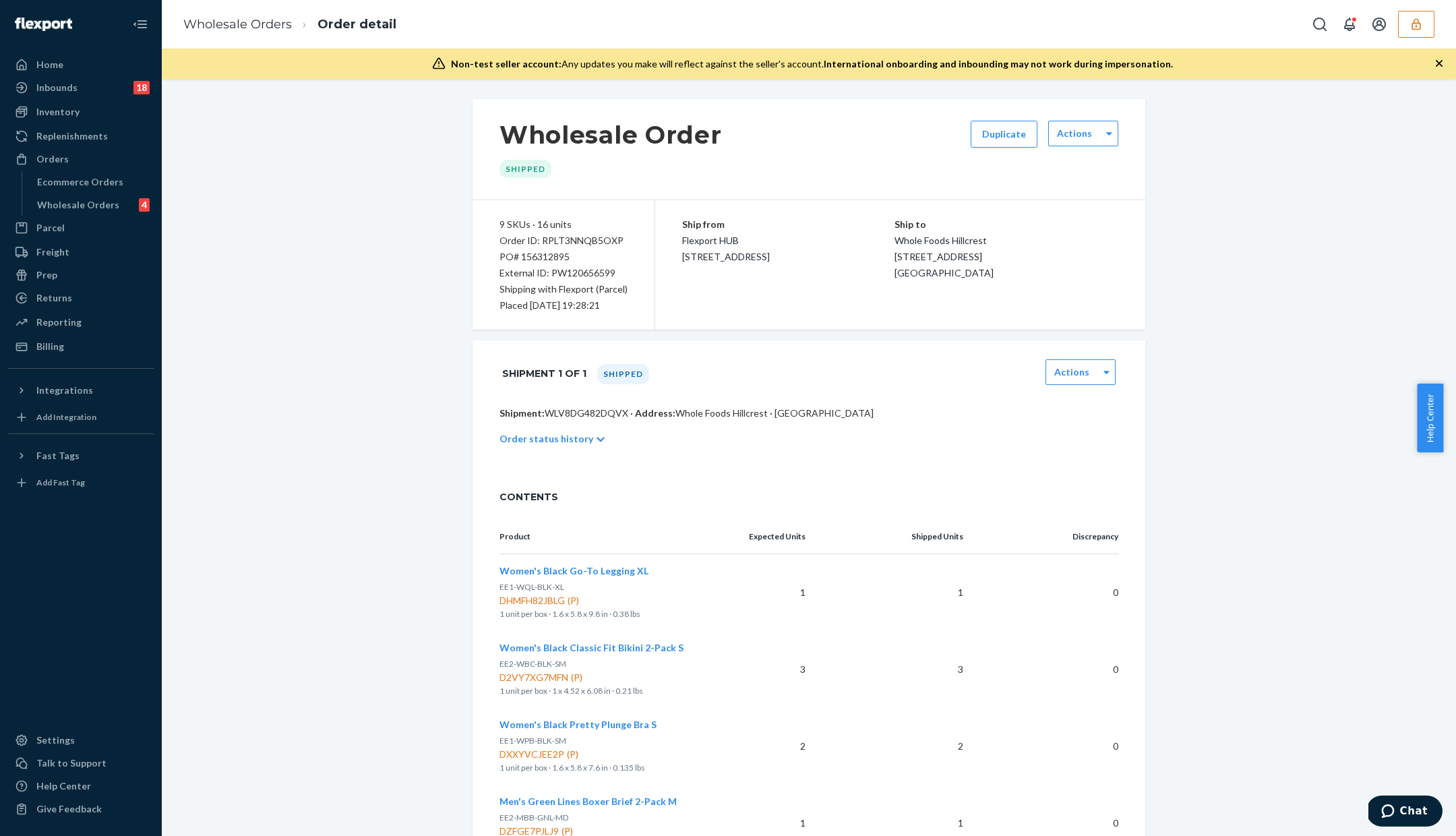
scroll to position [624, 0]
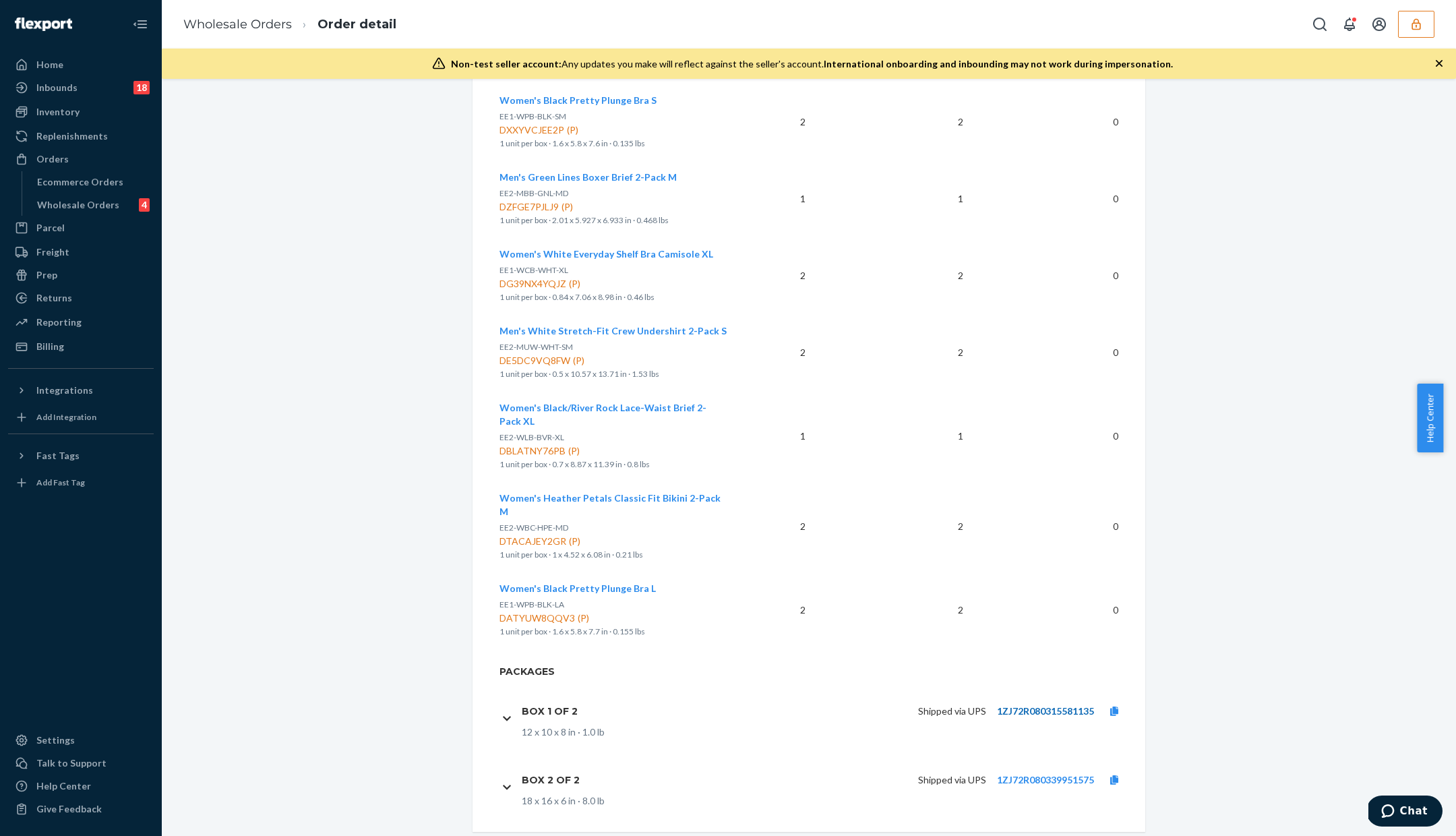
click at [1049, 705] on link "1ZJ72R080315581135" at bounding box center [1046, 711] width 97 height 11
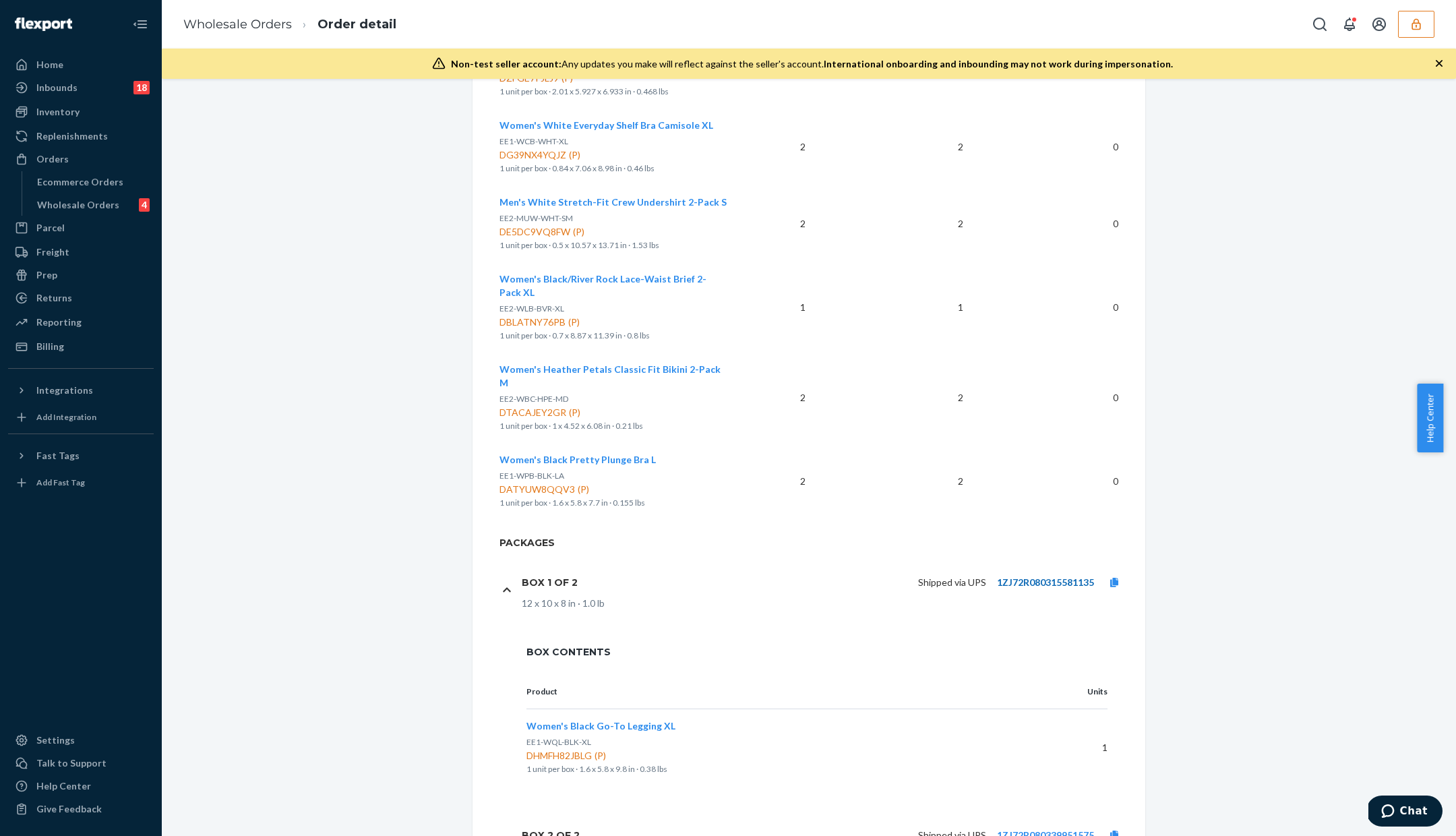
scroll to position [807, 0]
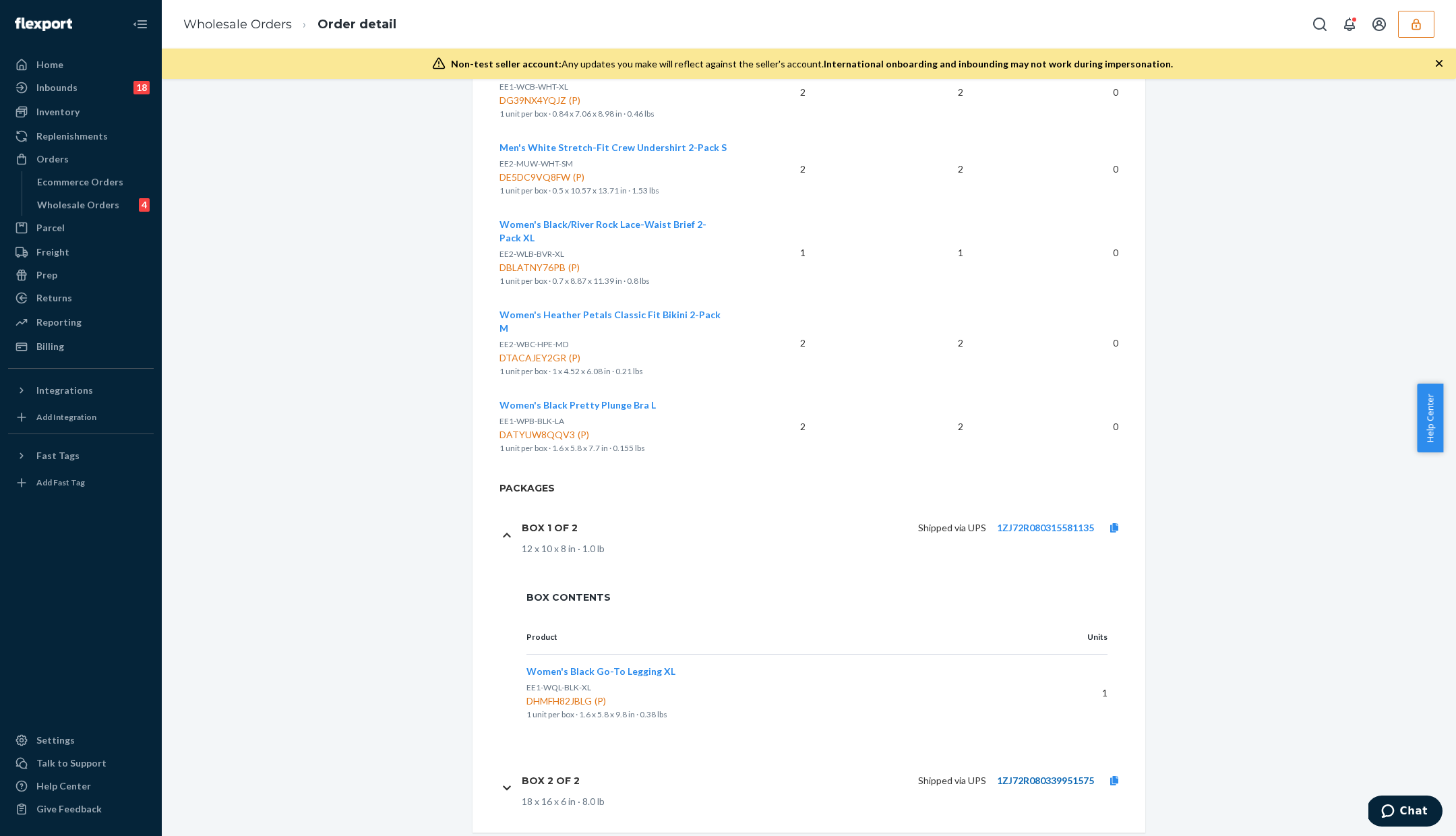
click at [1041, 774] on link "1ZJ72R080339951575" at bounding box center [1046, 780] width 97 height 11
click at [94, 212] on div "Wholesale Orders 4" at bounding box center [92, 205] width 121 height 19
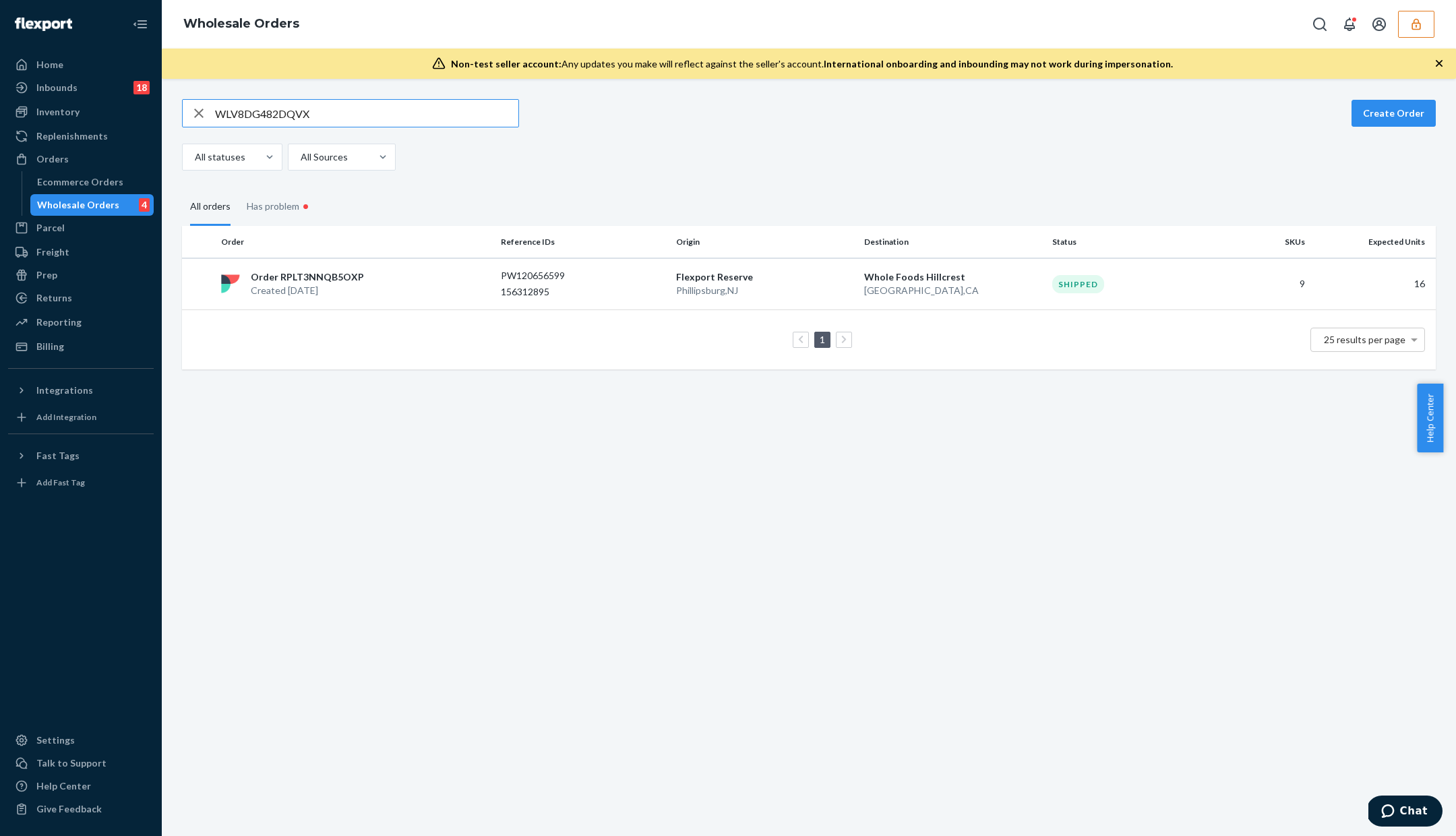
click at [277, 119] on input "WLV8DG482DQVX" at bounding box center [367, 112] width 304 height 27
type input "PW120656342"
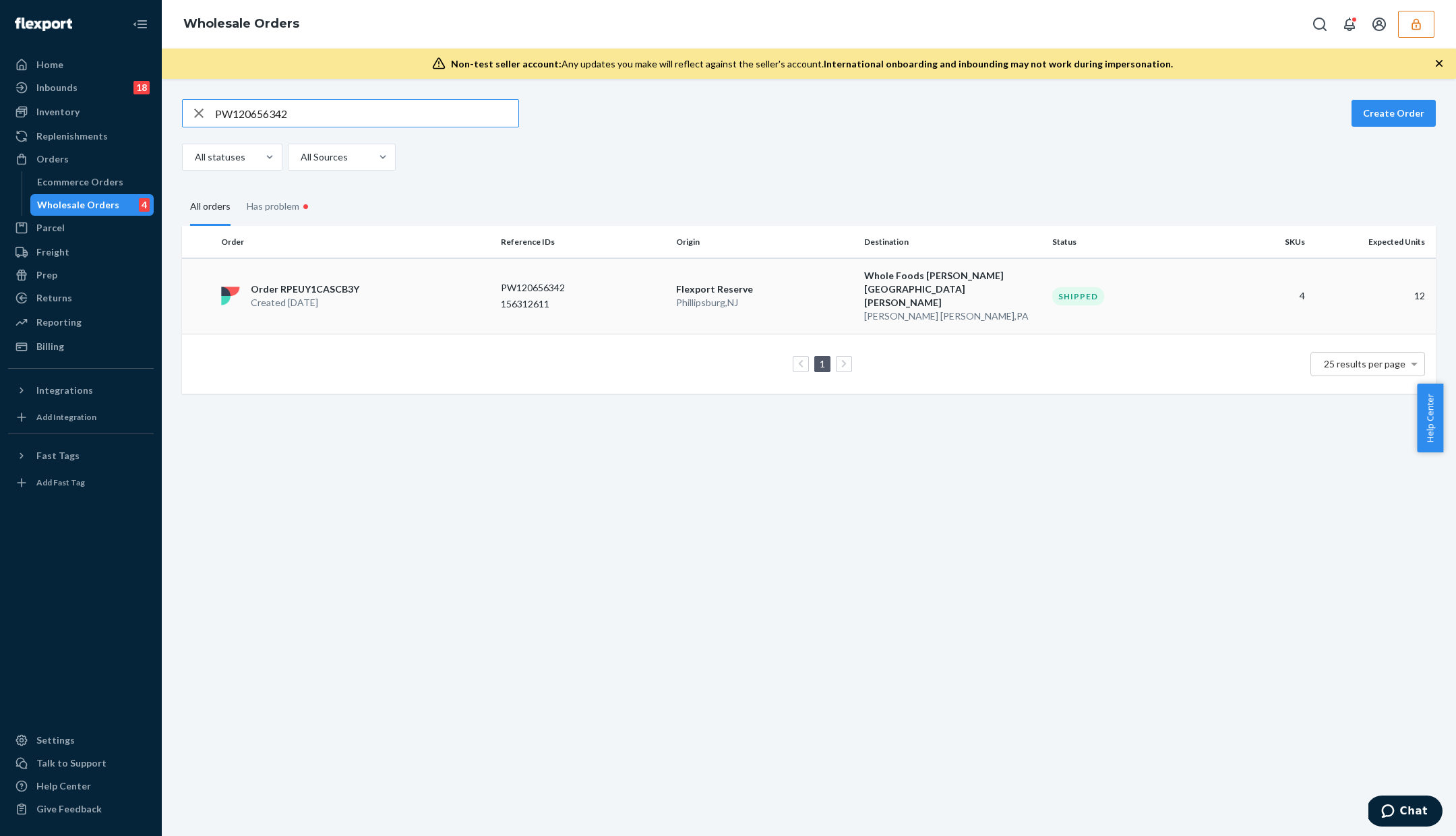
click at [555, 282] on div "PW120656342 156312611" at bounding box center [583, 296] width 165 height 29
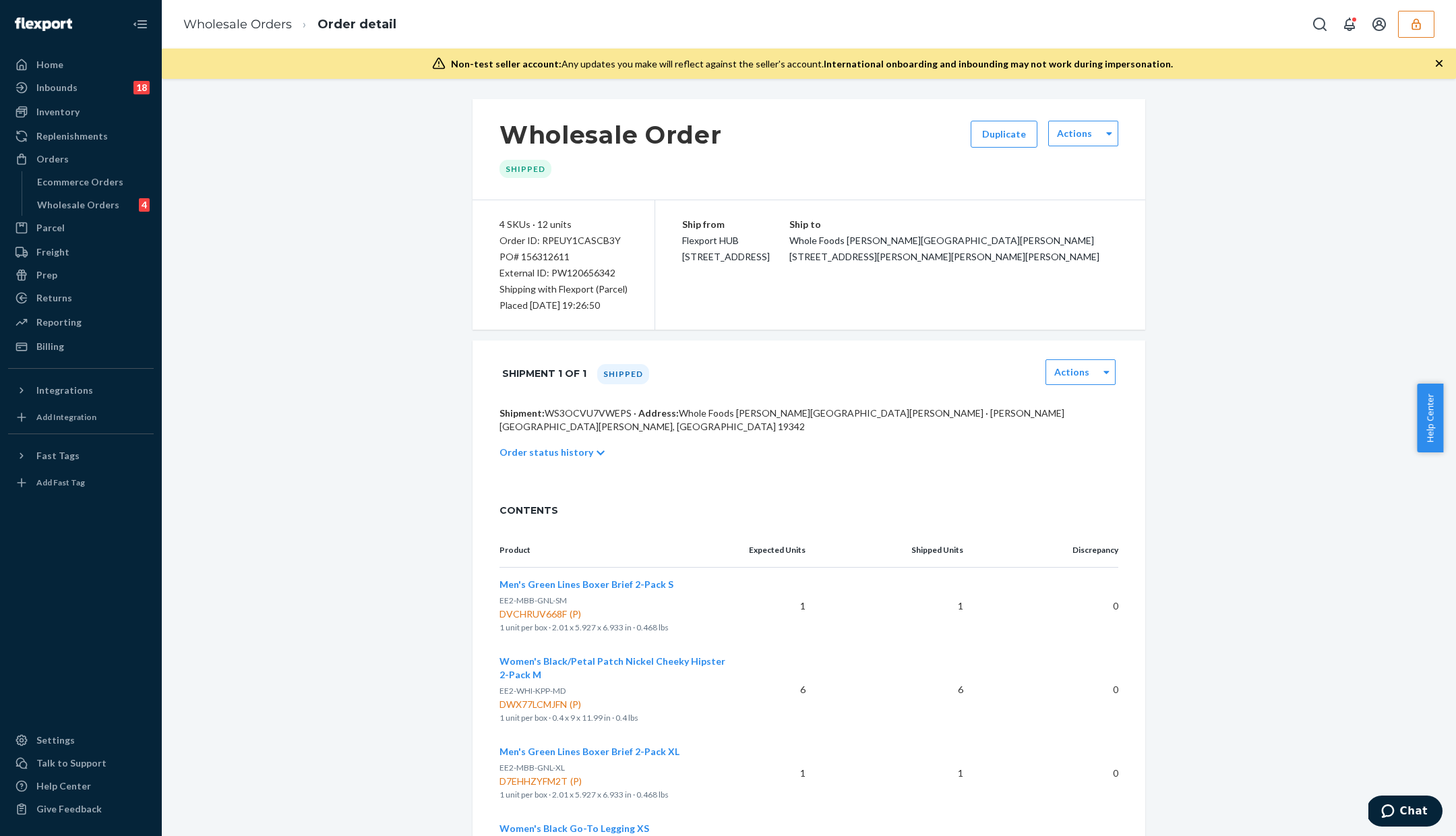
scroll to position [185, 0]
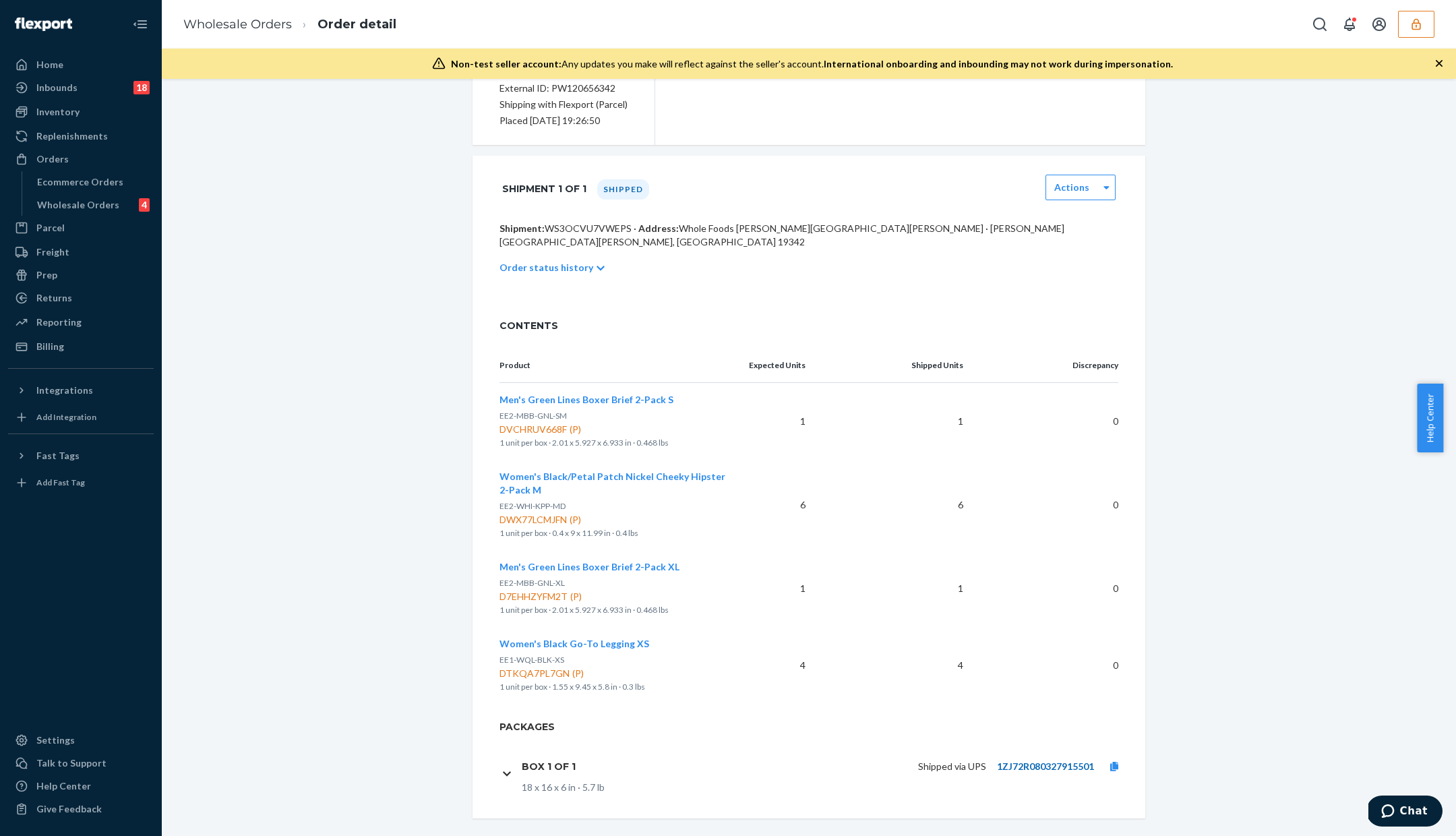
click at [1037, 761] on link "1ZJ72R080327915501" at bounding box center [1046, 766] width 97 height 11
click at [108, 209] on div "Wholesale Orders" at bounding box center [77, 205] width 82 height 14
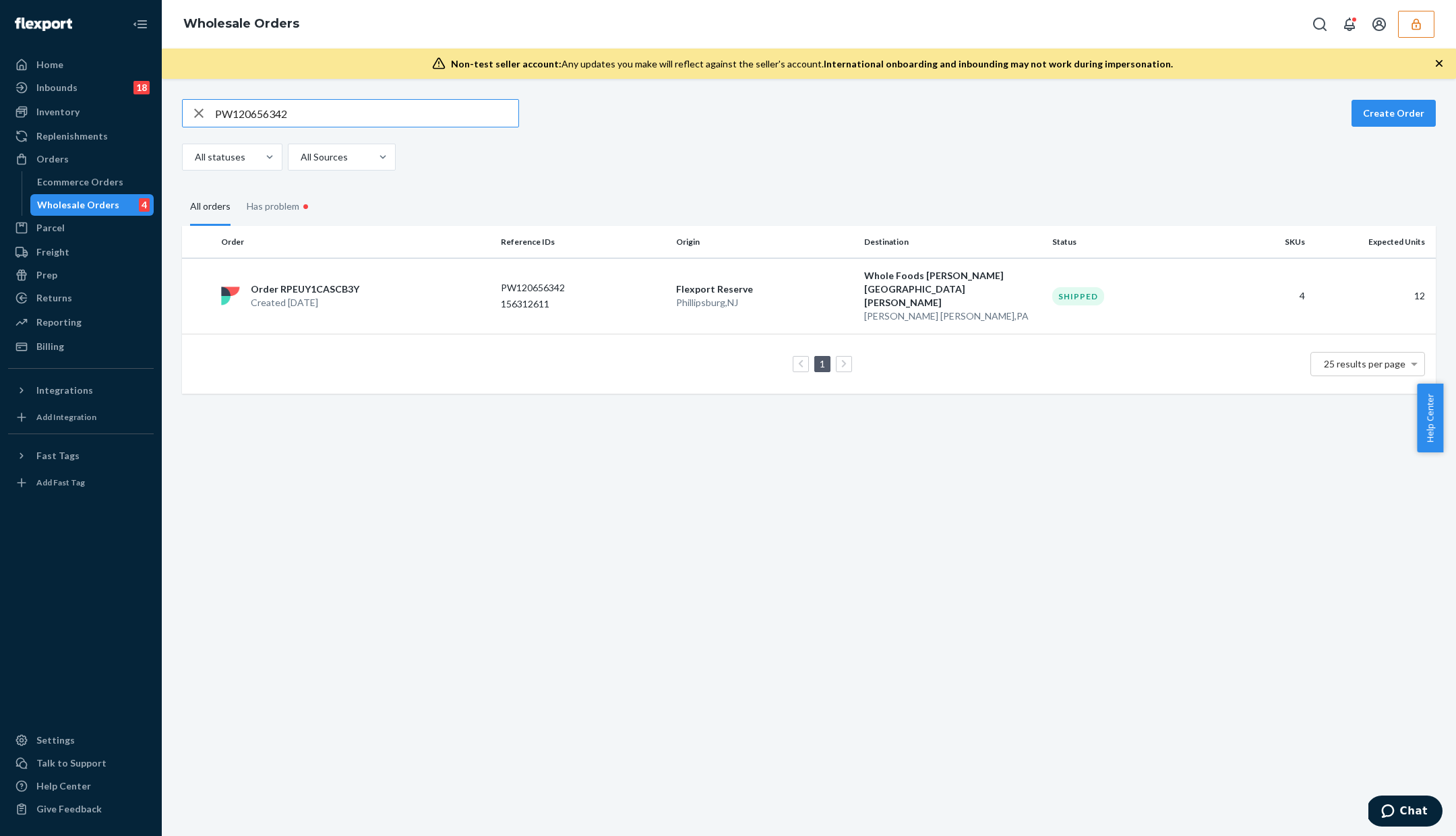
click at [289, 120] on input "PW120656342" at bounding box center [367, 112] width 304 height 27
type input "PW120656261"
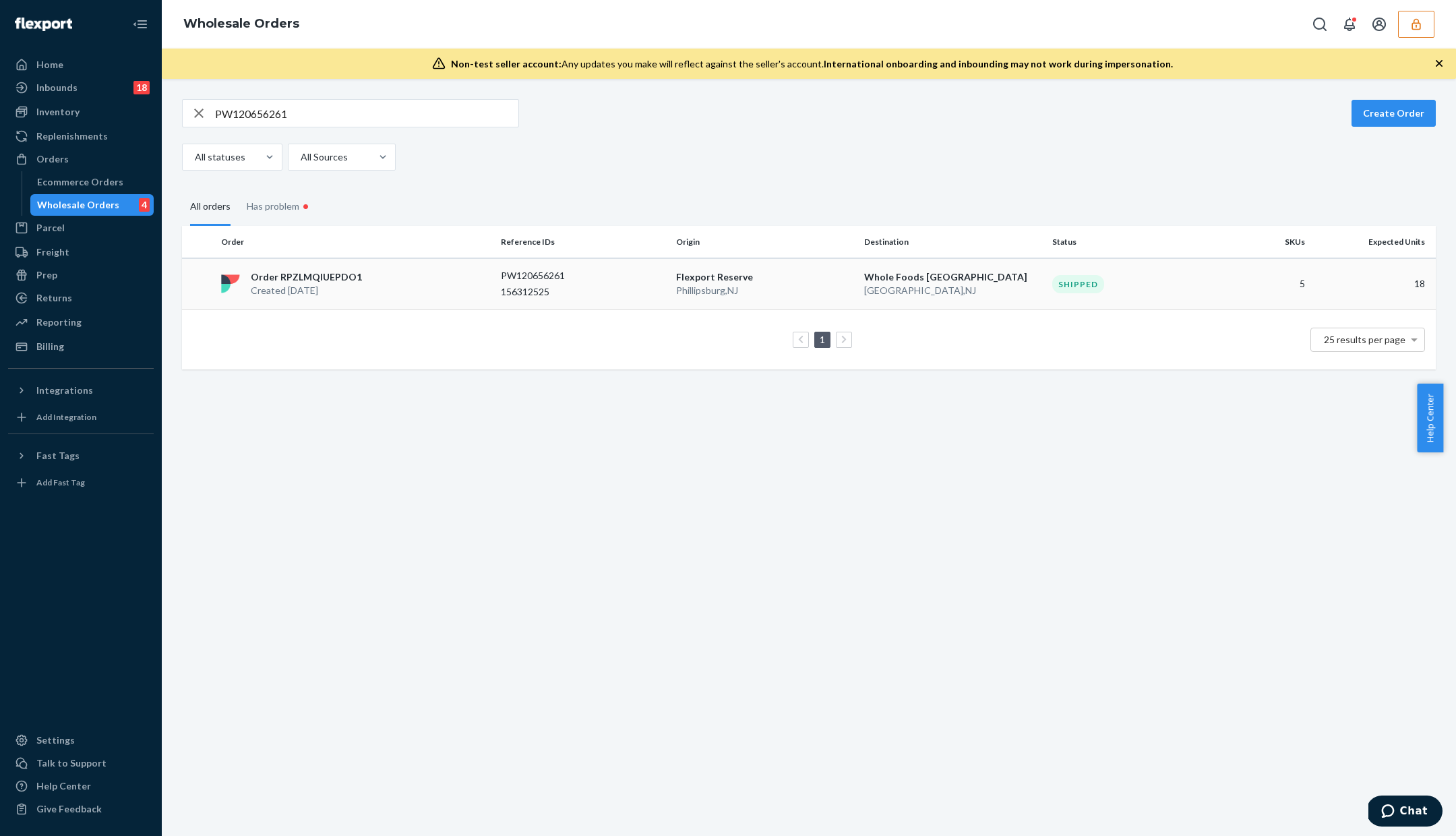
click at [555, 275] on p "PW120656261" at bounding box center [555, 275] width 108 height 14
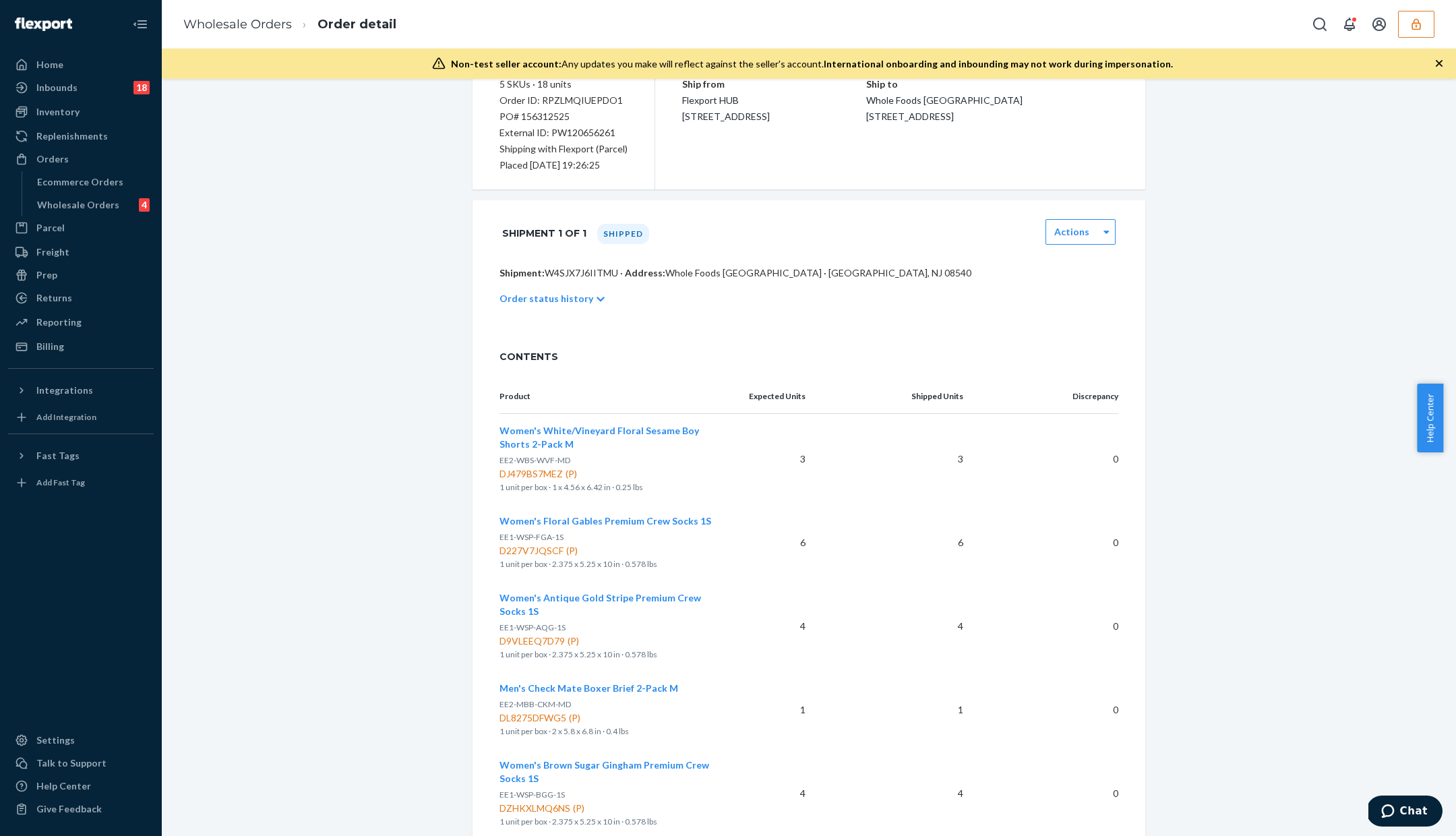
scroll to position [275, 0]
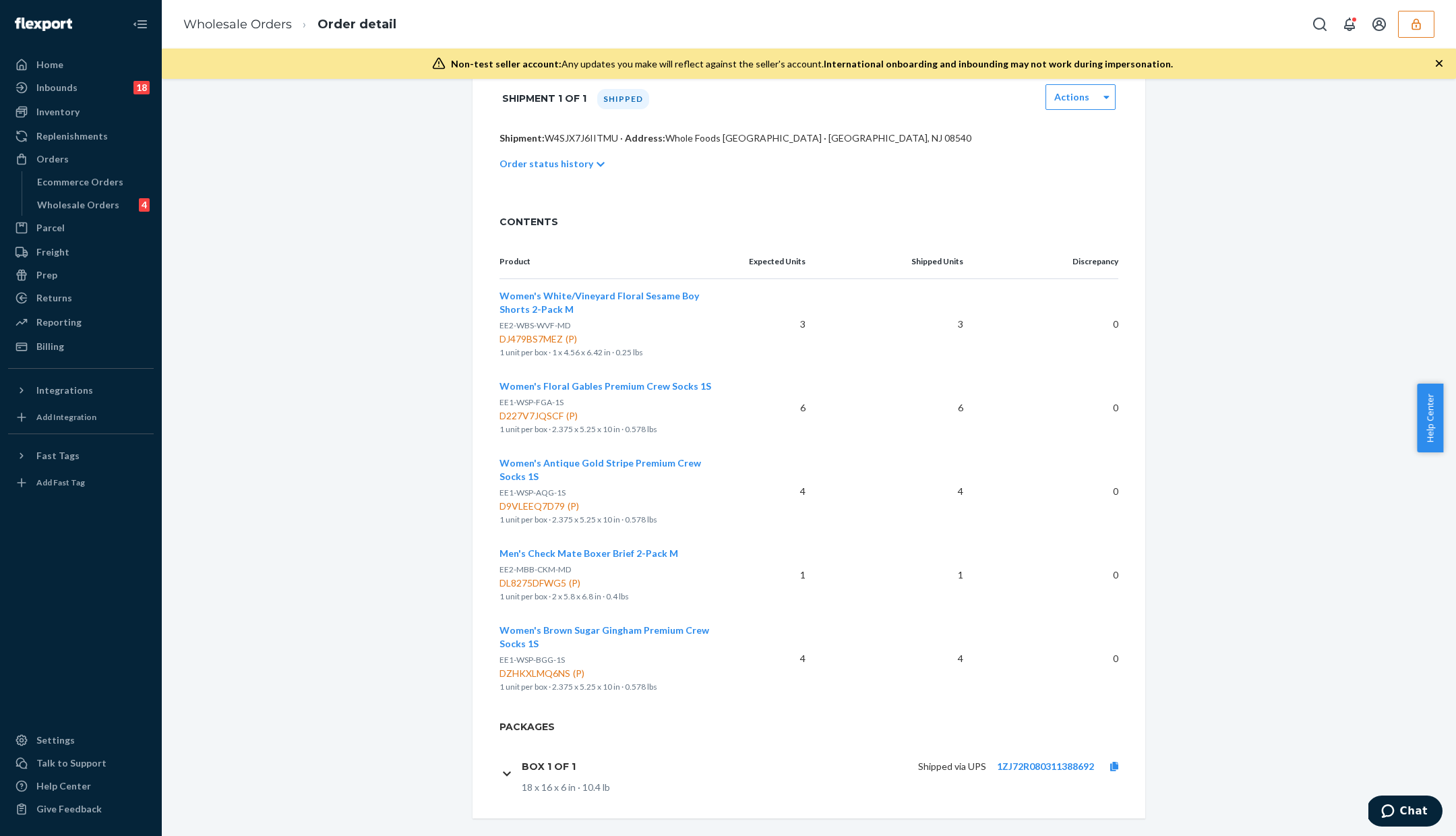
click at [1063, 759] on div "Shipped via UPS 1ZJ72R080311388692" at bounding box center [861, 766] width 548 height 29
click at [1065, 761] on link "1ZJ72R080311388692" at bounding box center [1046, 766] width 97 height 11
click at [87, 200] on div "Wholesale Orders" at bounding box center [77, 205] width 82 height 14
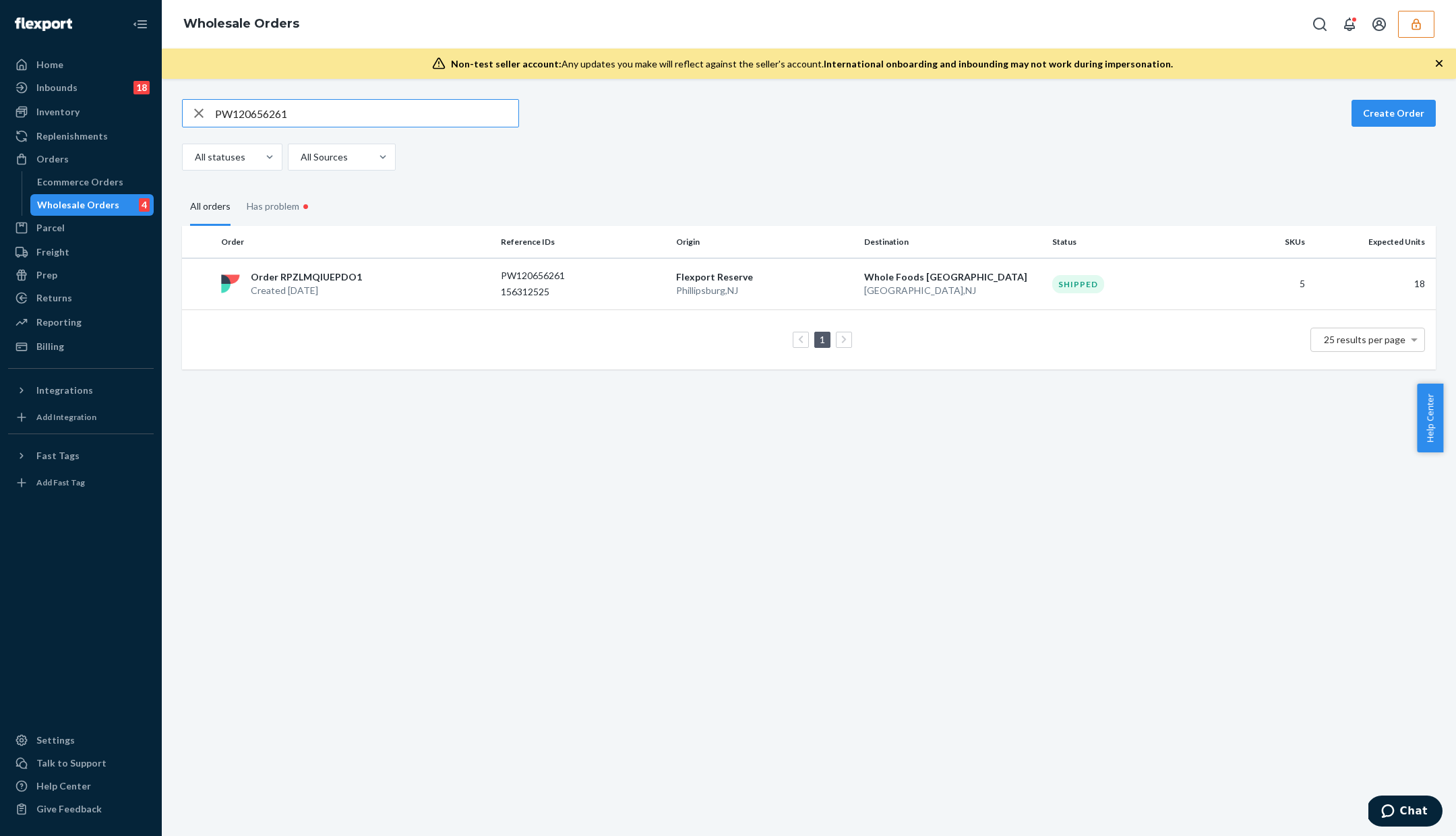
click at [297, 119] on input "PW120656261" at bounding box center [367, 112] width 304 height 27
type input "WGTYAHK76SLOD"
click at [555, 262] on td "PW120655977 156311832" at bounding box center [583, 284] width 176 height 52
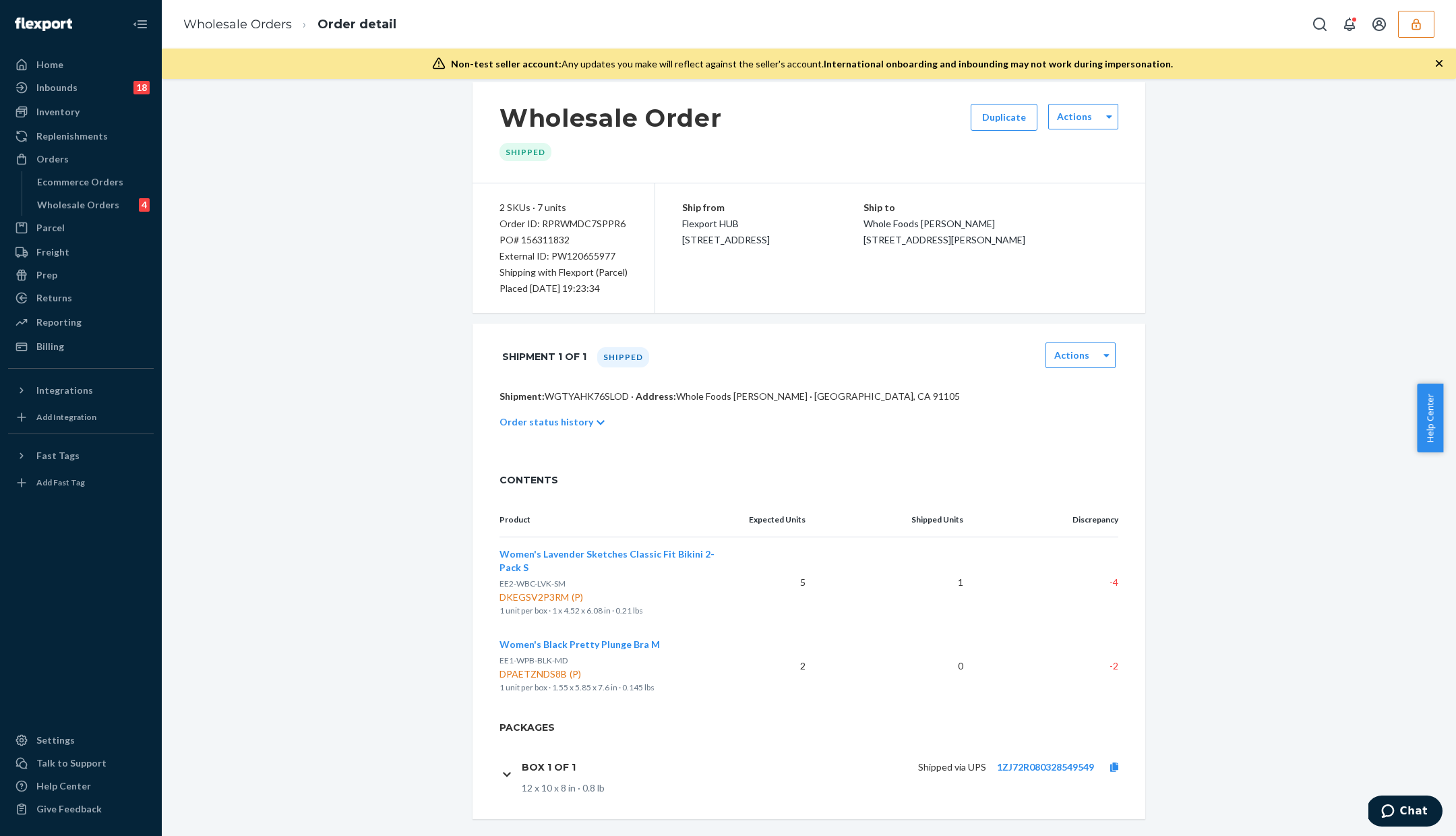
scroll to position [17, 0]
click at [1049, 761] on link "1ZJ72R080328549549" at bounding box center [1046, 766] width 97 height 11
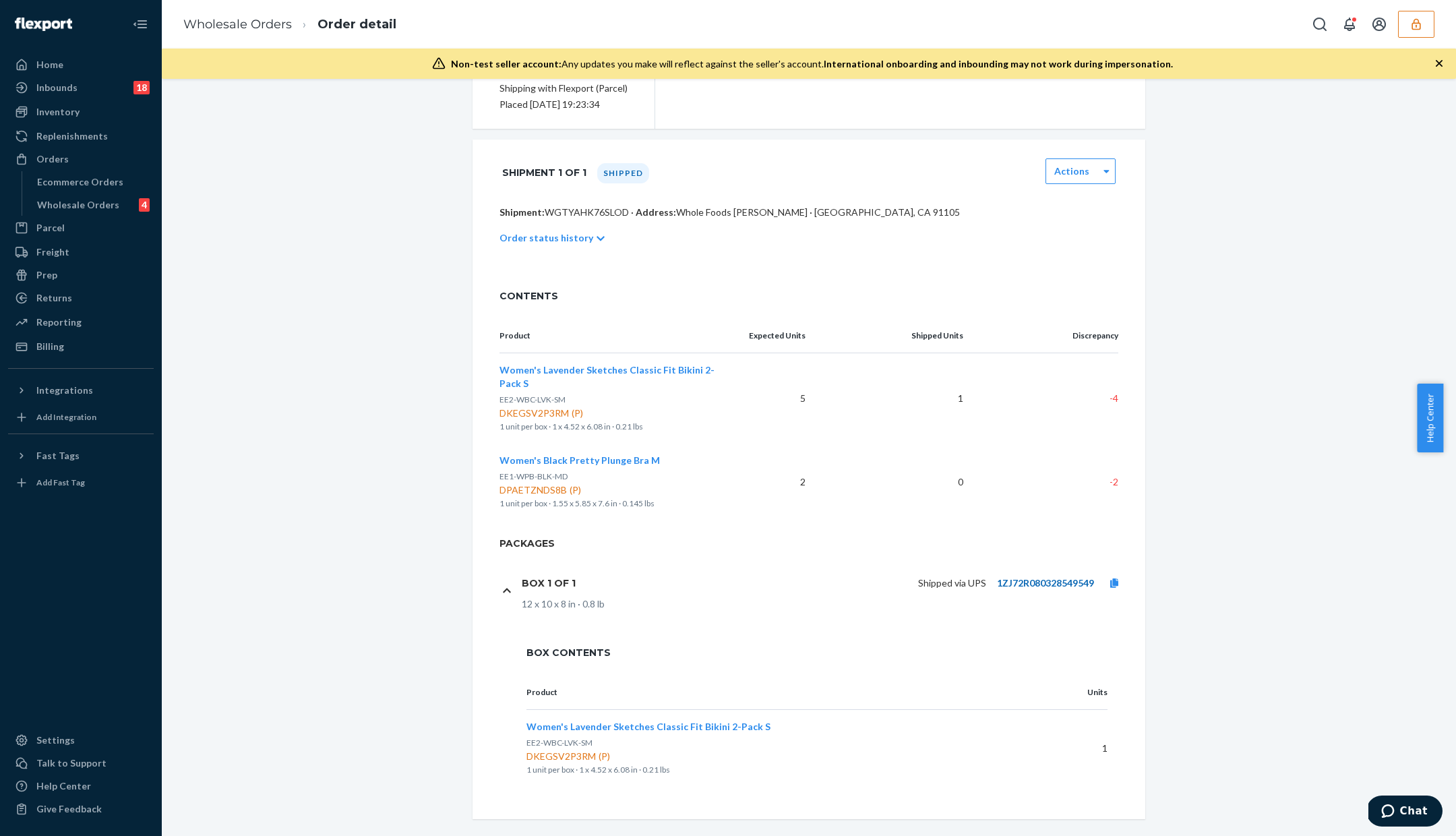
click at [1047, 578] on link "1ZJ72R080328549549" at bounding box center [1046, 583] width 97 height 11
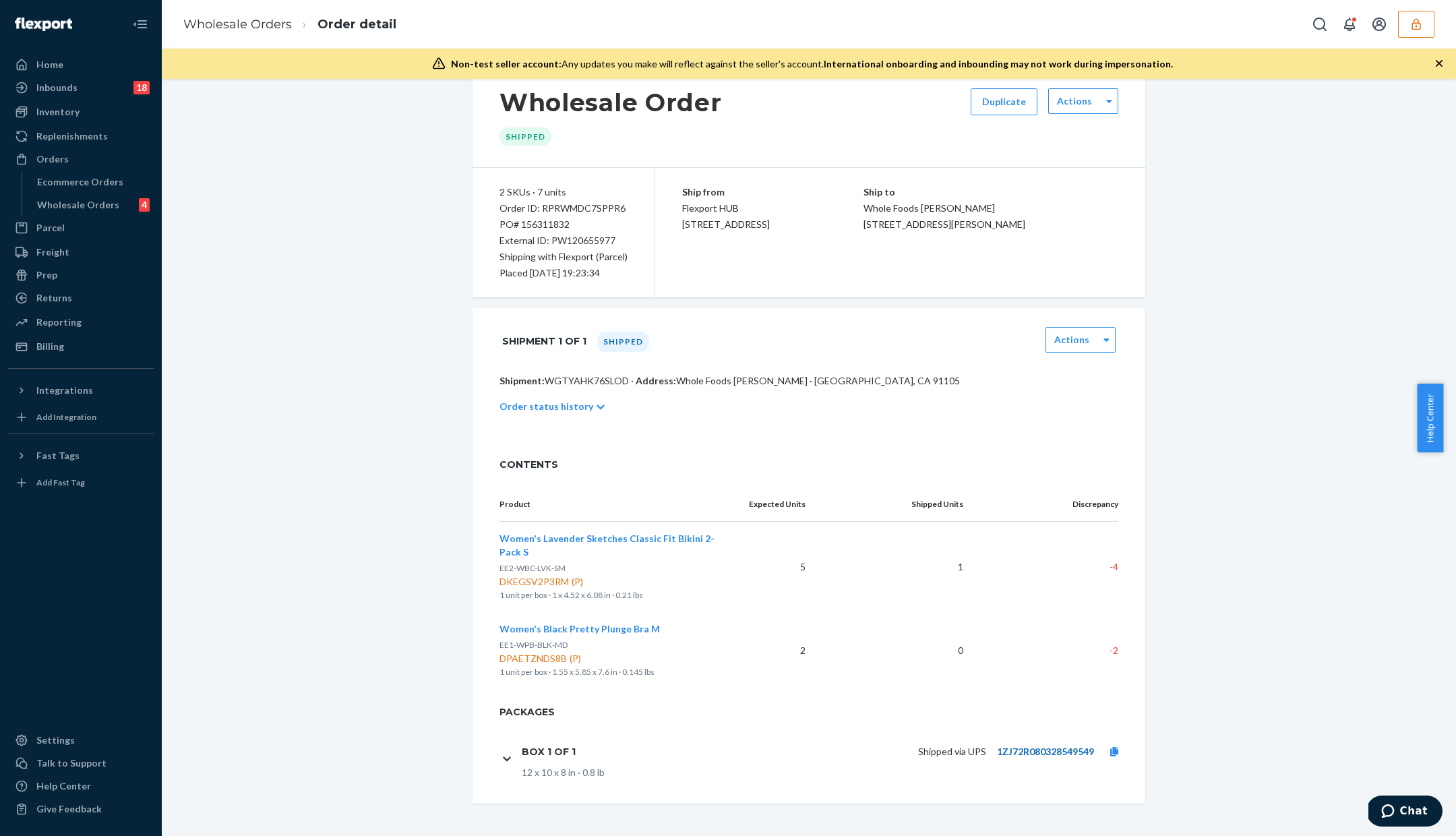
scroll to position [17, 0]
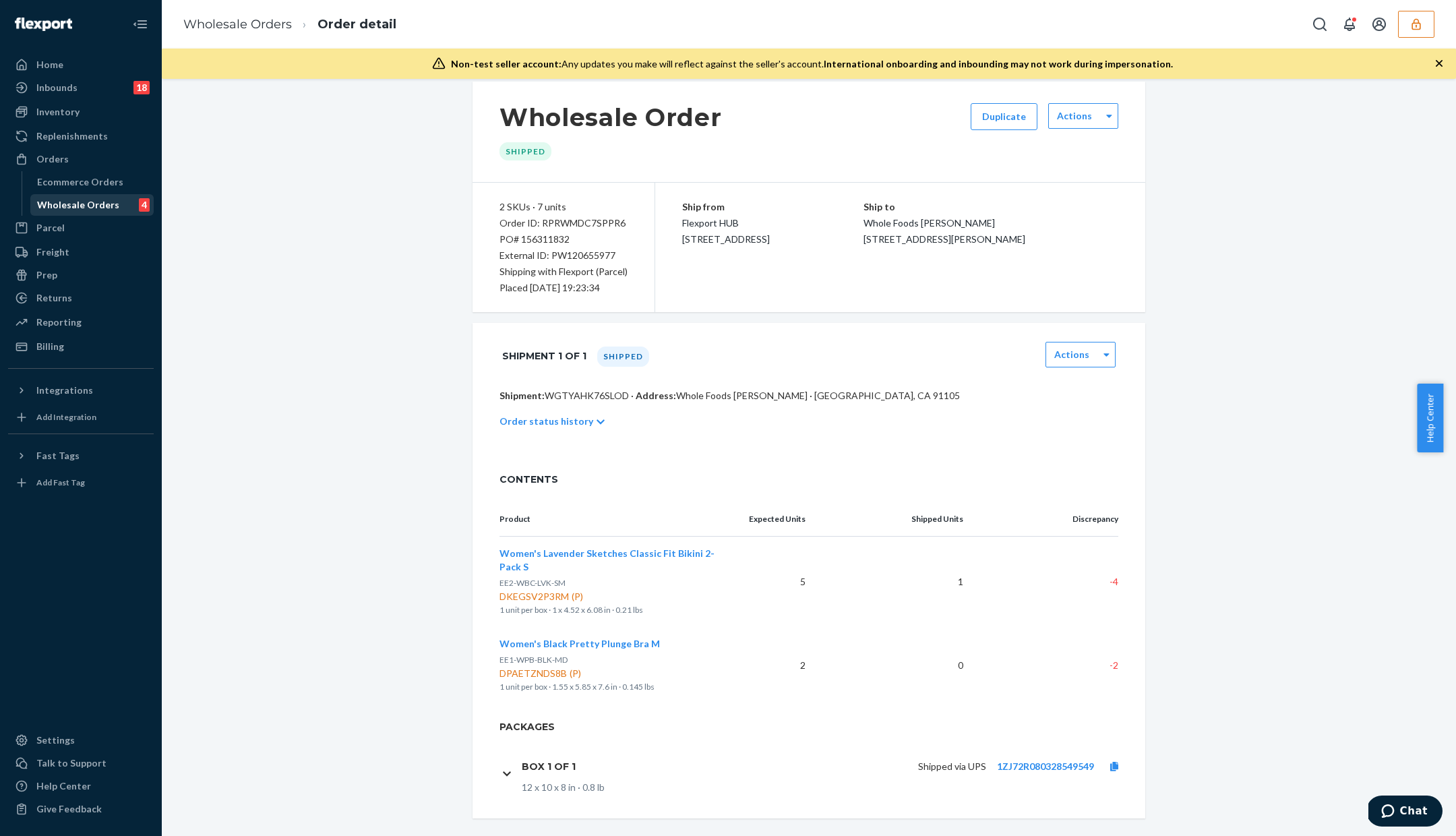
click at [103, 206] on div "Wholesale Orders" at bounding box center [77, 205] width 82 height 14
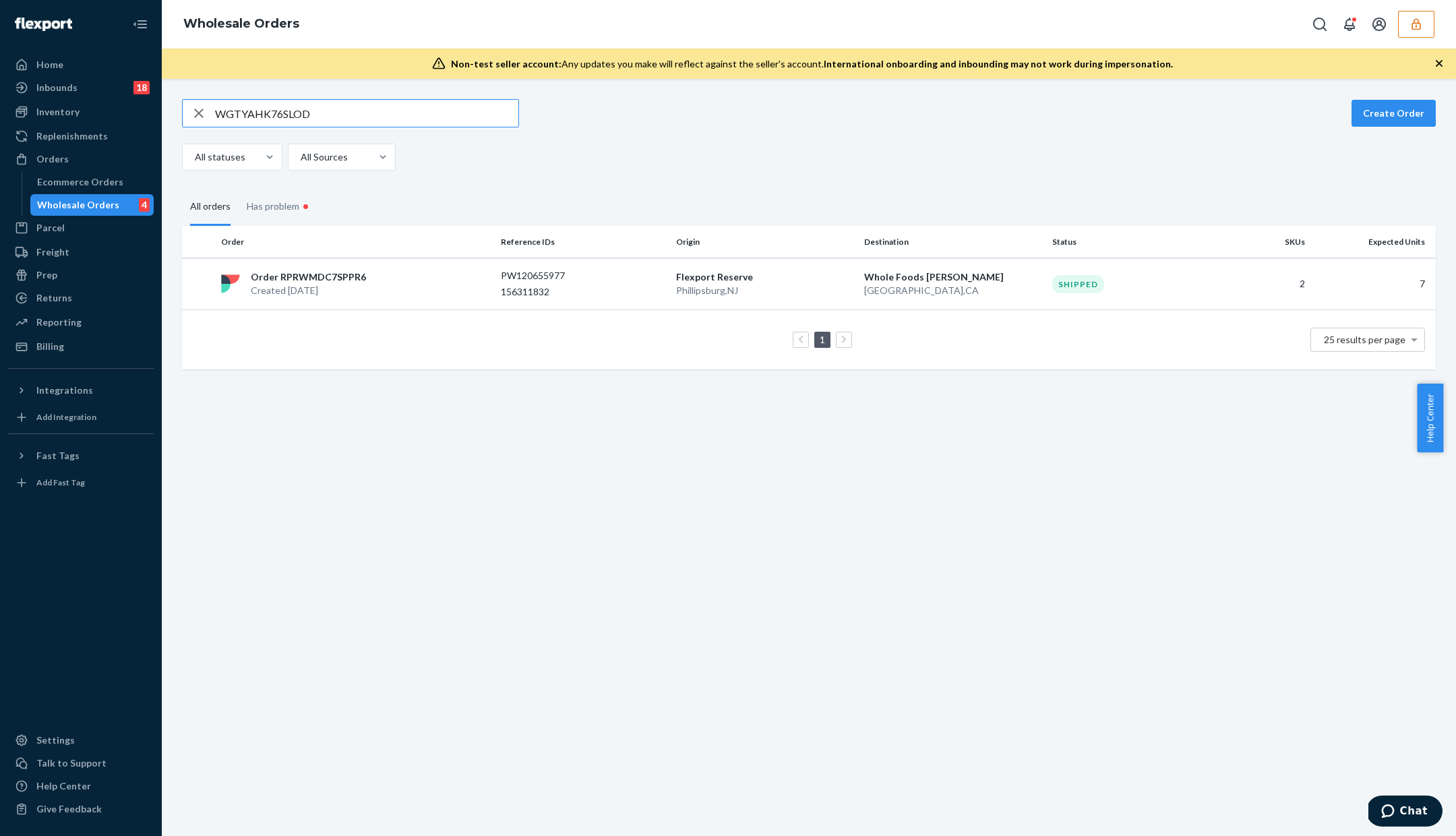
click at [277, 123] on input "WGTYAHK76SLOD" at bounding box center [367, 112] width 304 height 27
type input "WFPVO9IQ5KN80"
click at [582, 293] on p "156311665" at bounding box center [555, 292] width 108 height 14
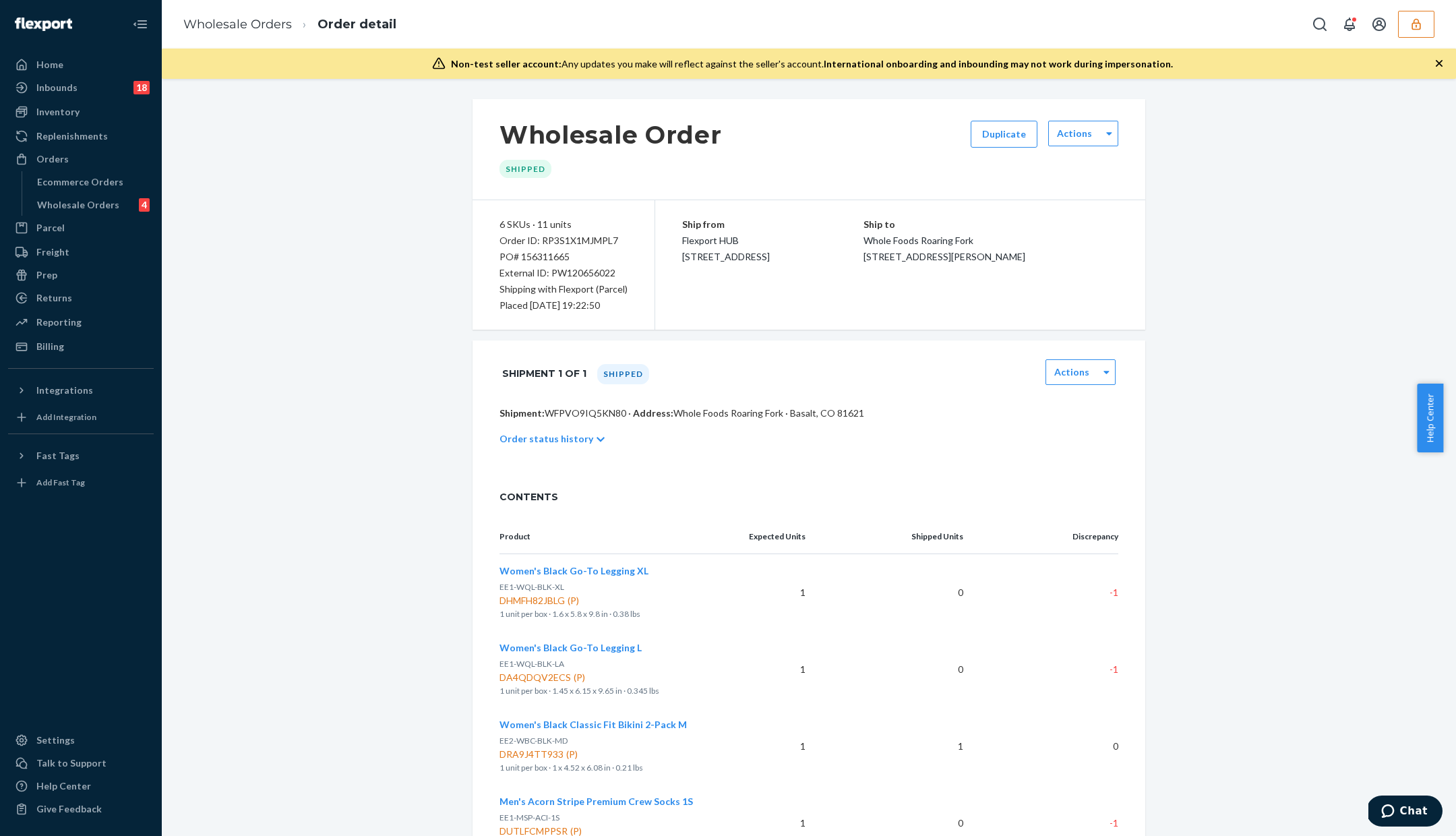
scroll to position [338, 0]
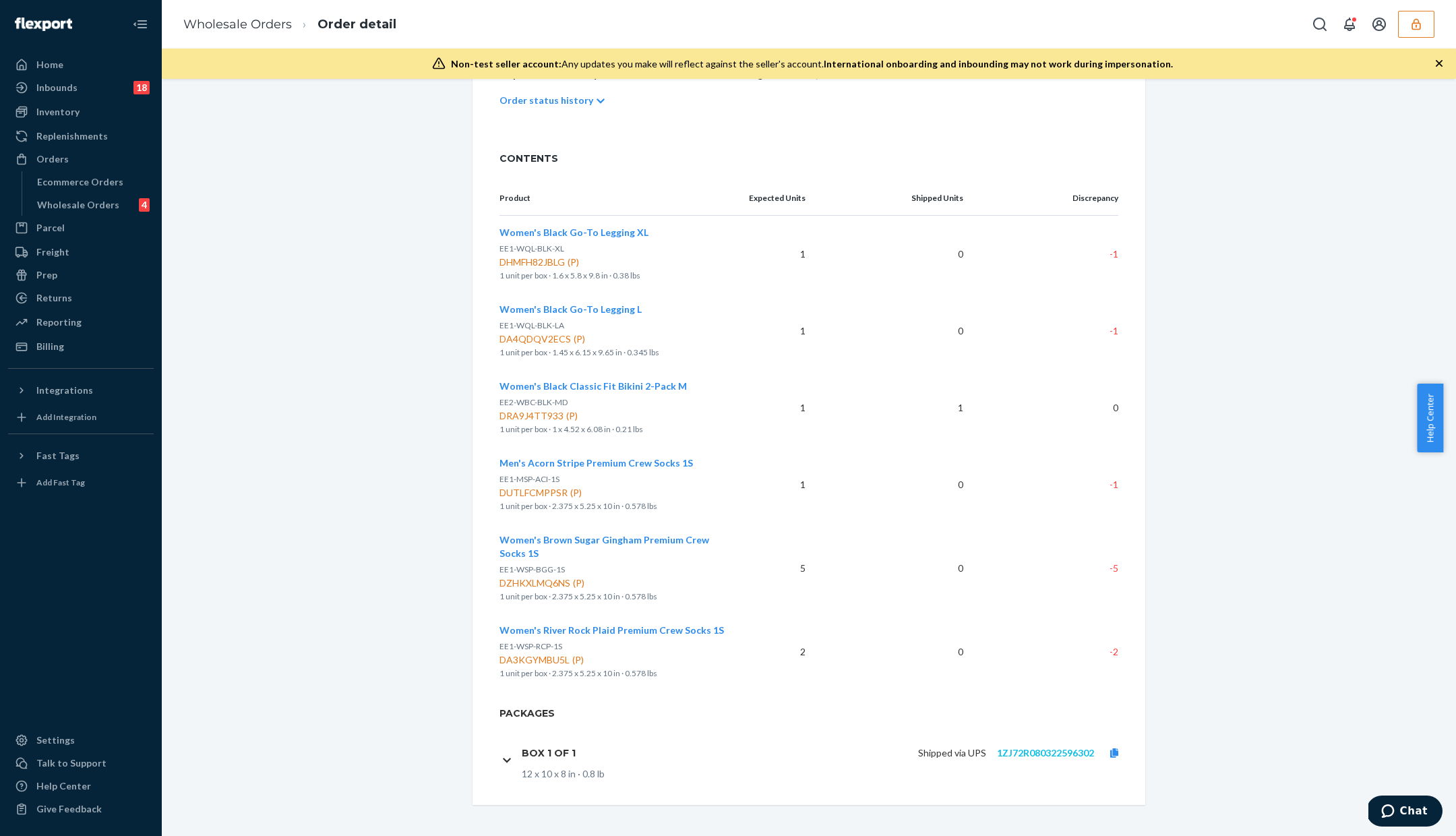
click at [1061, 757] on div "Shipped via UPS 1ZJ72R080322596302" at bounding box center [861, 752] width 548 height 29
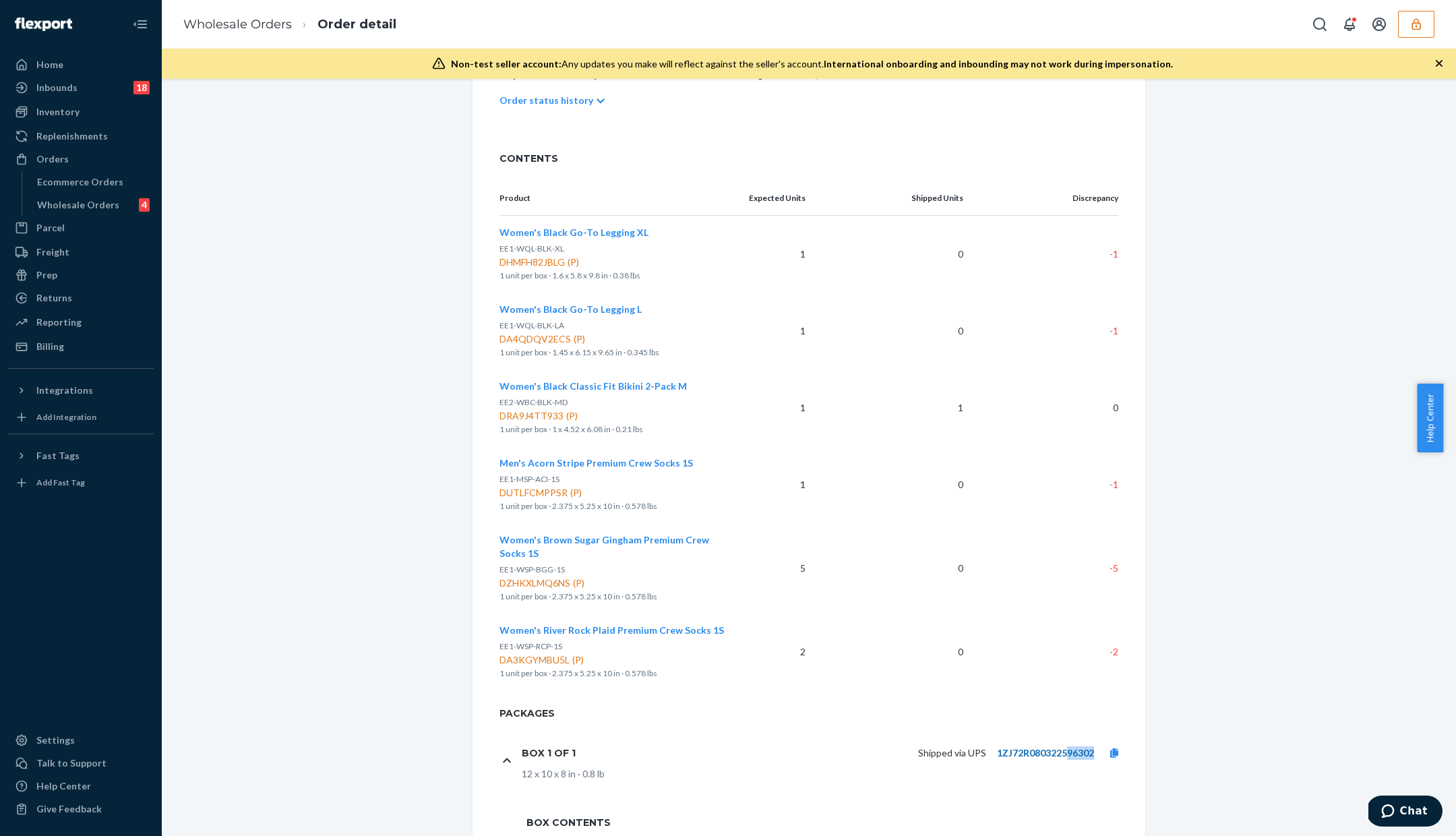
click at [1062, 755] on link "1ZJ72R080322596302" at bounding box center [1046, 752] width 97 height 11
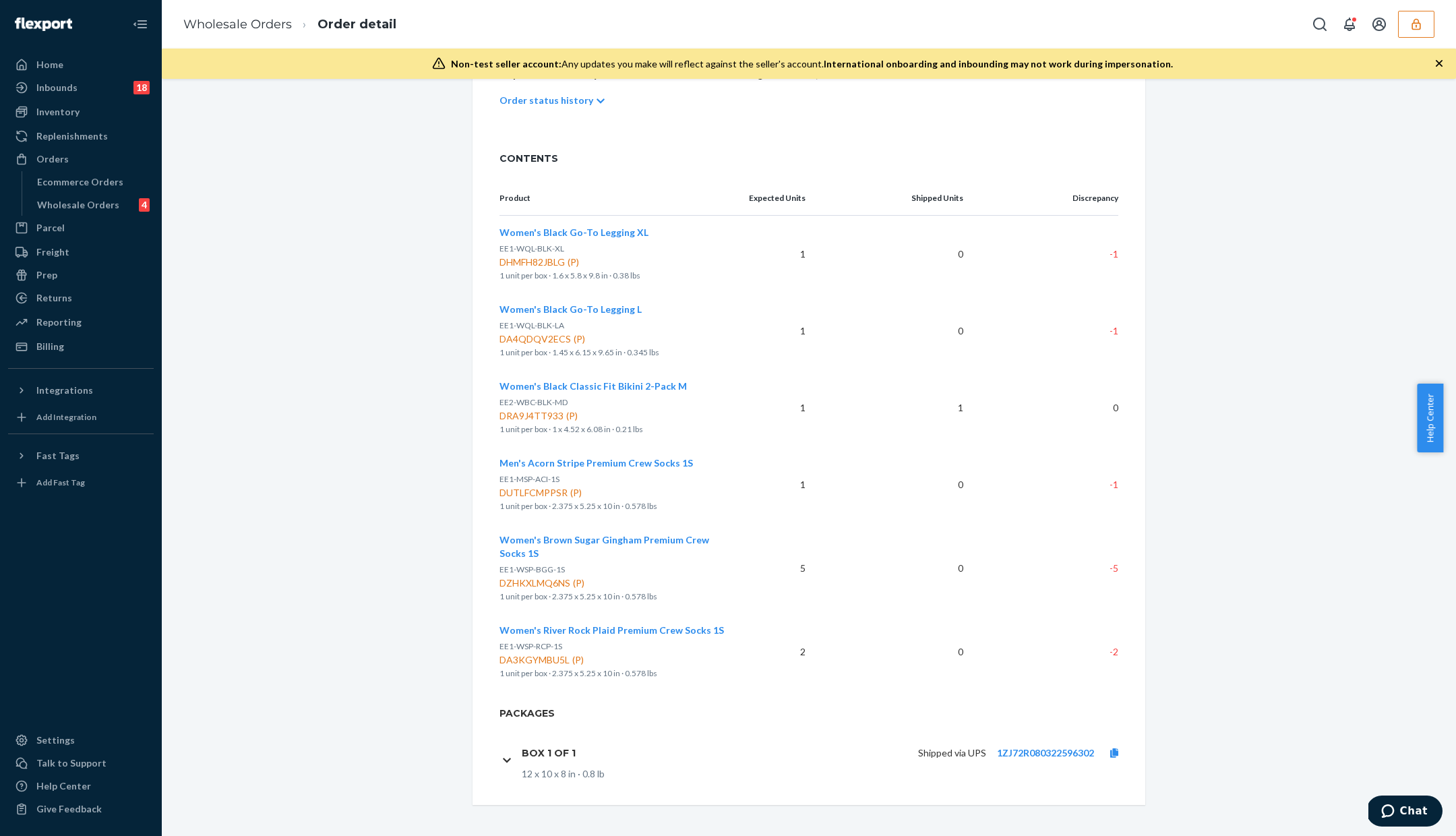
click at [84, 193] on div "Ecommerce Orders Wholesale Orders 4" at bounding box center [87, 193] width 132 height 44
click at [120, 200] on div "Wholesale Orders 4" at bounding box center [92, 205] width 121 height 19
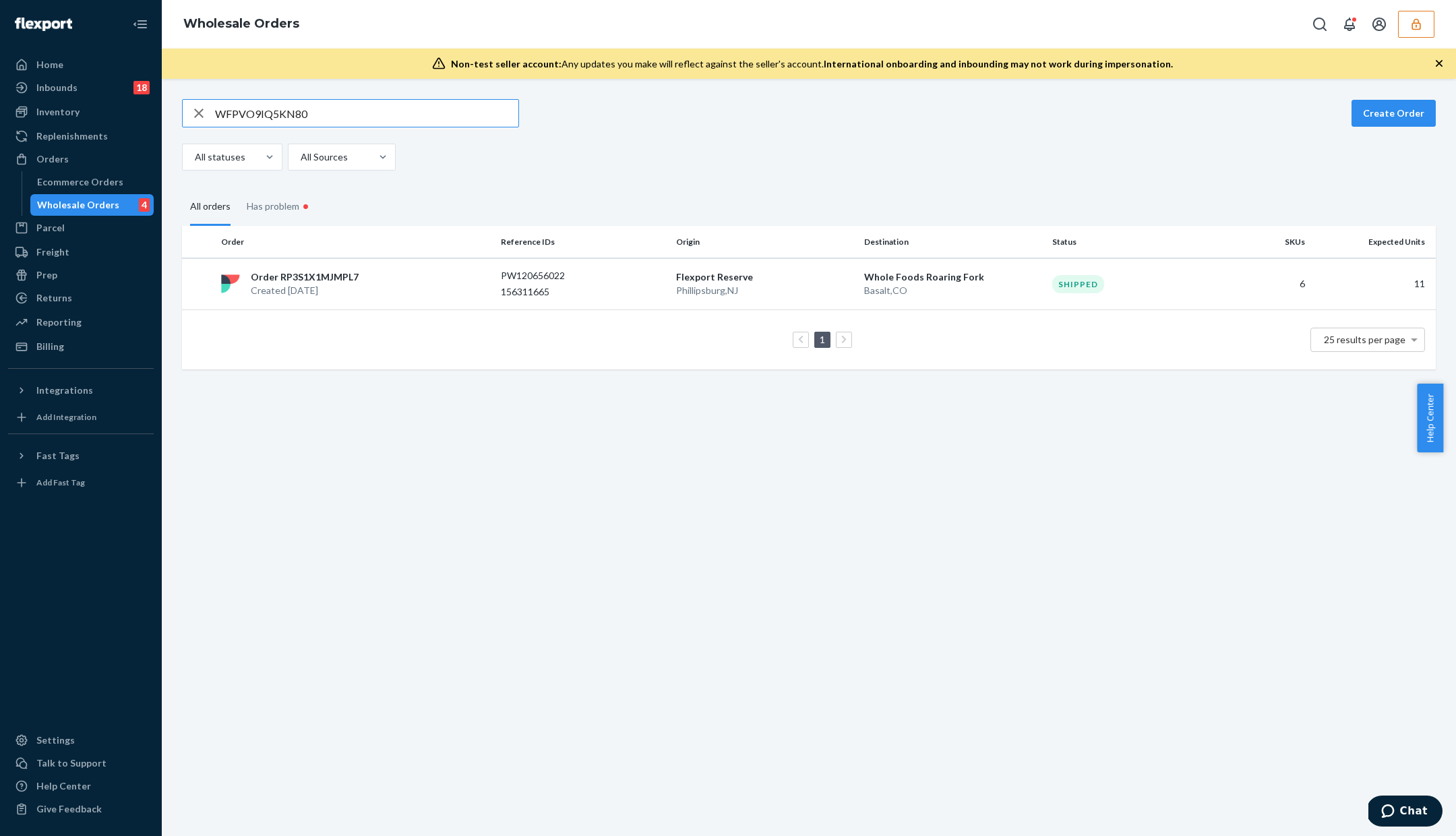
click at [297, 103] on input "WFPVO9IQ5KN80" at bounding box center [367, 112] width 304 height 27
click at [299, 115] on input "WFPVO9IQ5KN80" at bounding box center [367, 112] width 304 height 27
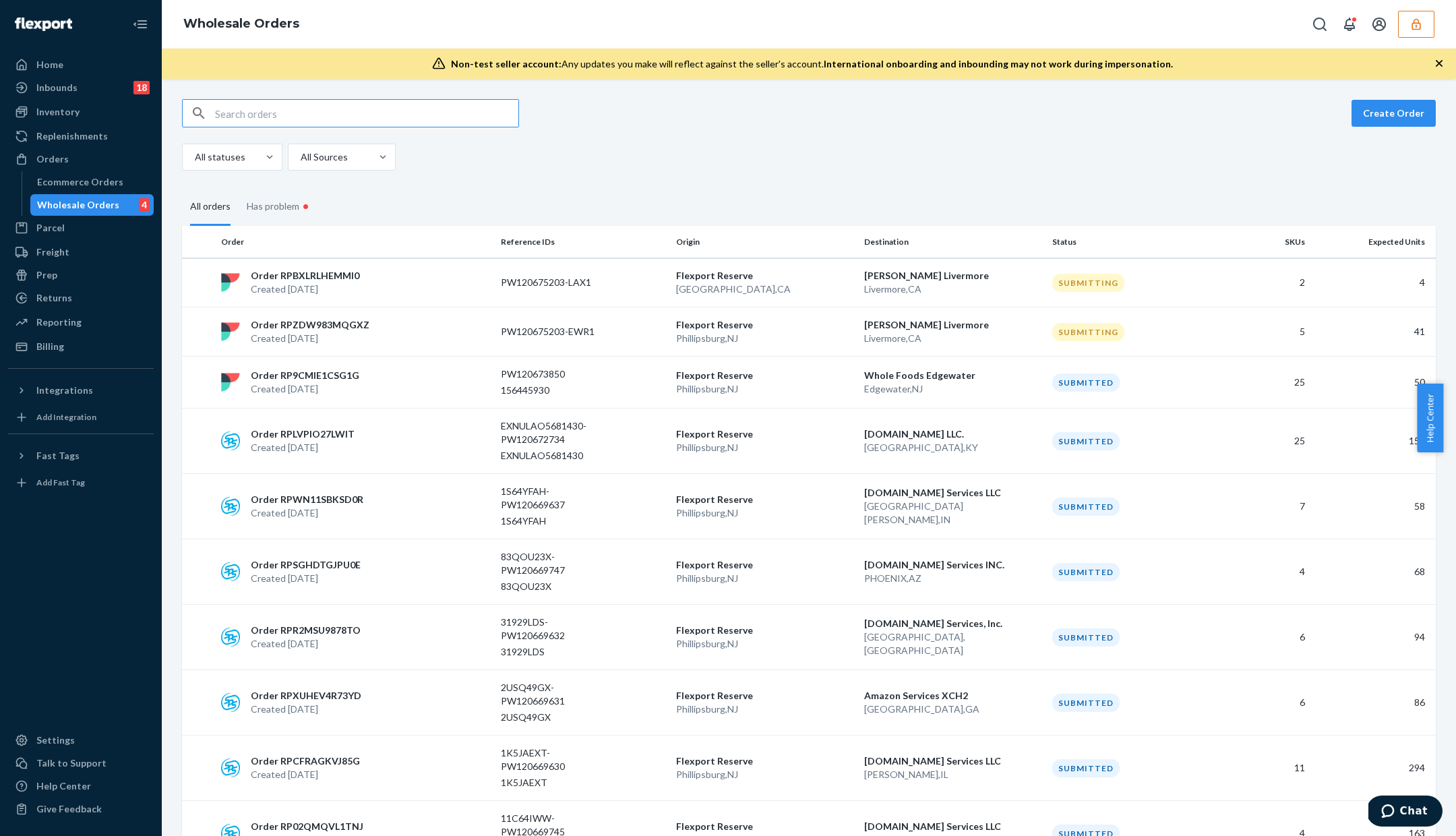
click at [329, 117] on input "text" at bounding box center [367, 112] width 304 height 27
type input "WFPVO9IQ5KN80"
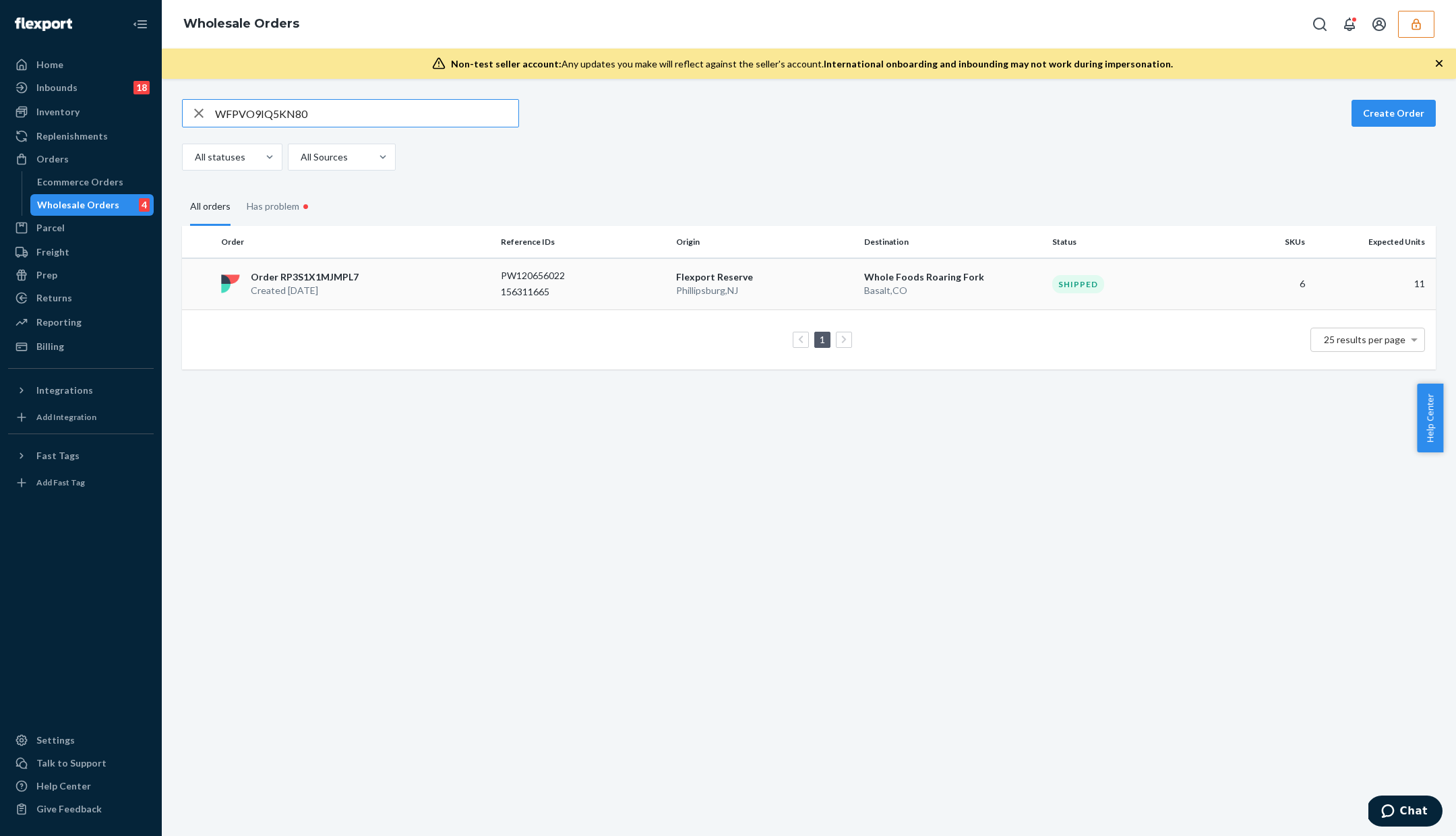
click at [501, 279] on p "PW120656022" at bounding box center [555, 275] width 108 height 14
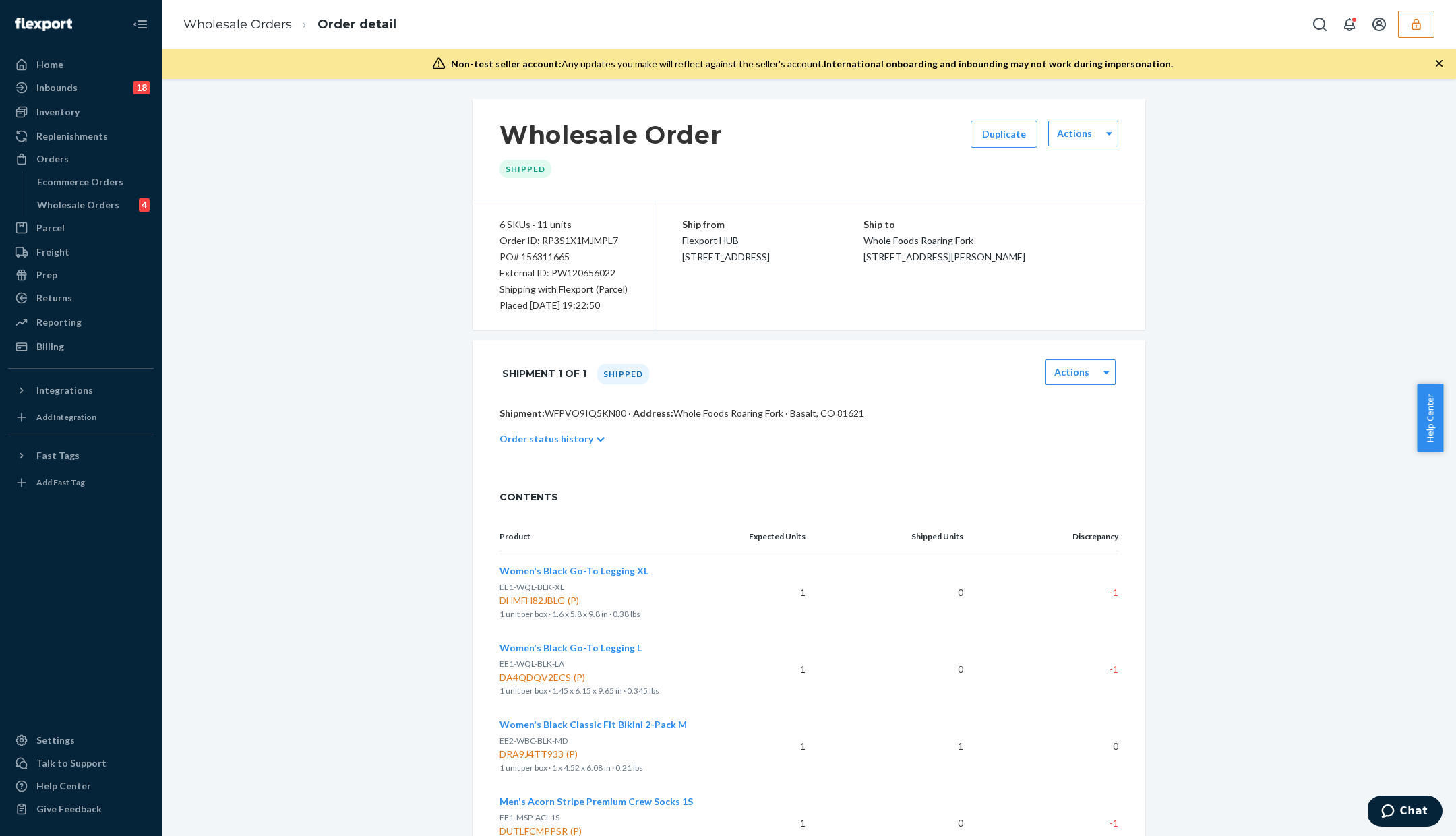
scroll to position [338, 0]
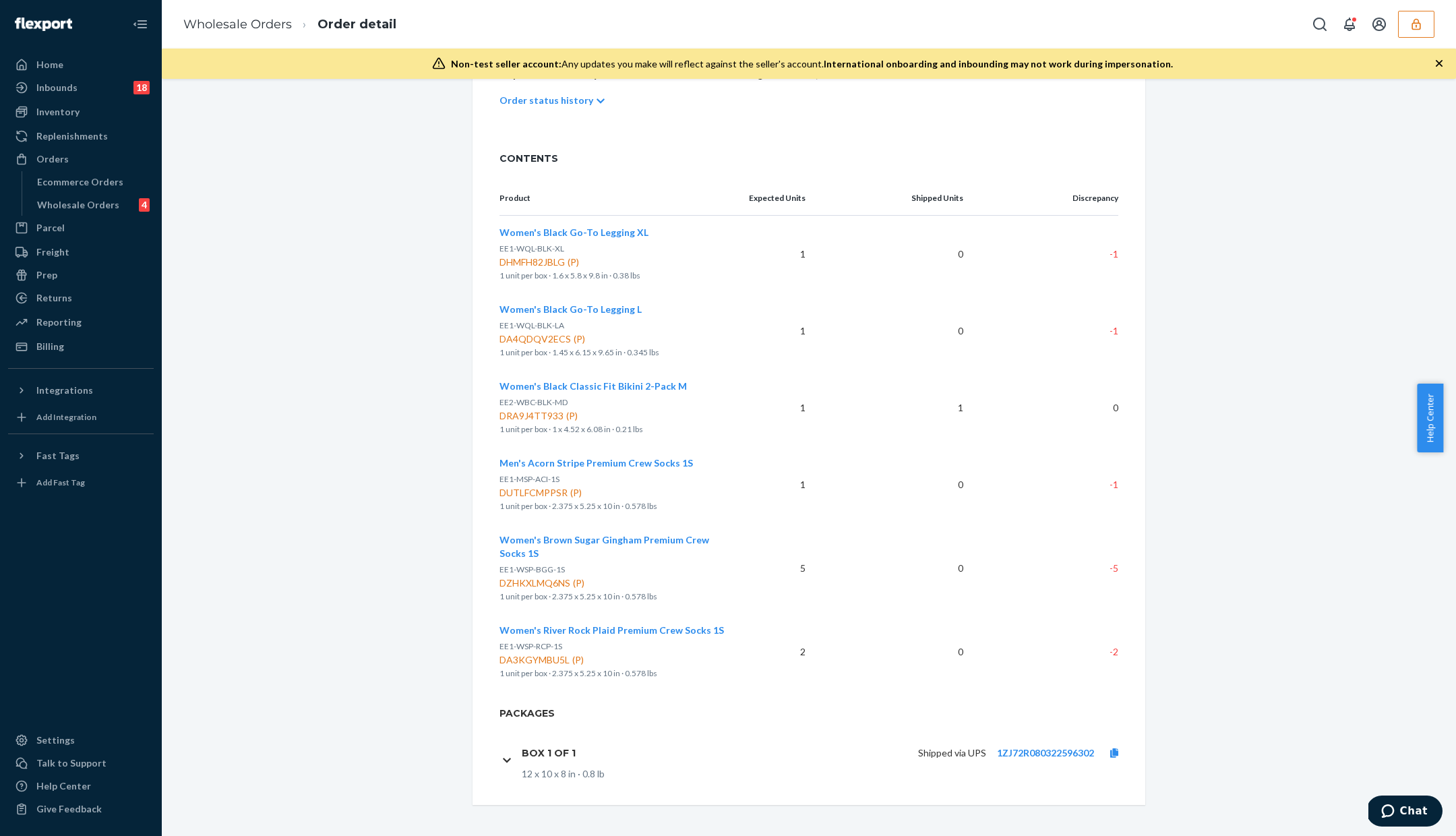
click at [1062, 744] on div "Shipped via UPS 1ZJ72R080322596302" at bounding box center [861, 752] width 548 height 29
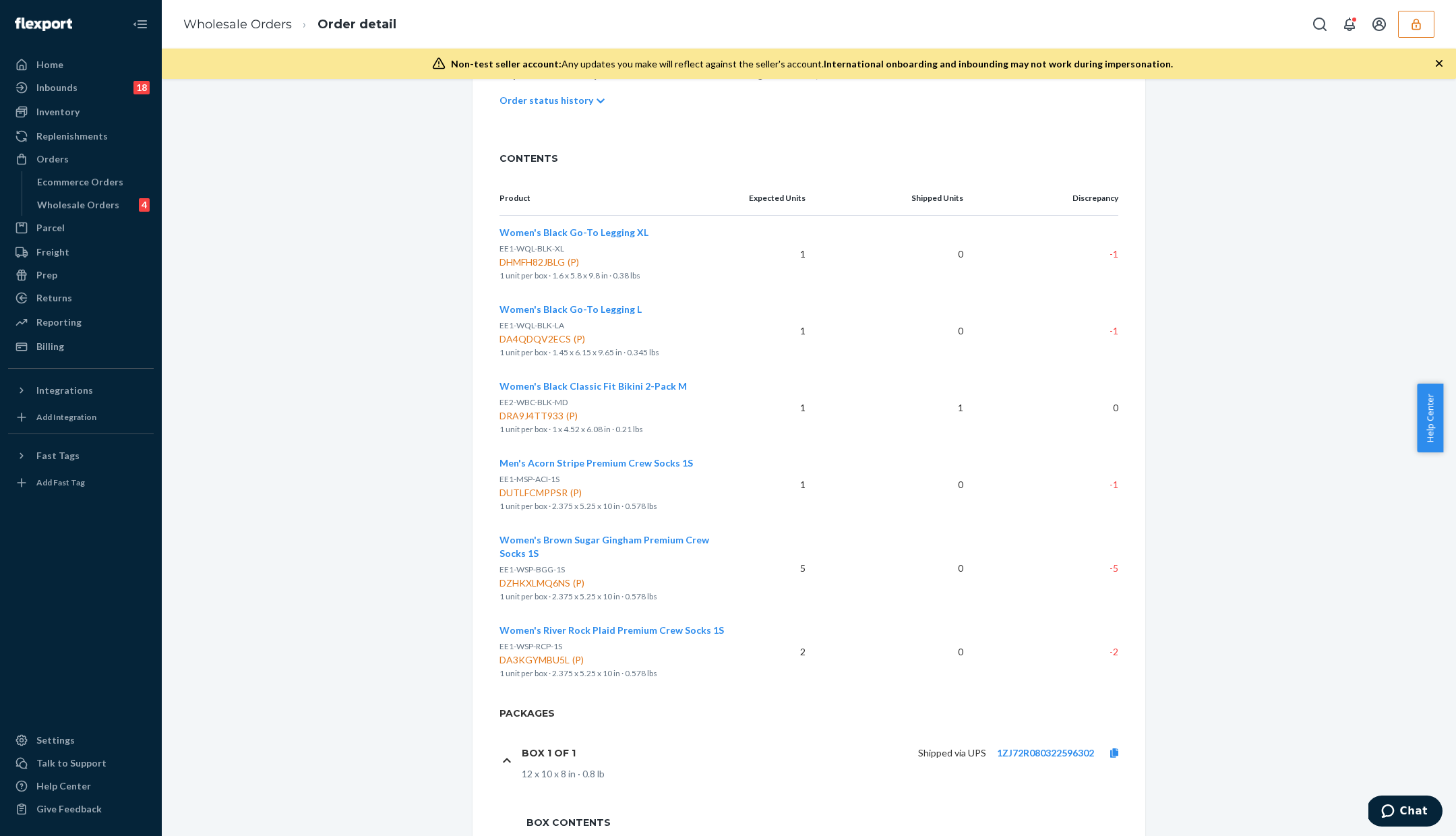
click at [1072, 759] on div "Shipped via UPS 1ZJ72R080322596302" at bounding box center [861, 752] width 548 height 29
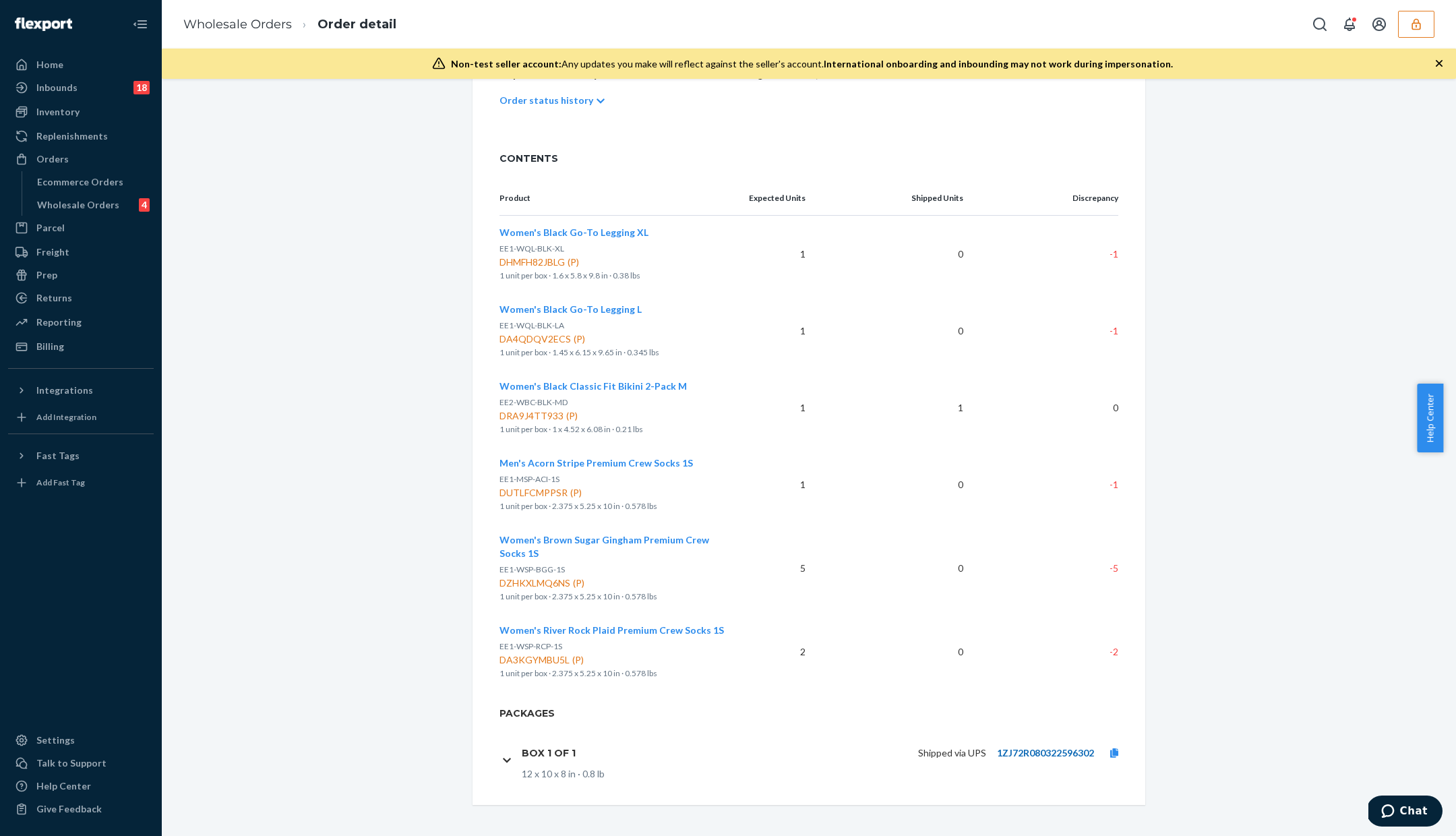
click at [1070, 753] on link "1ZJ72R080322596302" at bounding box center [1046, 752] width 97 height 11
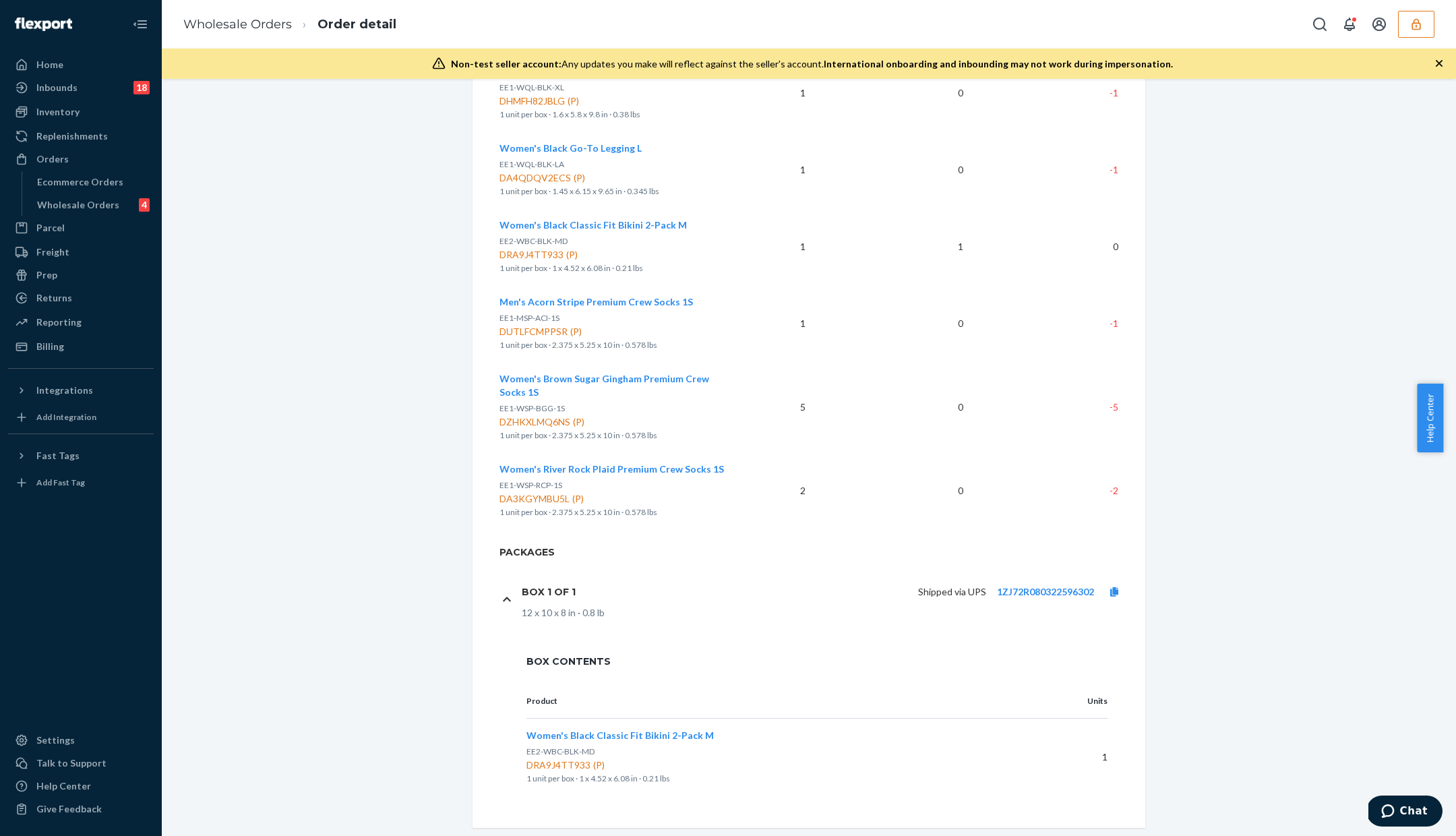
scroll to position [522, 0]
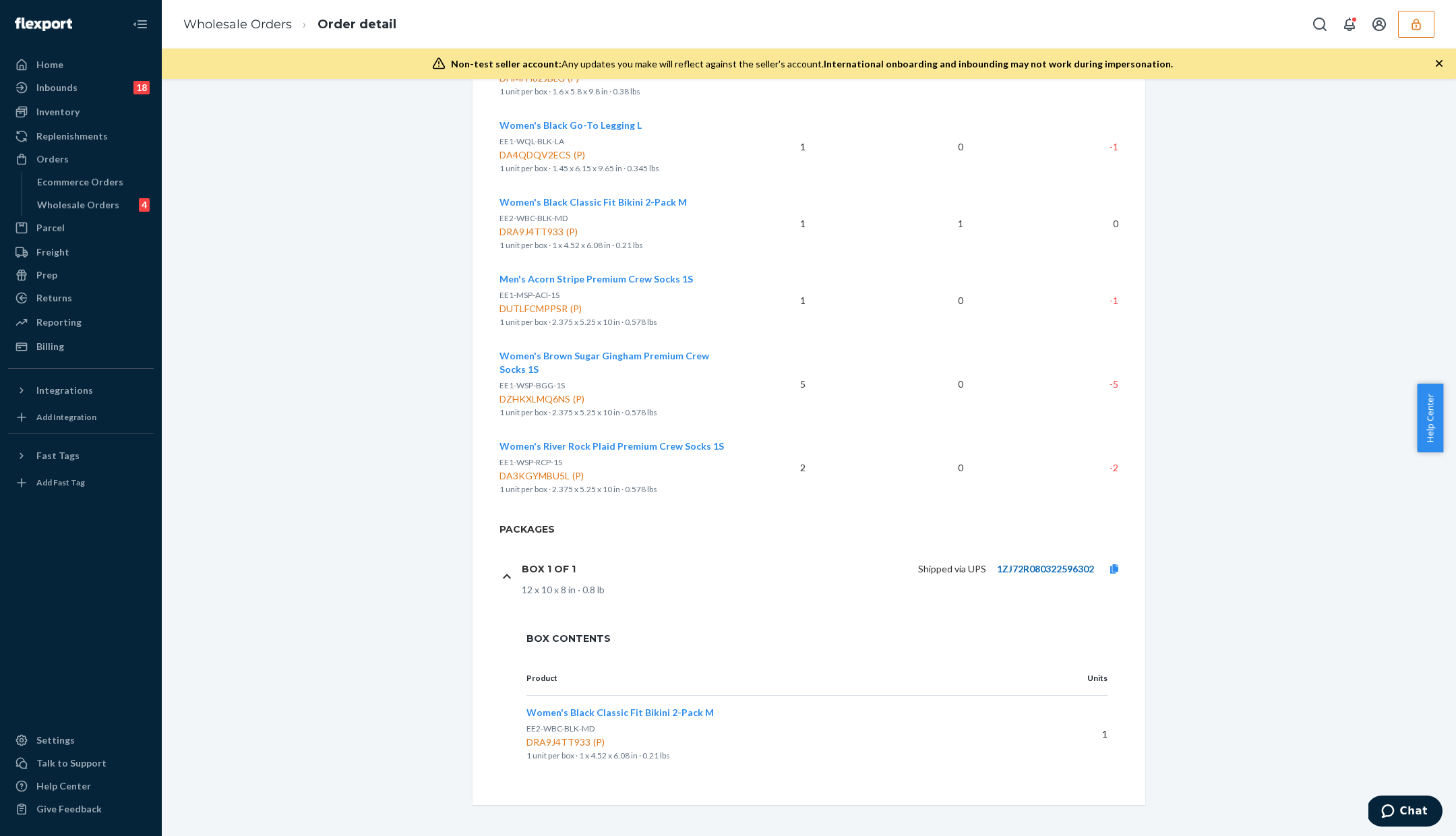
click at [1052, 567] on link "1ZJ72R080322596302" at bounding box center [1046, 568] width 97 height 11
click at [0, 0] on div "Home Inbounds 18 Shipping Plans Problems 18 Inventory Products Branded Packagin…" at bounding box center [728, 418] width 1456 height 836
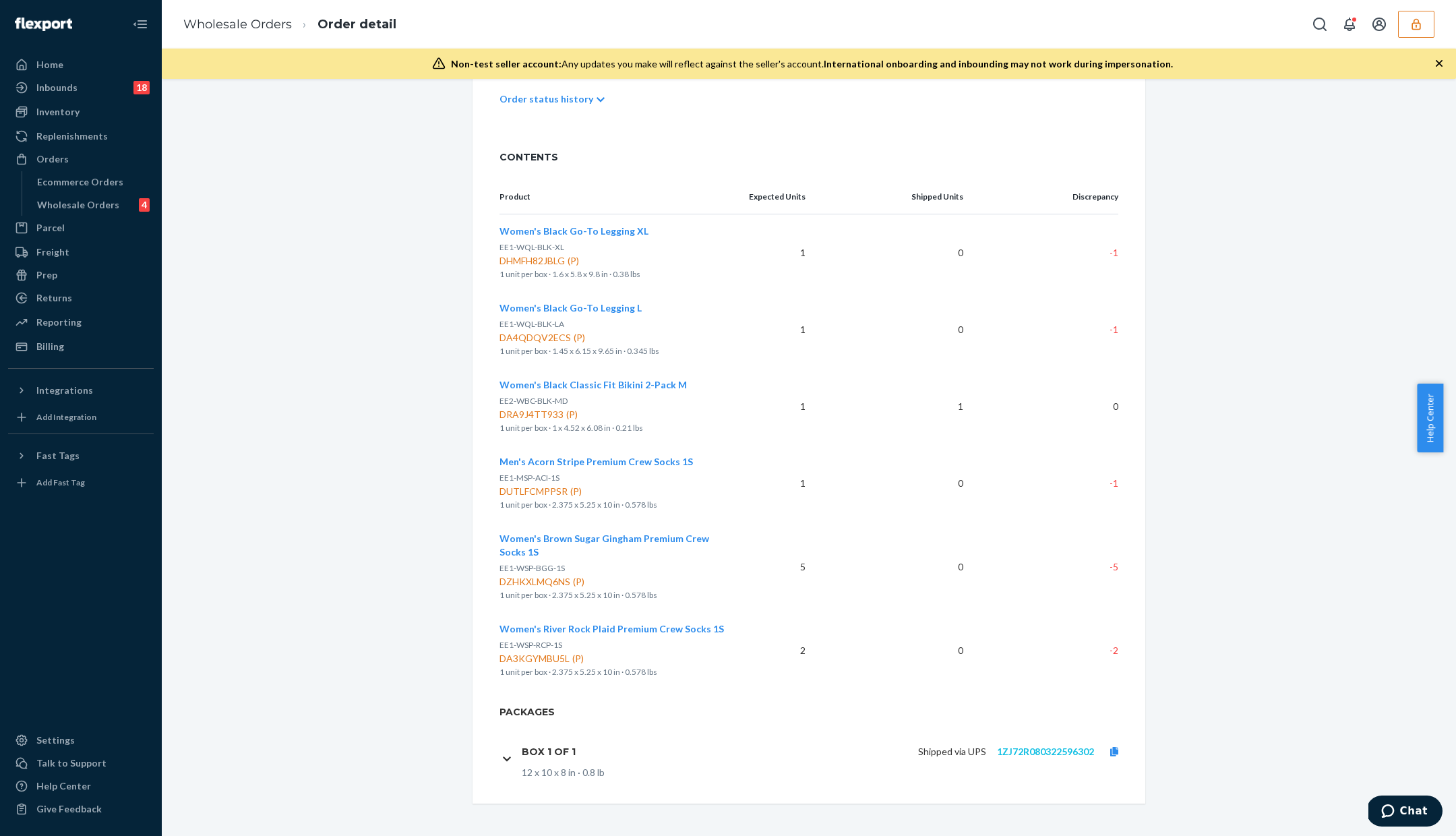
scroll to position [338, 0]
click at [1072, 521] on td "-1" at bounding box center [1046, 485] width 144 height 77
click at [1051, 753] on link "1ZJ72R080322596302" at bounding box center [1046, 752] width 97 height 11
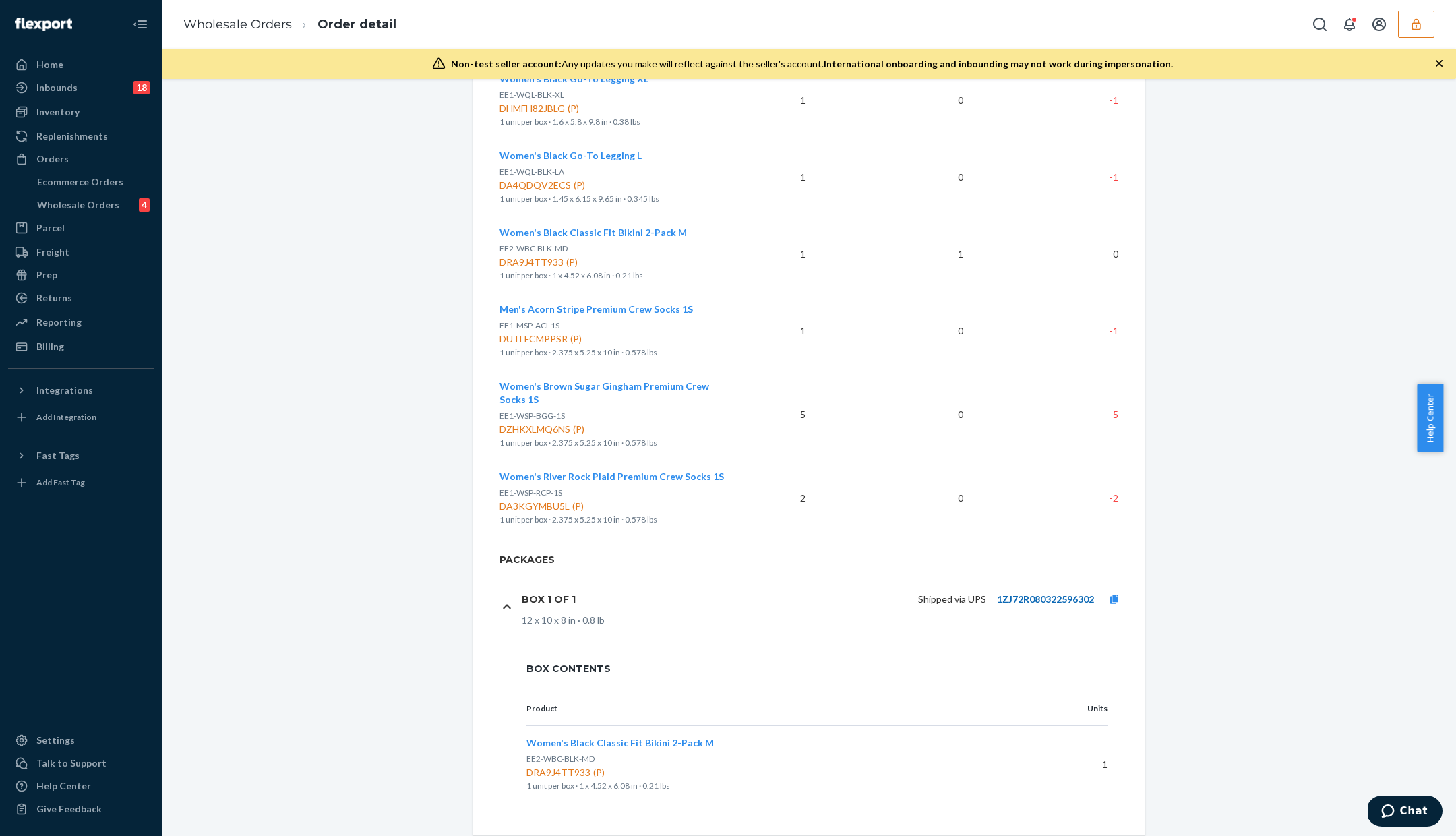
scroll to position [498, 0]
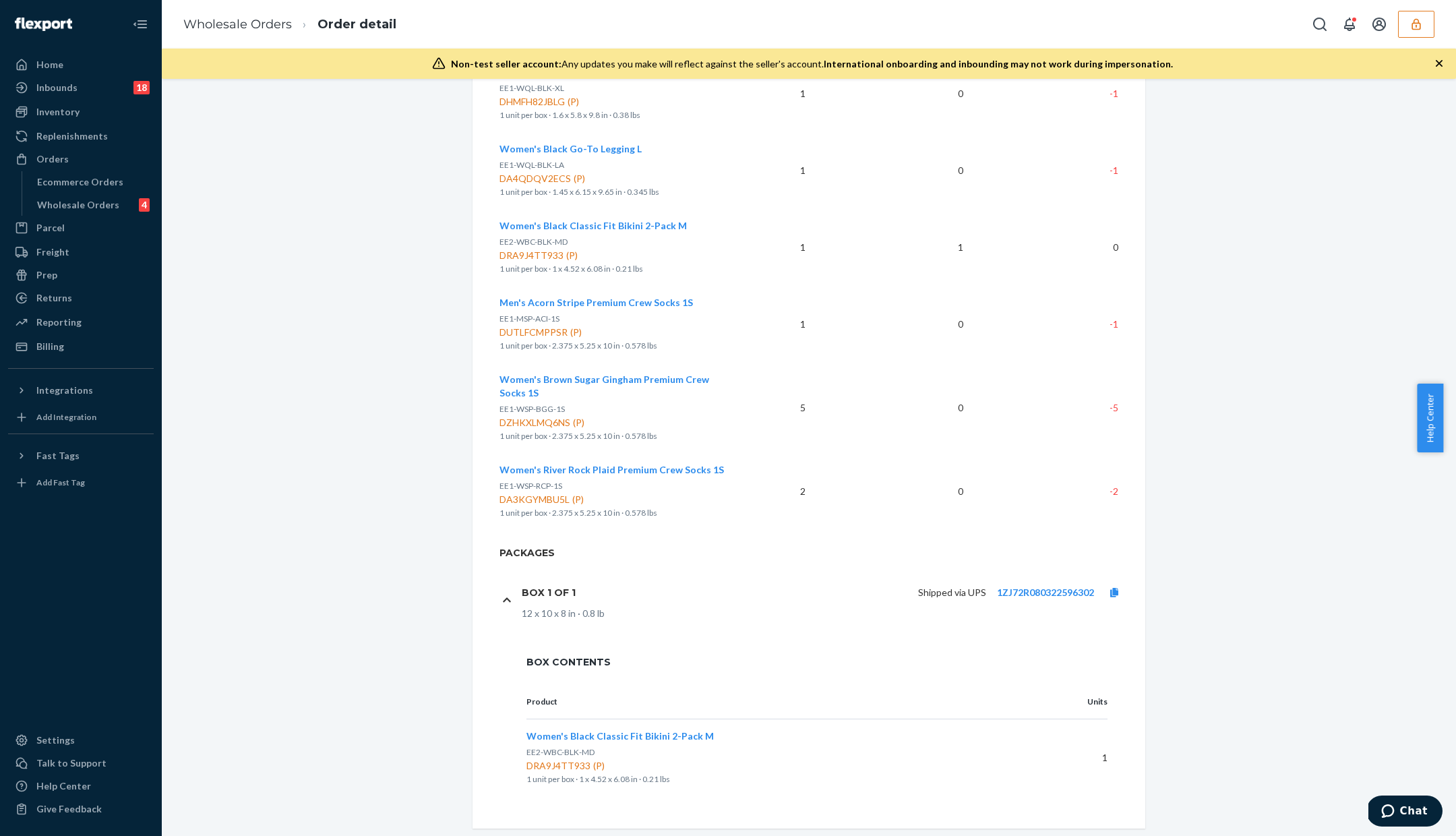
click at [1100, 656] on span "Box Contents" at bounding box center [818, 662] width 581 height 14
click at [1055, 587] on link "1ZJ72R080322596302" at bounding box center [1046, 592] width 97 height 11
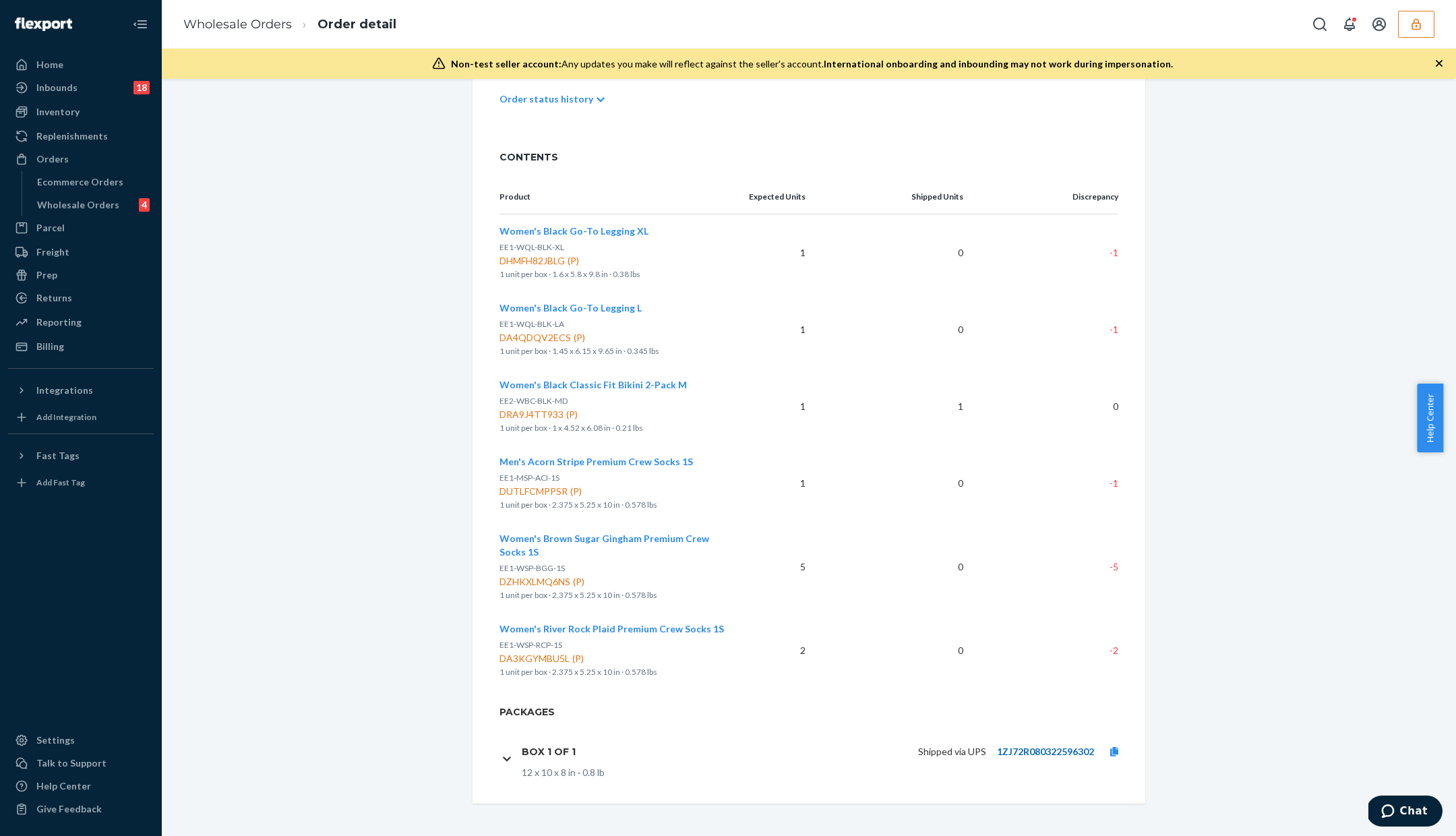
scroll to position [338, 0]
click at [64, 211] on div "Wholesale Orders" at bounding box center [77, 205] width 82 height 14
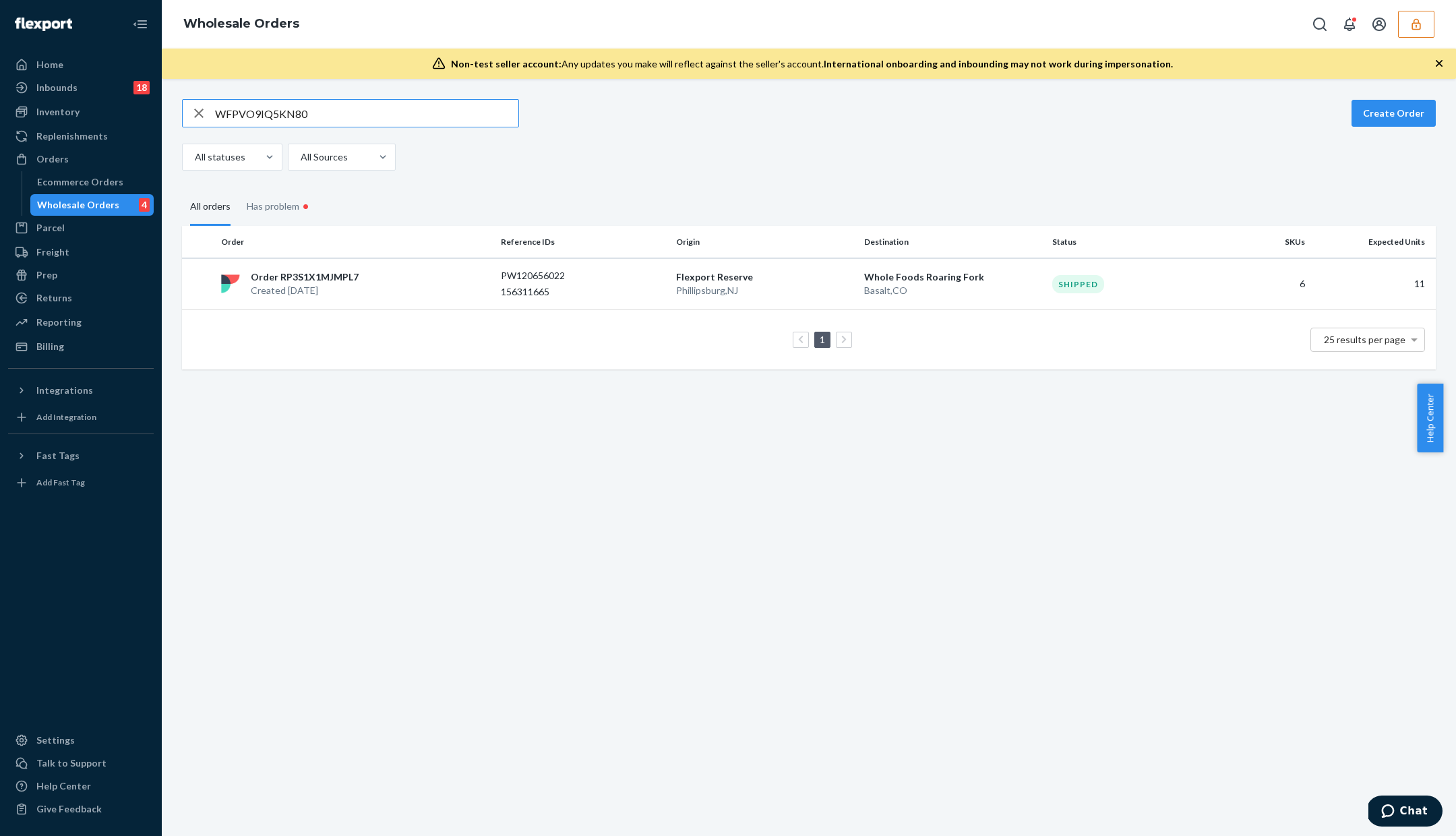
click at [297, 118] on input "WFPVO9IQ5KN80" at bounding box center [367, 112] width 304 height 27
type input "WFCUUKBS9NMNA"
click at [457, 307] on td "Order RPUA92DT3T44I Created Sep 18, 2025" at bounding box center [356, 284] width 280 height 52
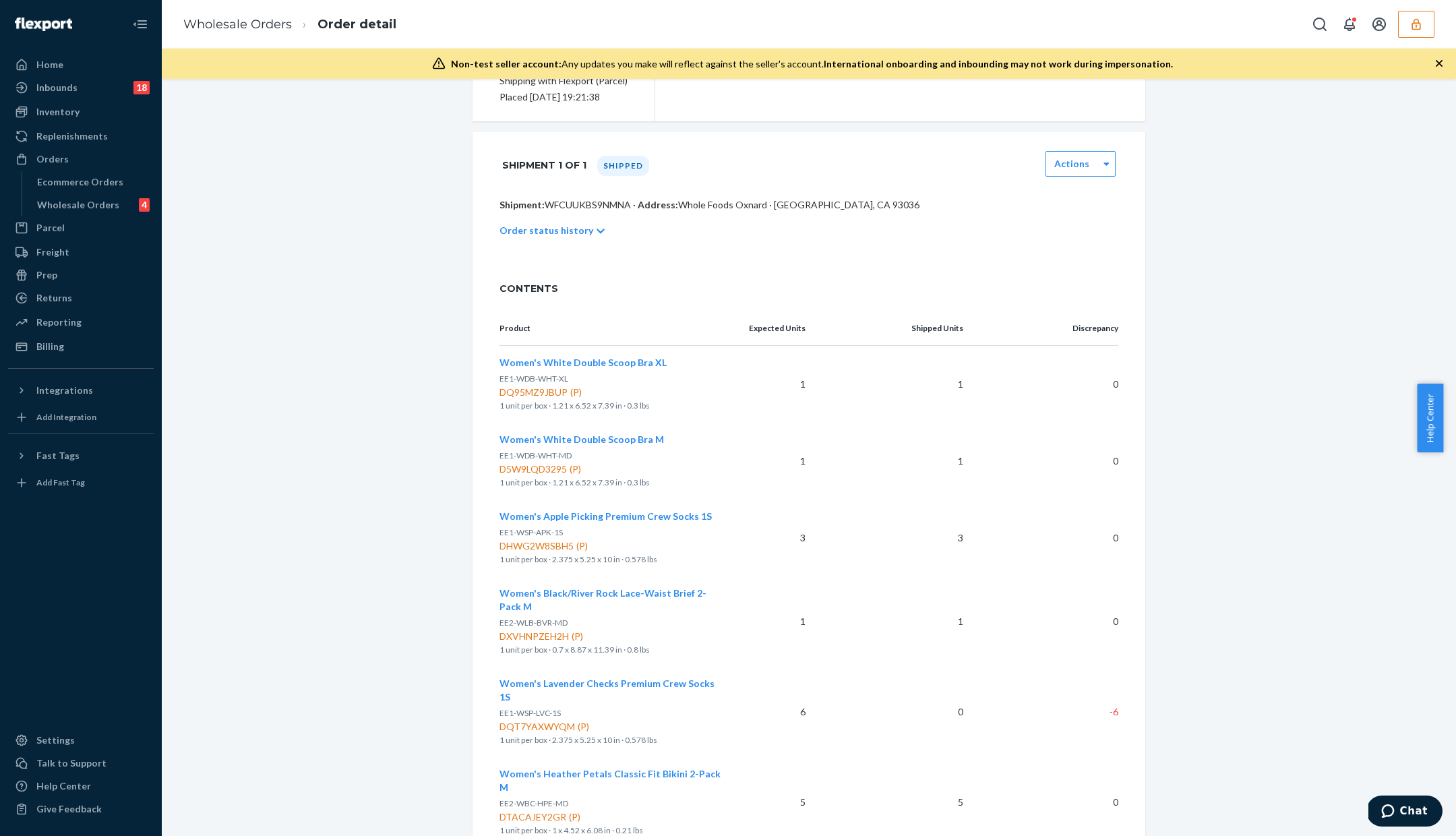
scroll to position [325, 0]
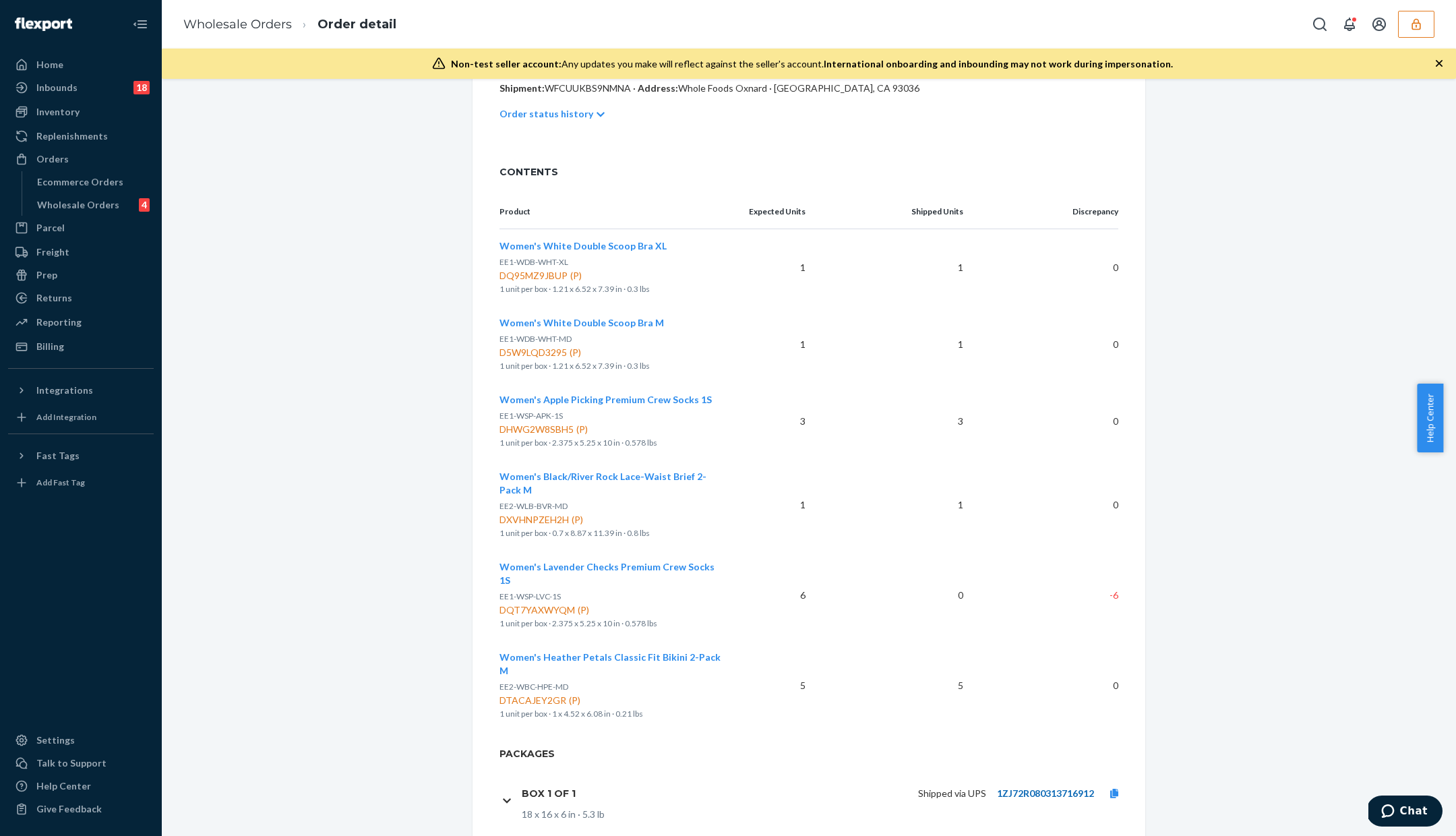
click at [1012, 787] on link "1ZJ72R080313716912" at bounding box center [1046, 793] width 97 height 11
click at [106, 199] on div "Wholesale Orders" at bounding box center [77, 205] width 82 height 14
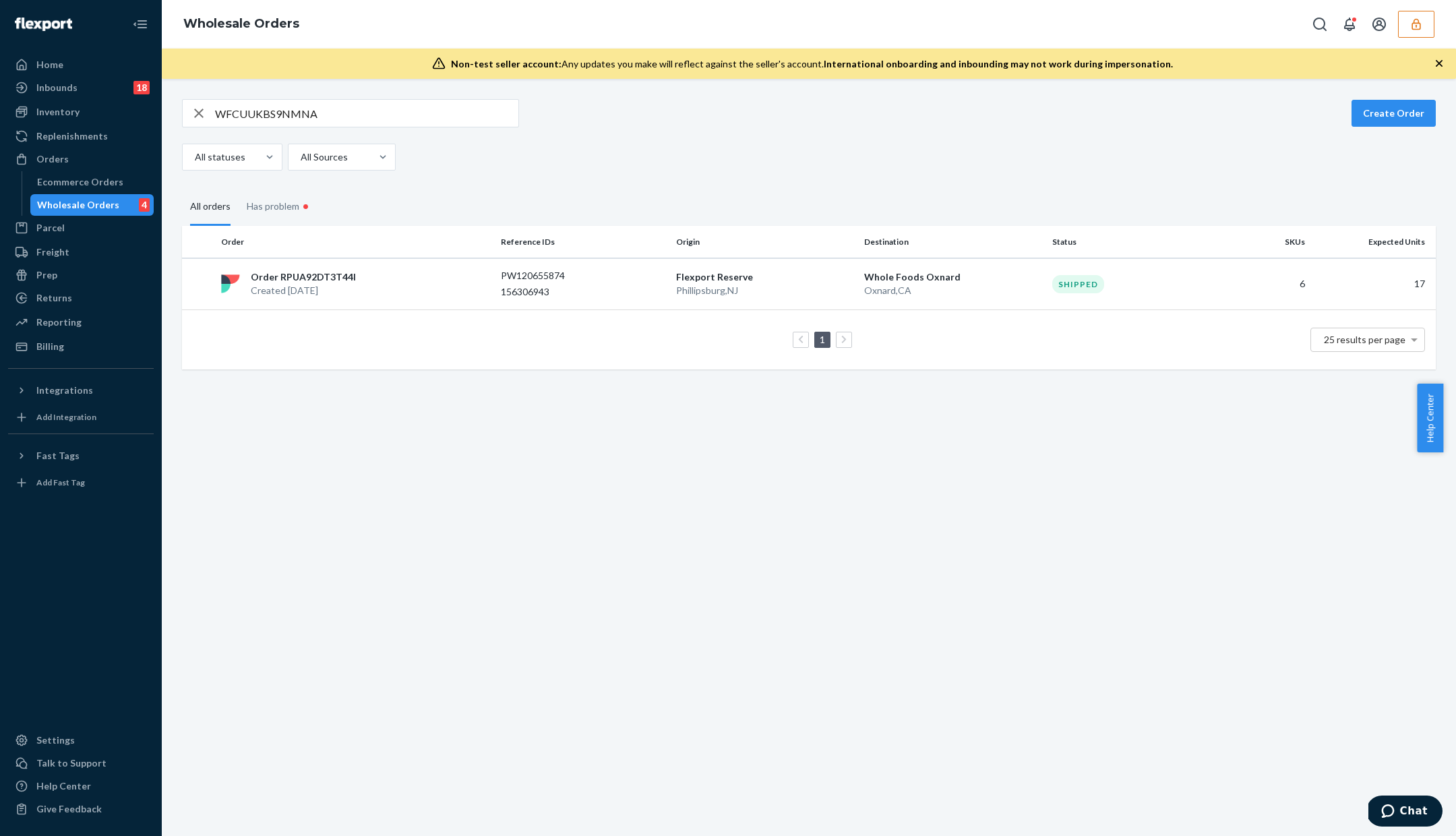
click at [278, 135] on div "WFCUUKBS9NMNA Create Order All statuses All Sources" at bounding box center [808, 135] width 1254 height 72
click at [281, 120] on input "WFCUUKBS9NMNA" at bounding box center [367, 112] width 304 height 27
paste input "3OF76DLRTY39"
type input "W3OF76DLRTY39"
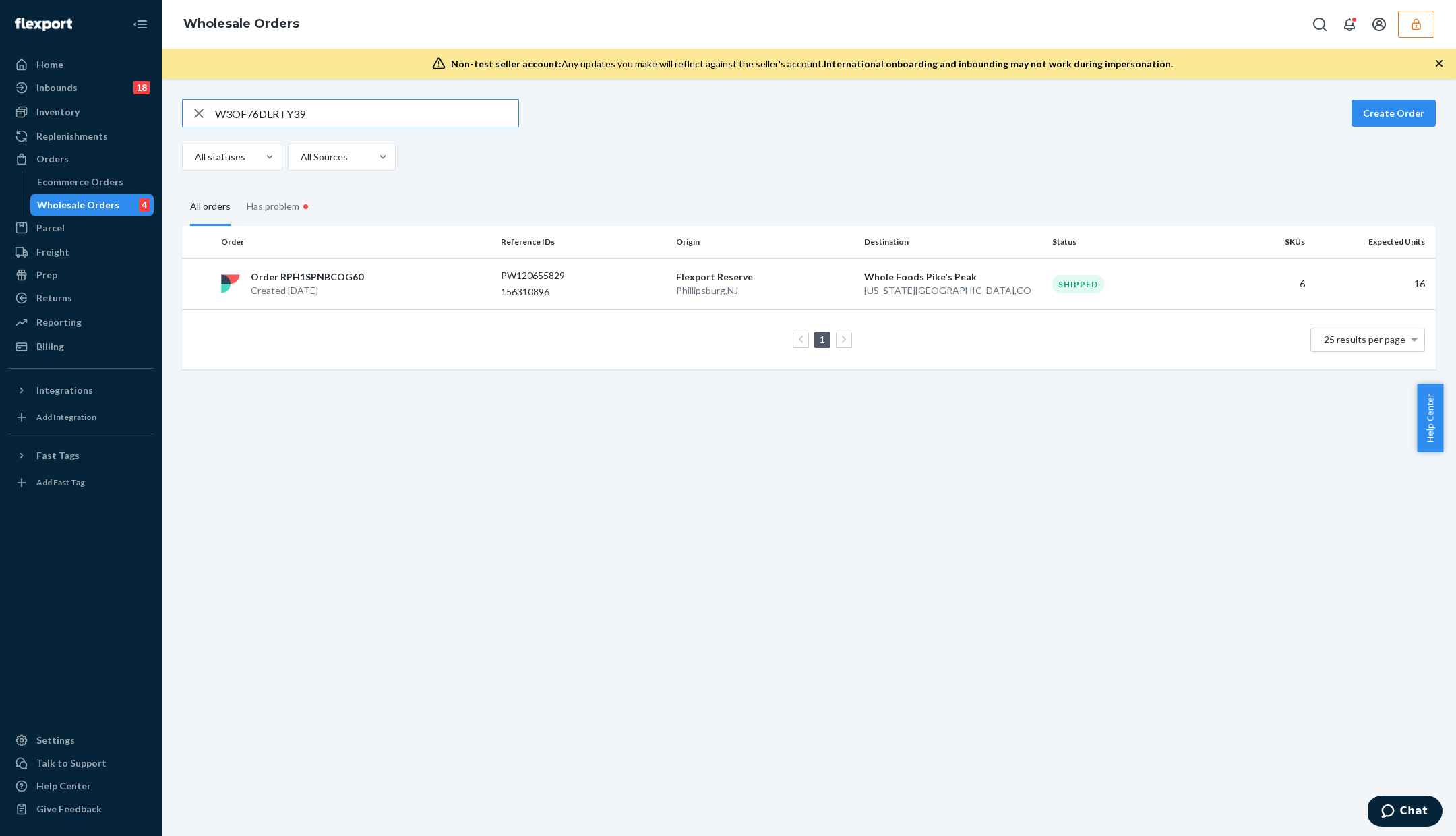
click at [649, 313] on td "1 25 results per page" at bounding box center [808, 339] width 1254 height 60
click at [658, 299] on td "PW120655829 156310896" at bounding box center [583, 284] width 176 height 52
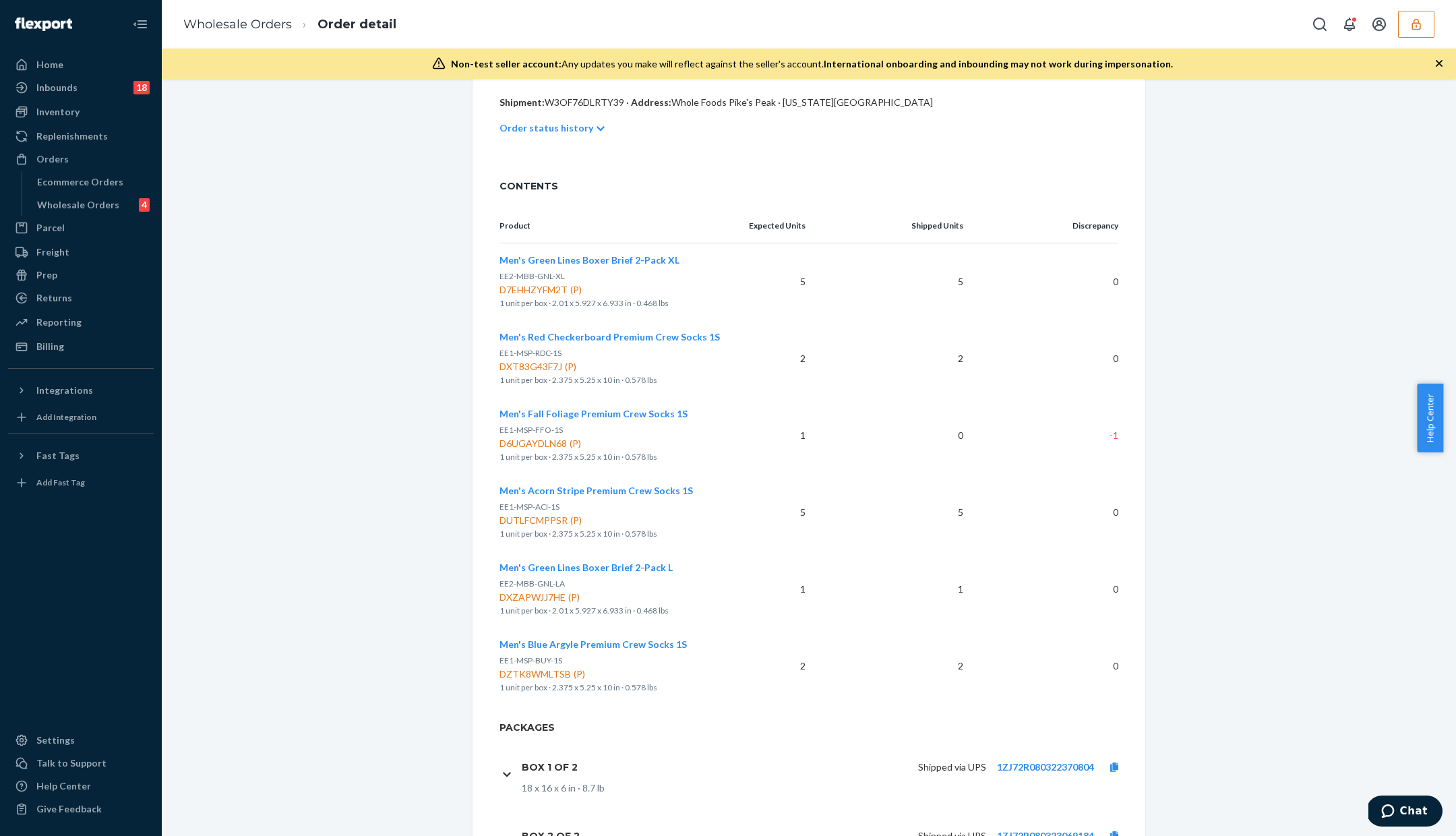
scroll to position [394, 0]
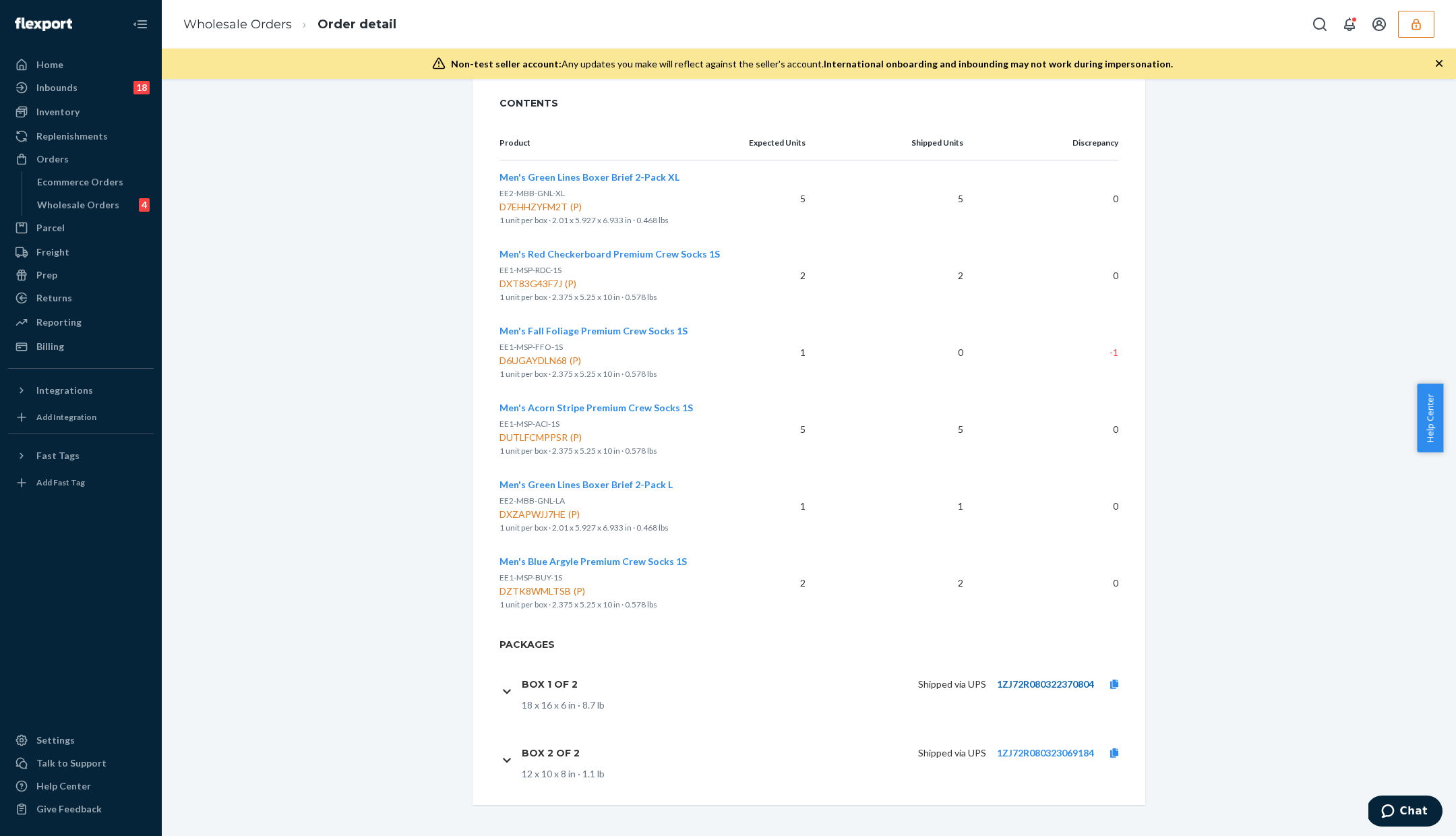
click at [1052, 679] on link "1ZJ72R080322370804" at bounding box center [1046, 683] width 97 height 11
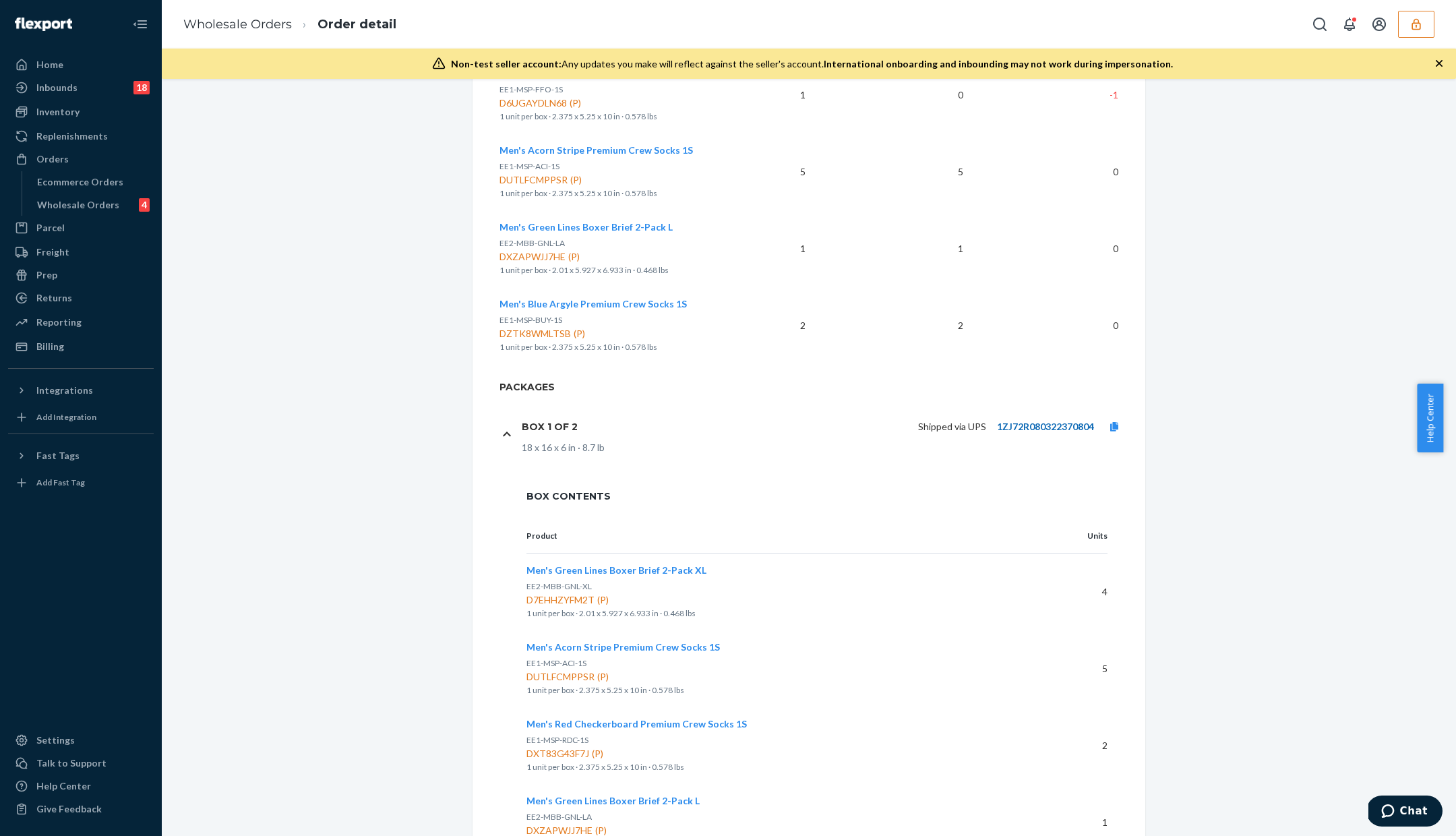
scroll to position [886, 0]
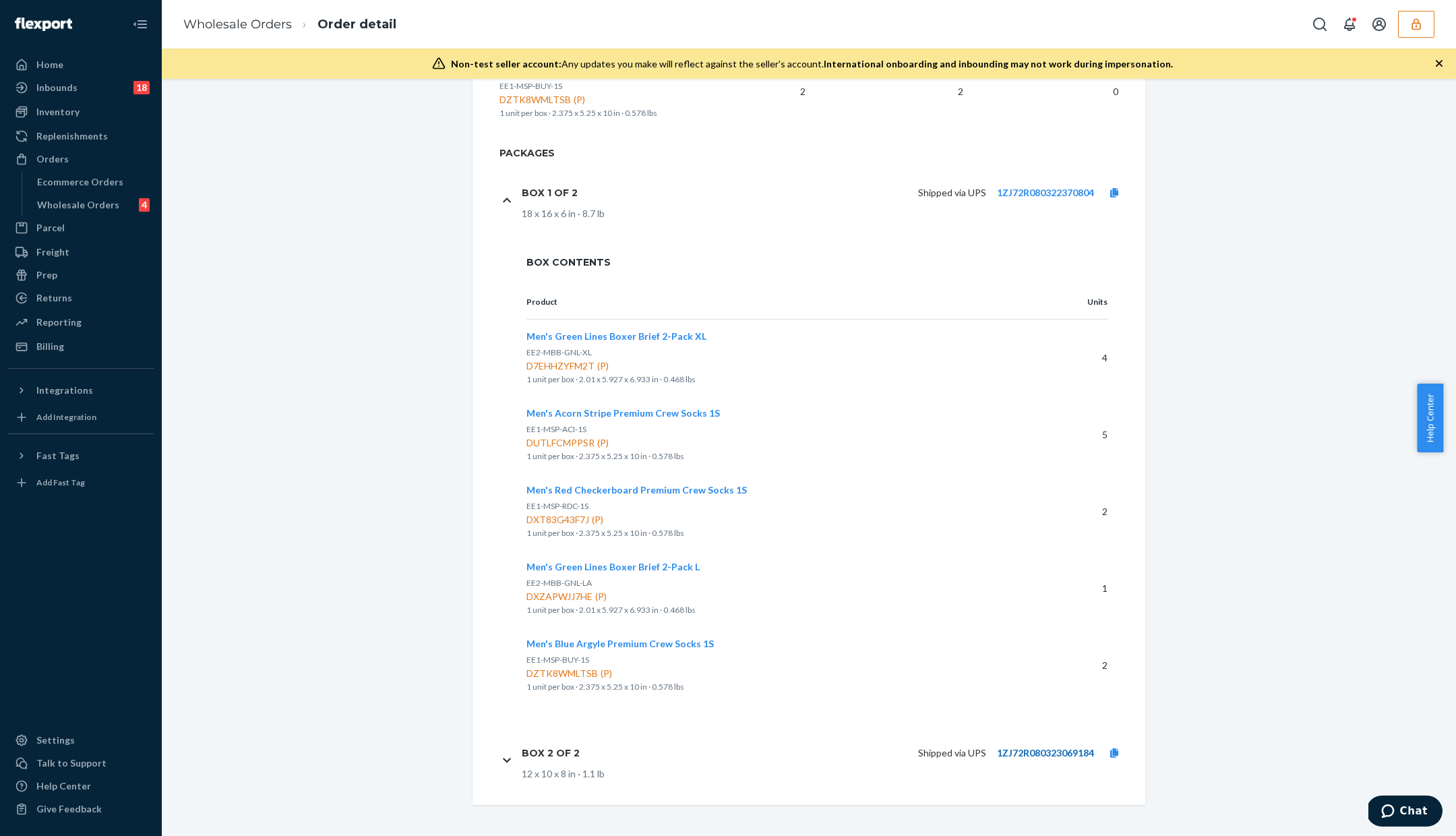
click at [1059, 749] on link "1ZJ72R080323069184" at bounding box center [1046, 752] width 97 height 11
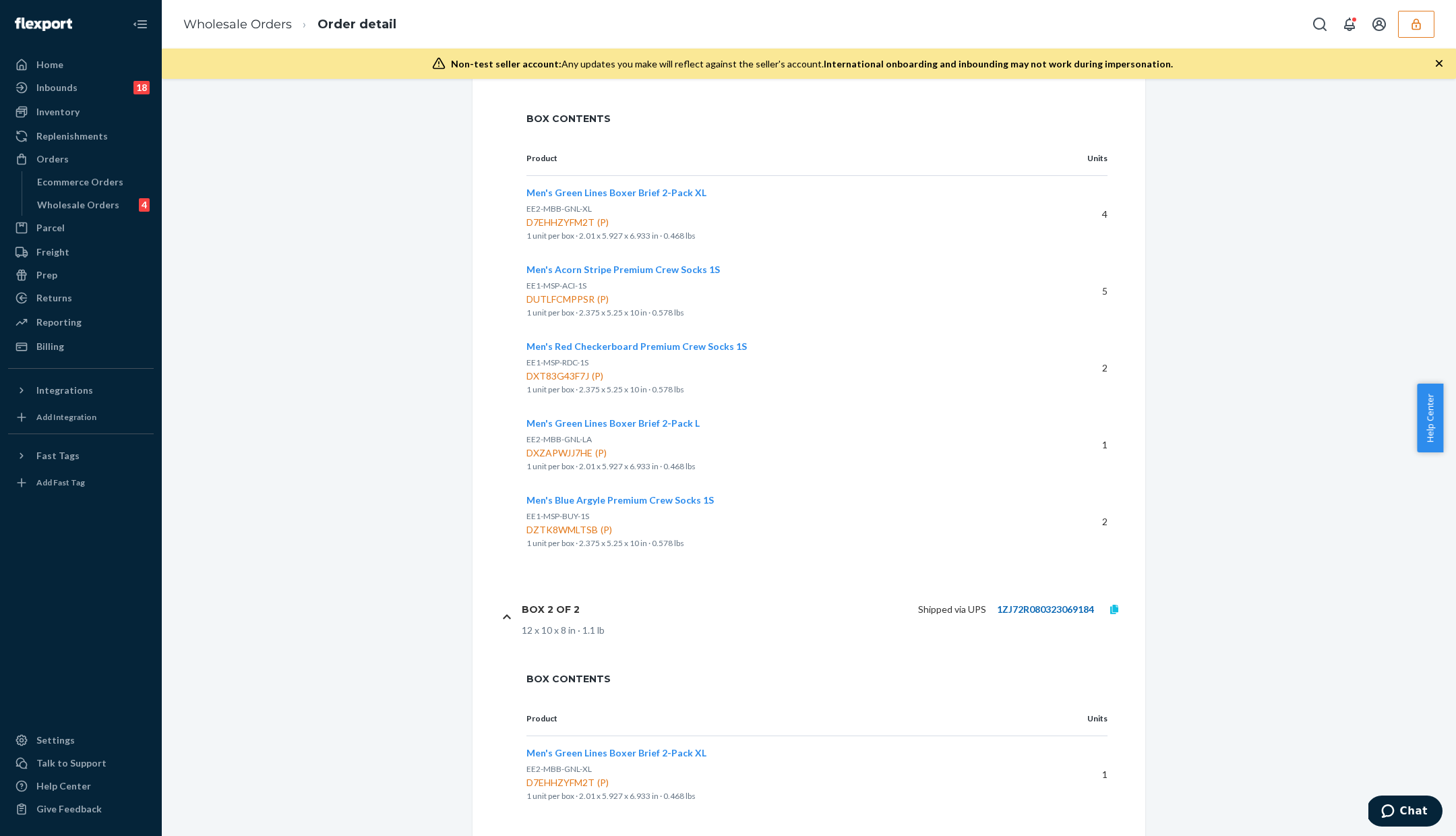
scroll to position [1069, 0]
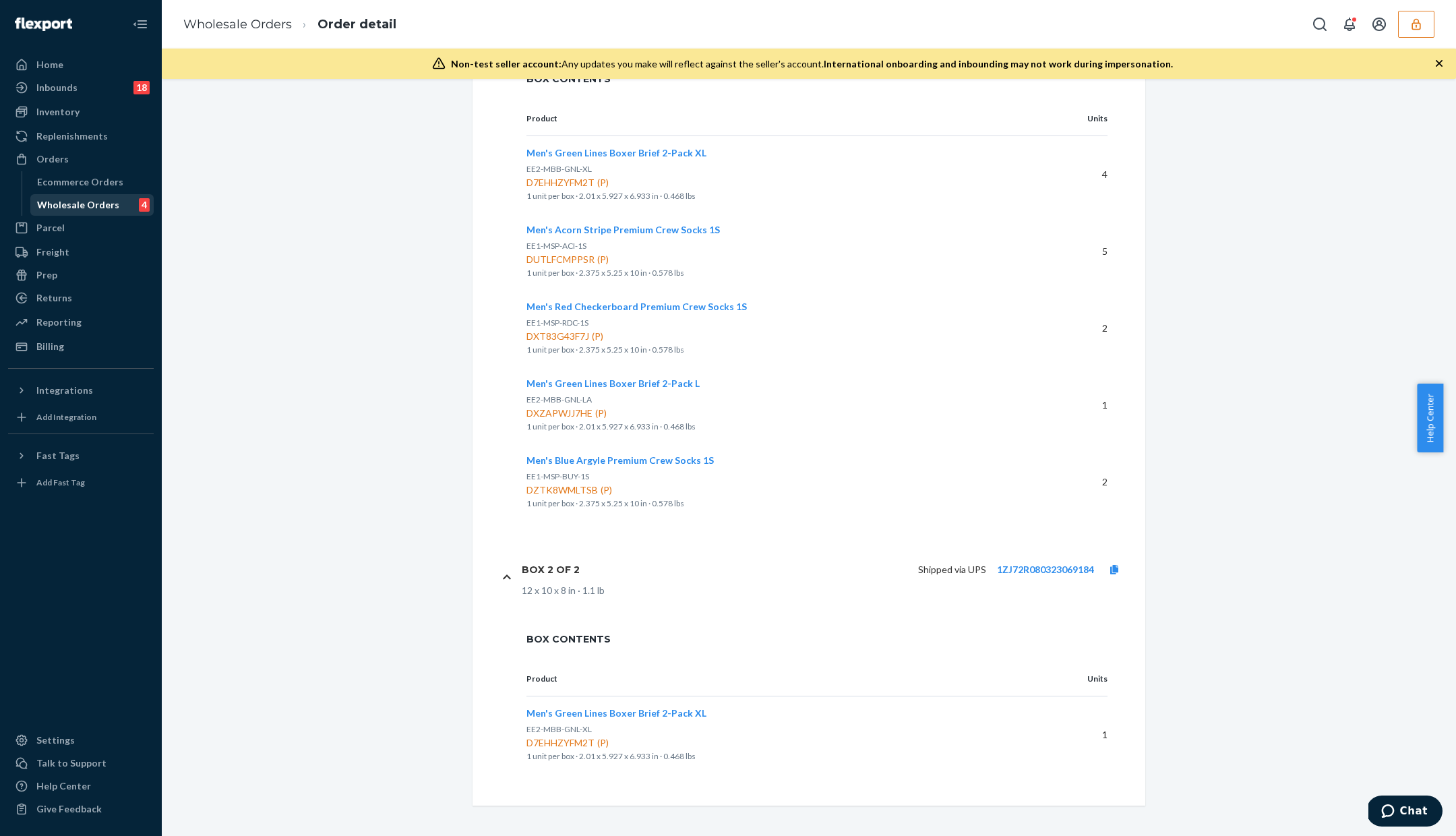
click at [76, 213] on div "Wholesale Orders 4" at bounding box center [92, 205] width 121 height 19
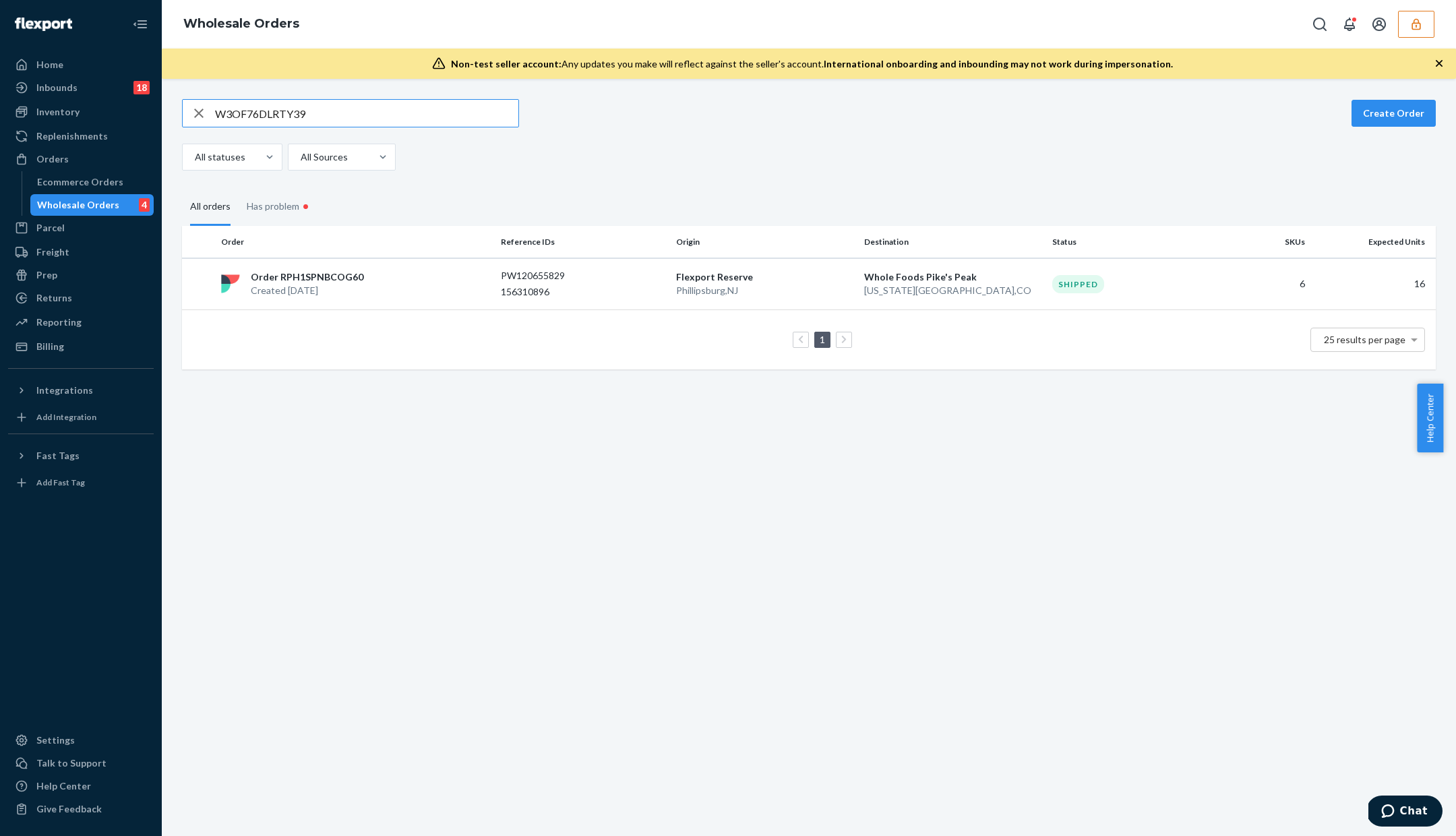
click at [305, 86] on div "W3OF76DLRTY39 Create Order All statuses All Sources All orders Has problem • Or…" at bounding box center [808, 457] width 1294 height 757
click at [315, 105] on input "W3OF76DLRTY39" at bounding box center [367, 112] width 304 height 27
paste input "B5DQOMZ61H1H"
type input "WB5DQOMZ61H1H"
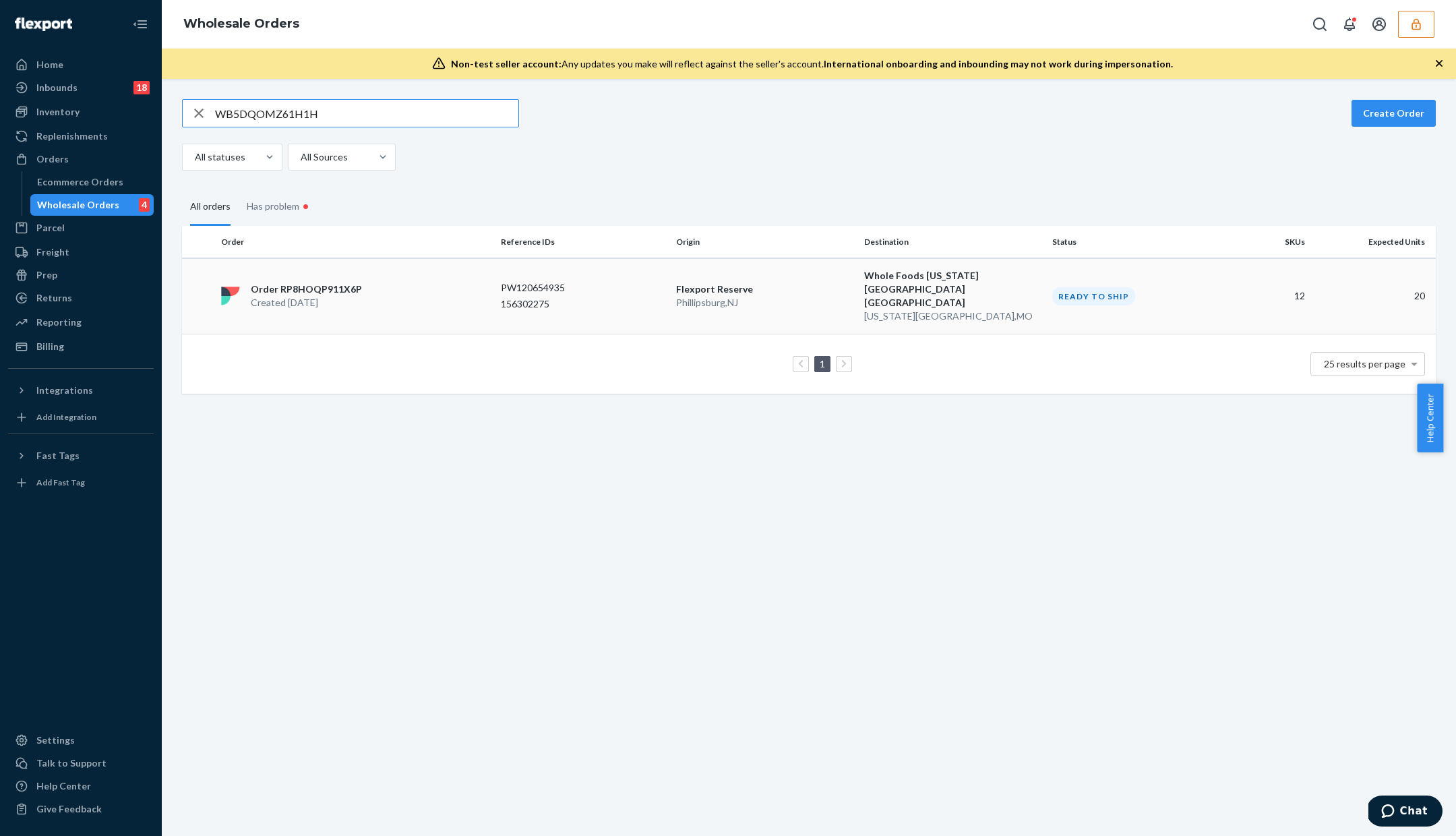
click at [595, 302] on td "PW120654935 156302275" at bounding box center [583, 296] width 176 height 76
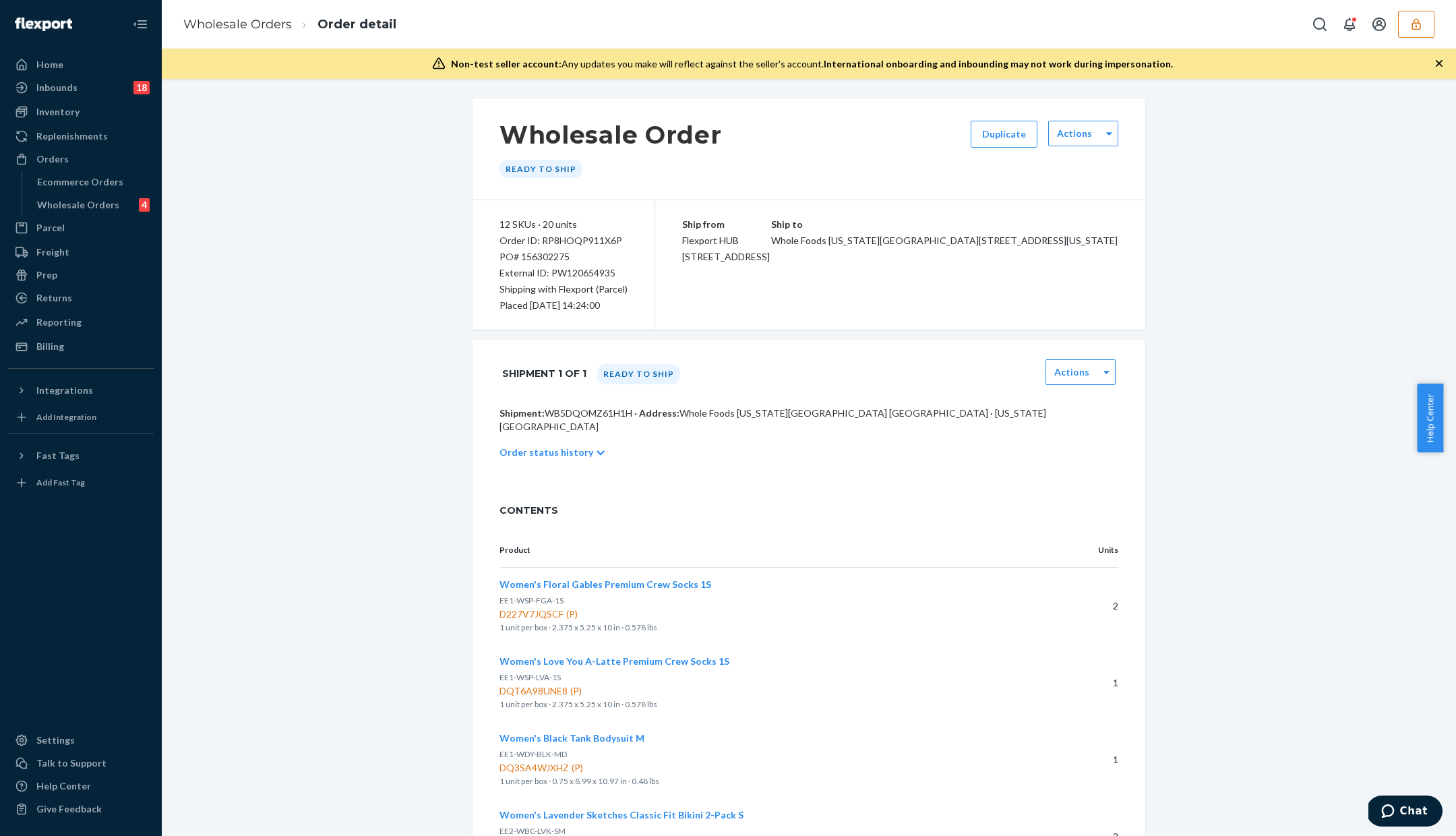
click at [843, 463] on div "Shipment: WB5DQOMZ61H1H · Address: Whole Foods Kansas City MO · Kansas City, MO…" at bounding box center [809, 447] width 673 height 81
click at [1416, 24] on icon "button" at bounding box center [1416, 24] width 14 height 14
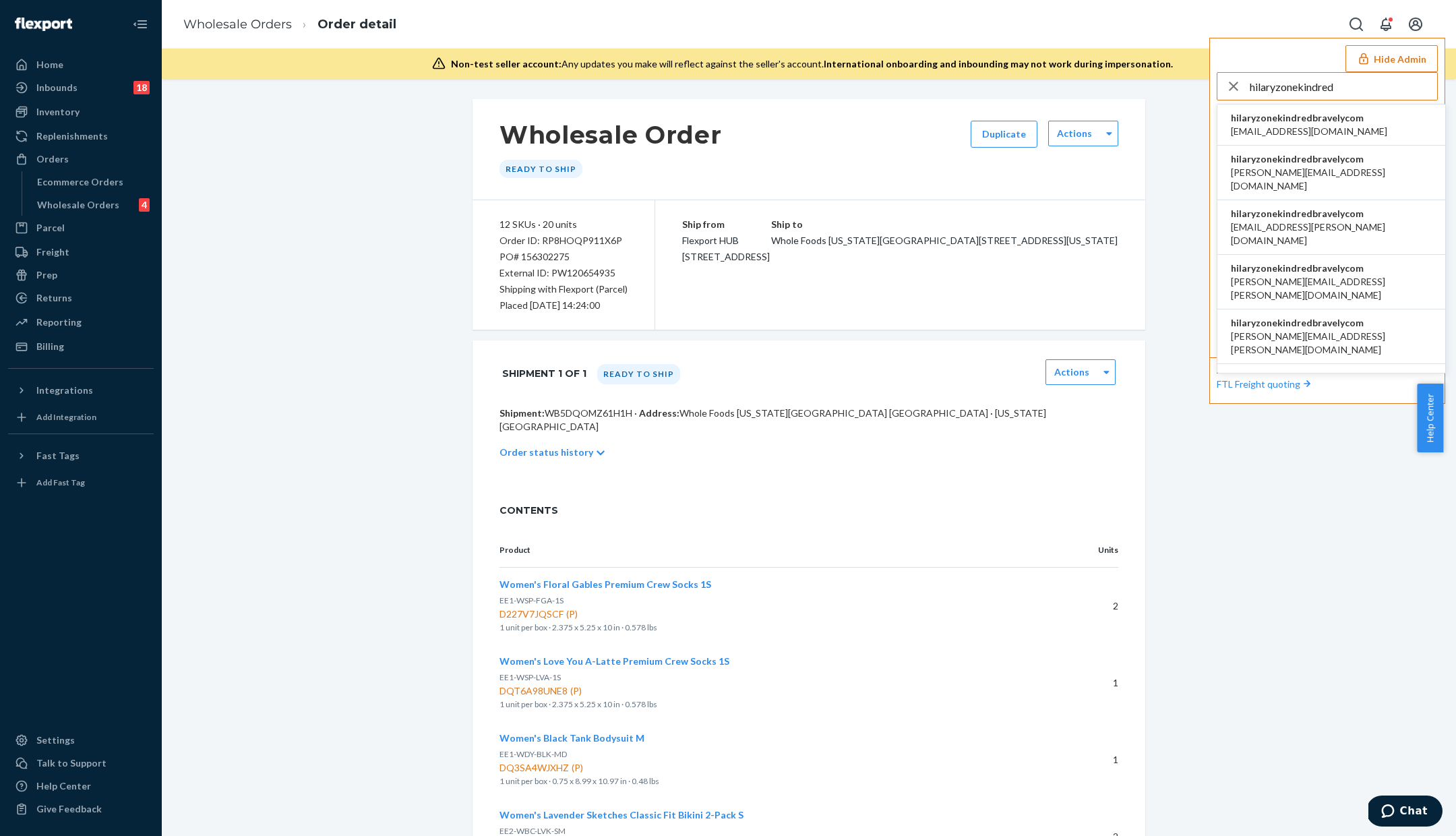
type input "hilaryzonekindred"
click at [1327, 125] on span "airine.mistula@kindredbravely.com" at bounding box center [1310, 132] width 156 height 14
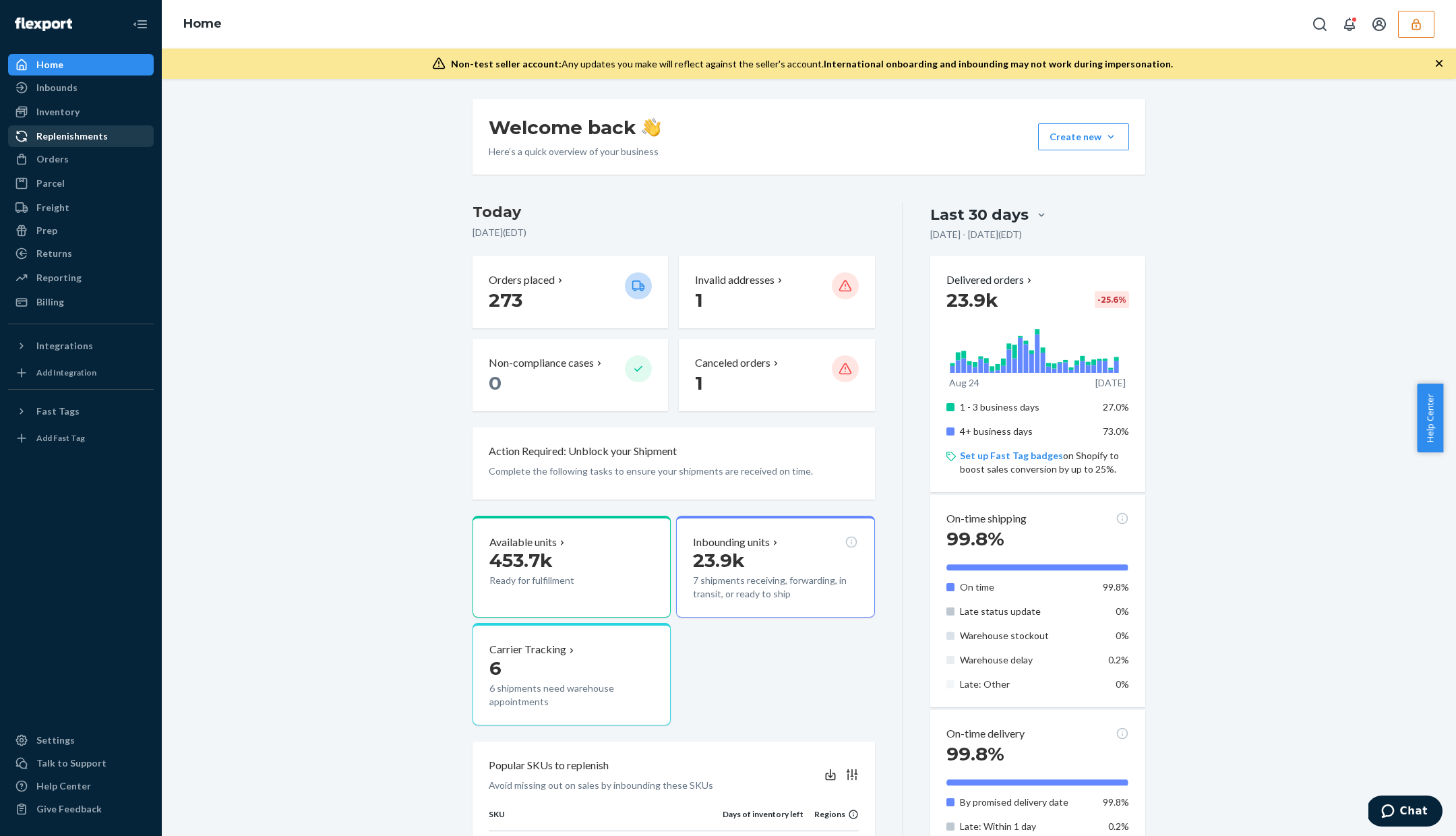
click at [80, 136] on div "Replenishments" at bounding box center [73, 136] width 72 height 14
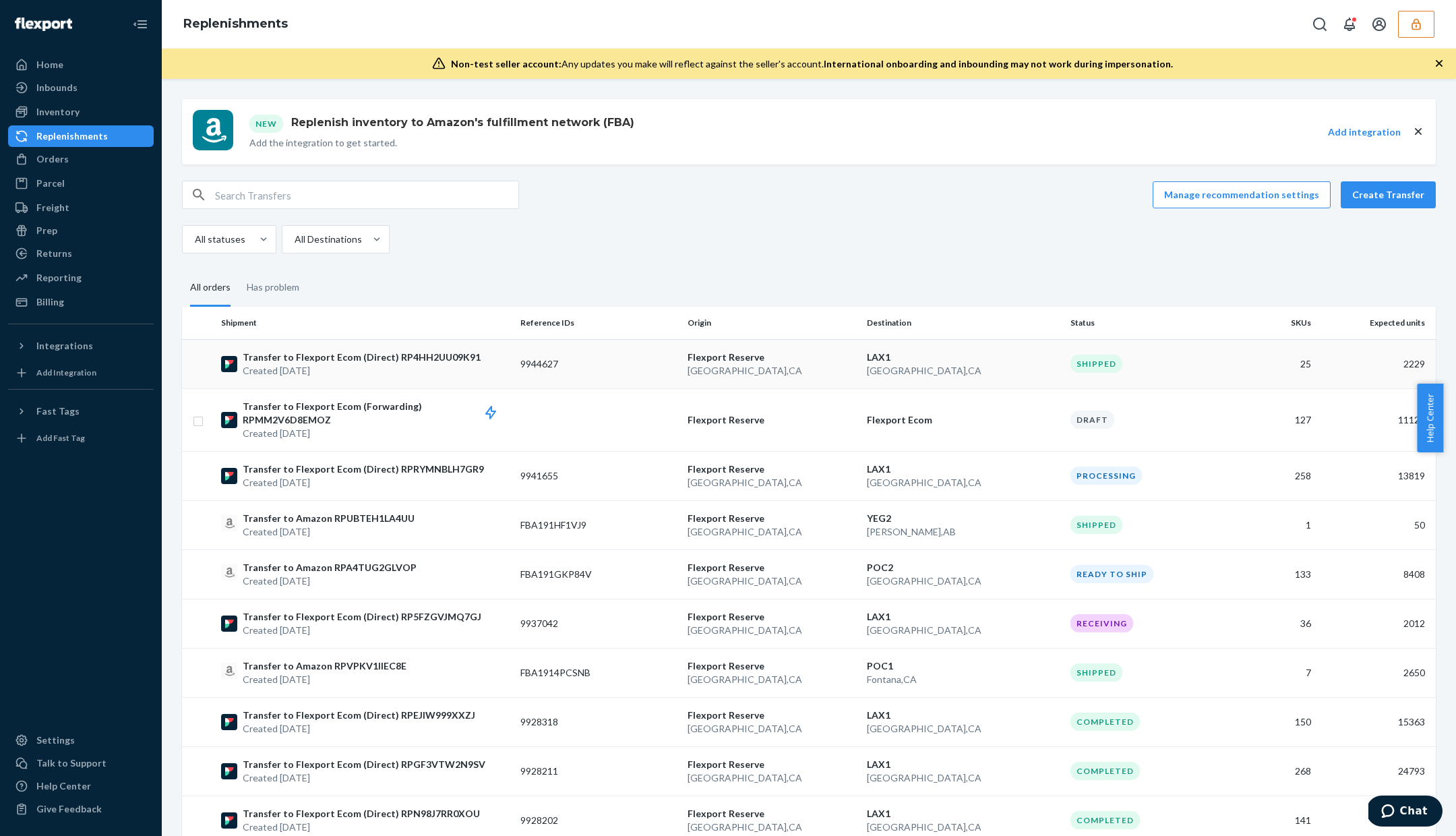
click at [517, 363] on td "9944627" at bounding box center [599, 364] width 167 height 50
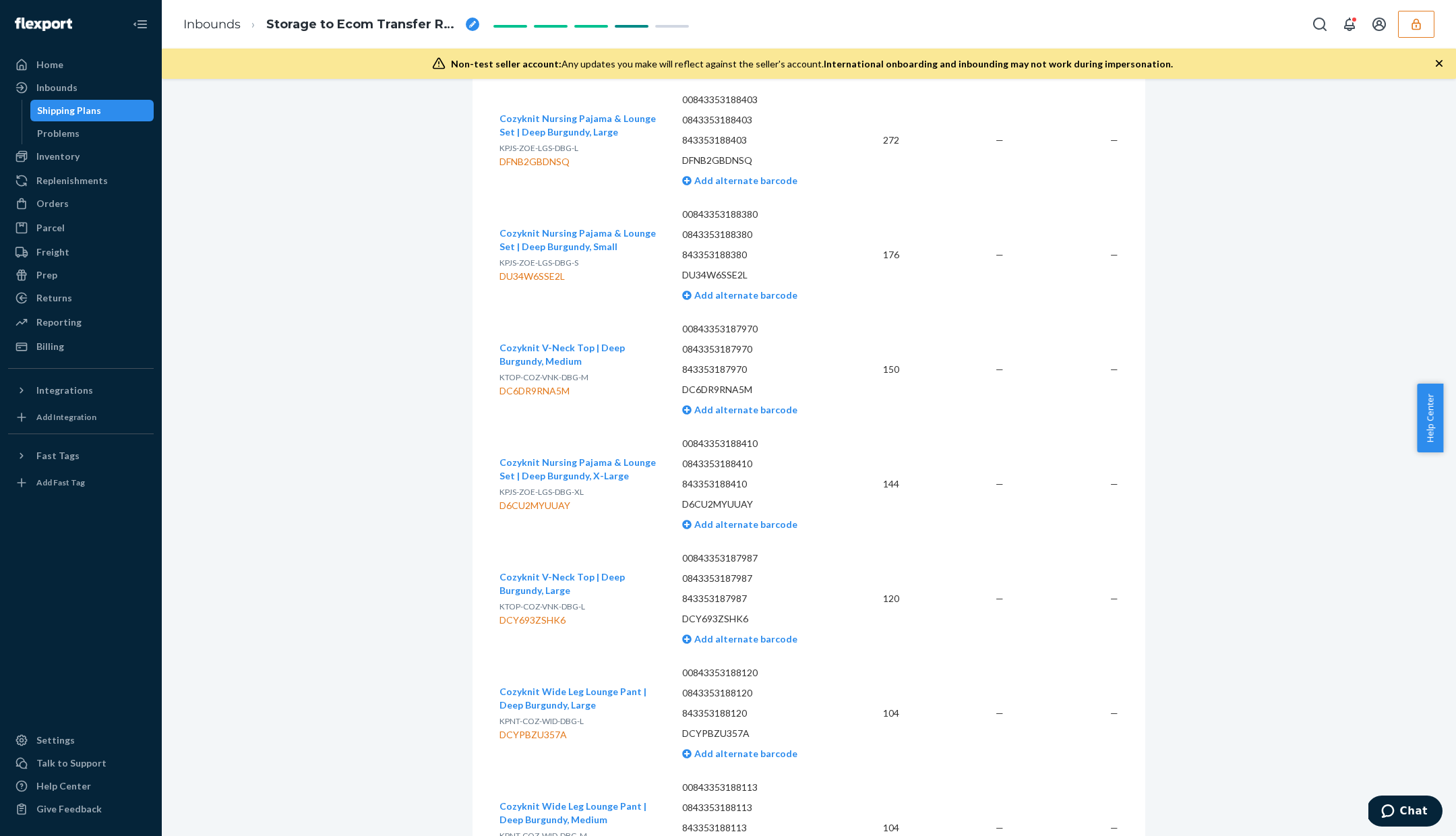
scroll to position [787, 0]
